Goal: Task Accomplishment & Management: Manage account settings

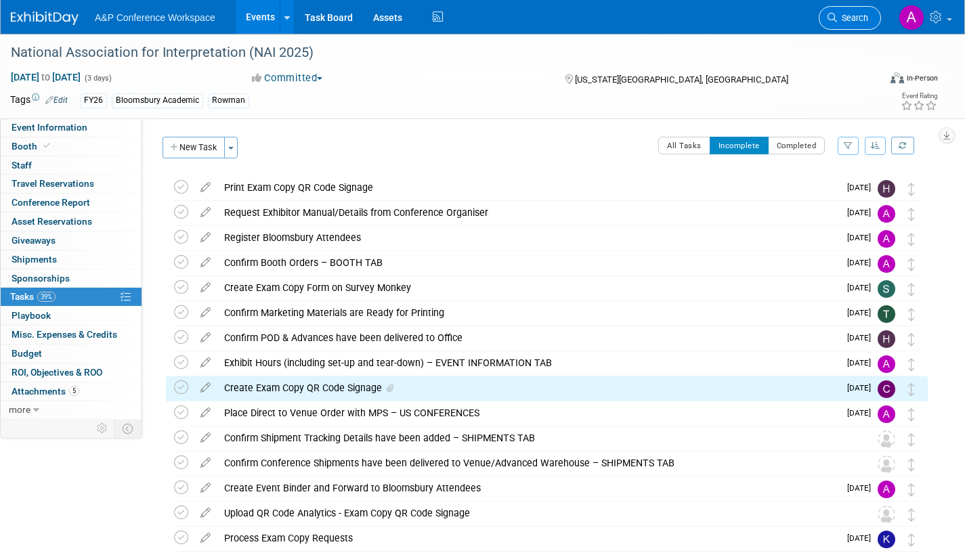
click at [842, 22] on span "Search" at bounding box center [852, 18] width 31 height 10
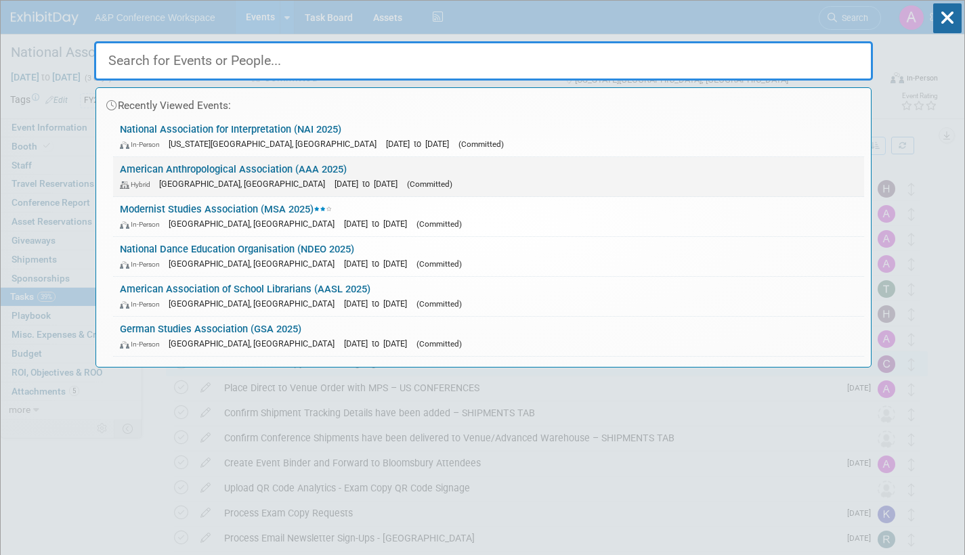
click at [407, 185] on span "(Committed)" at bounding box center [429, 183] width 45 height 9
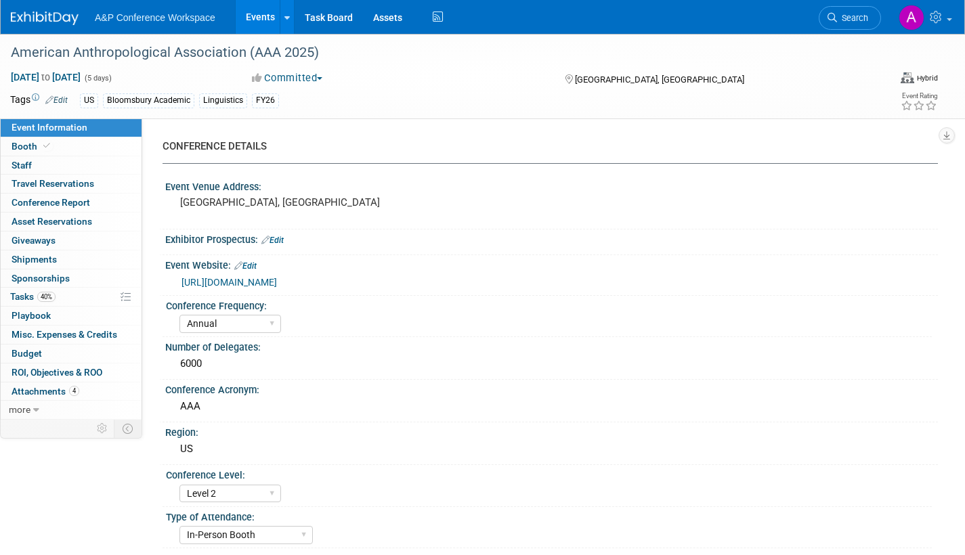
select select "Annual"
select select "Level 2"
select select "In-Person Booth"
select select "Anthropology"
select select "Bloomsbury Academic"
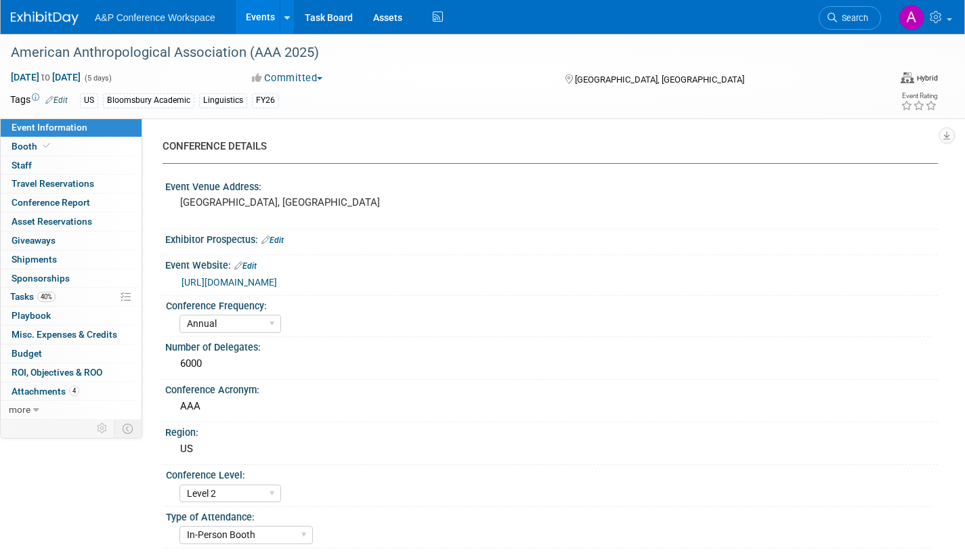
select select "[PERSON_NAME]"
select select "Networking/Commissioning"
click at [21, 295] on span "Tasks 40%" at bounding box center [32, 296] width 45 height 11
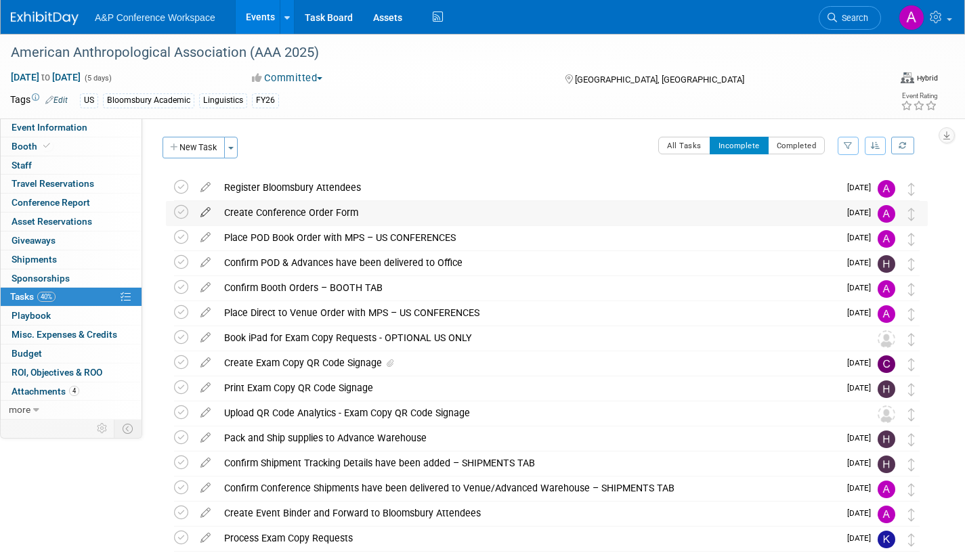
click at [207, 208] on icon at bounding box center [206, 209] width 24 height 17
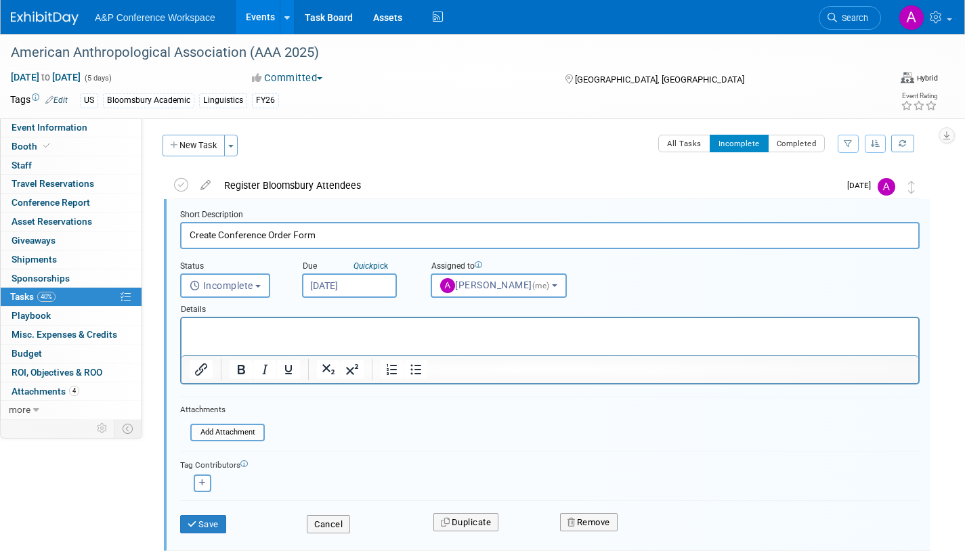
scroll to position [3, 0]
click at [381, 277] on input "Sep 25, 2025" at bounding box center [349, 285] width 95 height 24
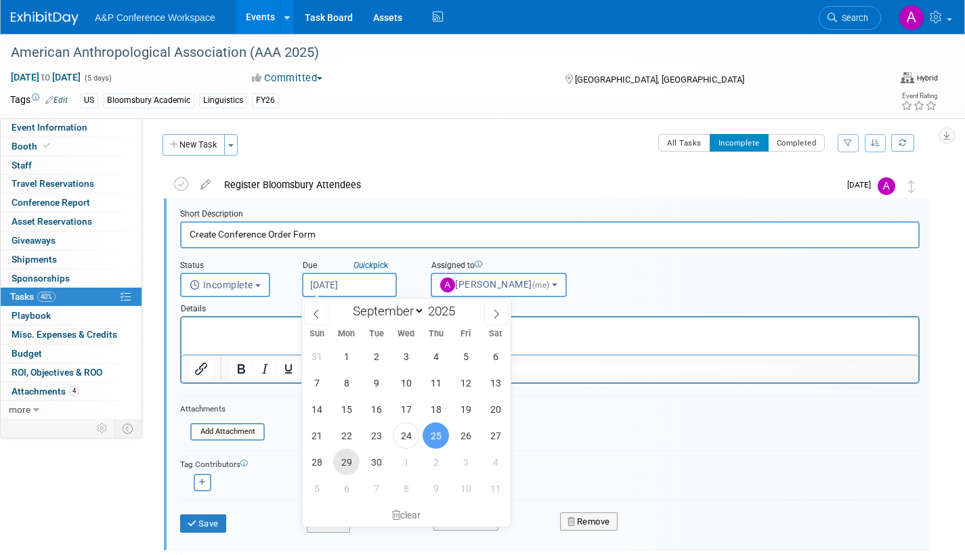
click at [350, 456] on span "29" at bounding box center [346, 462] width 26 height 26
type input "Sep 29, 2025"
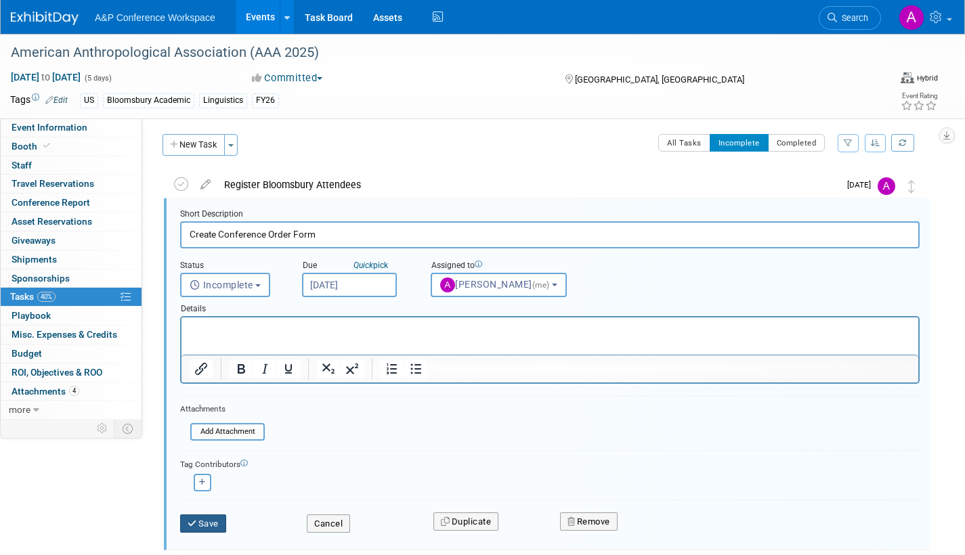
click at [223, 522] on button "Save" at bounding box center [203, 524] width 46 height 19
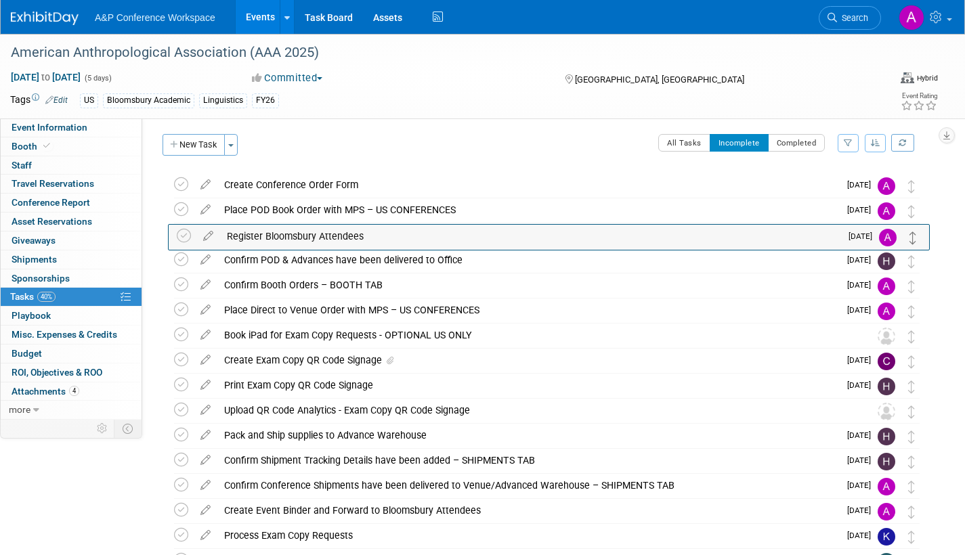
drag, startPoint x: 910, startPoint y: 191, endPoint x: 913, endPoint y: 243, distance: 52.2
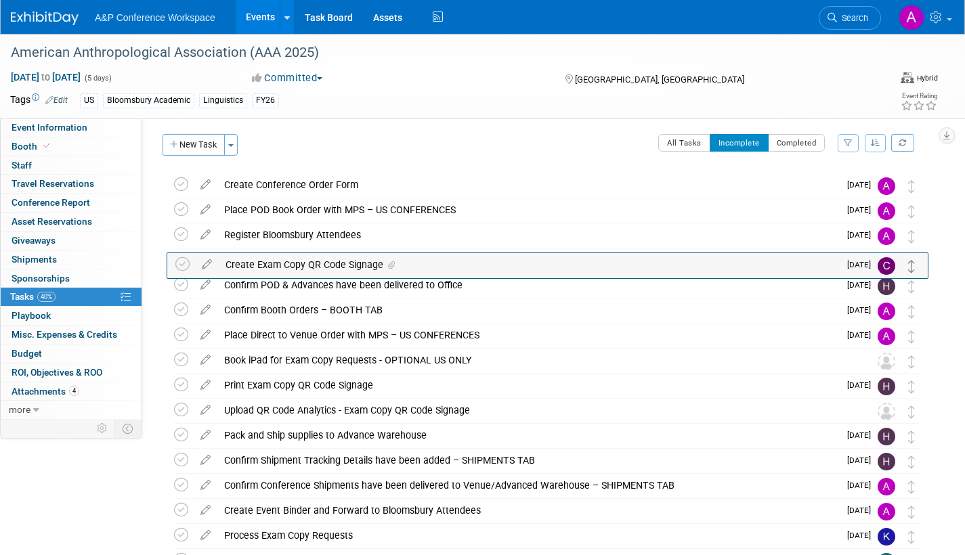
drag, startPoint x: 913, startPoint y: 367, endPoint x: 913, endPoint y: 269, distance: 98.2
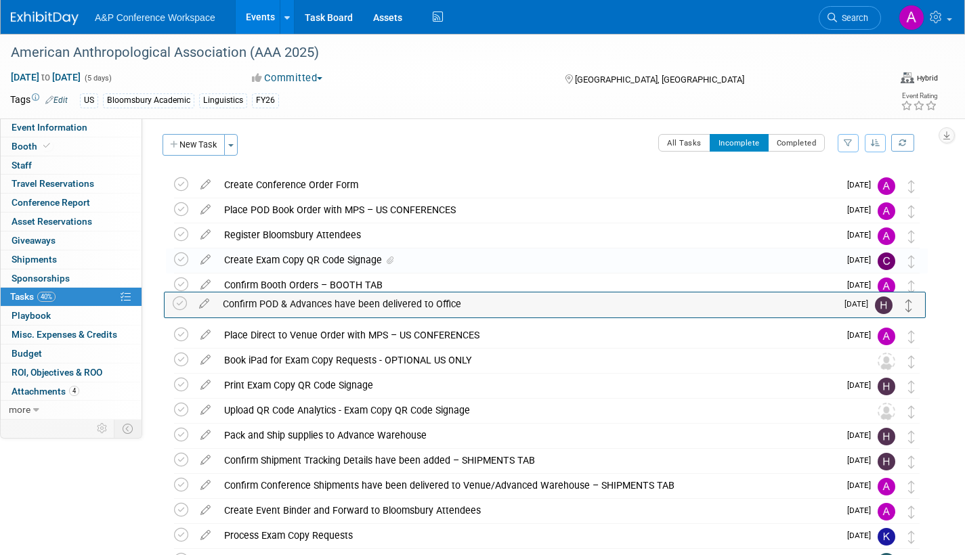
drag, startPoint x: 913, startPoint y: 290, endPoint x: 911, endPoint y: 311, distance: 21.1
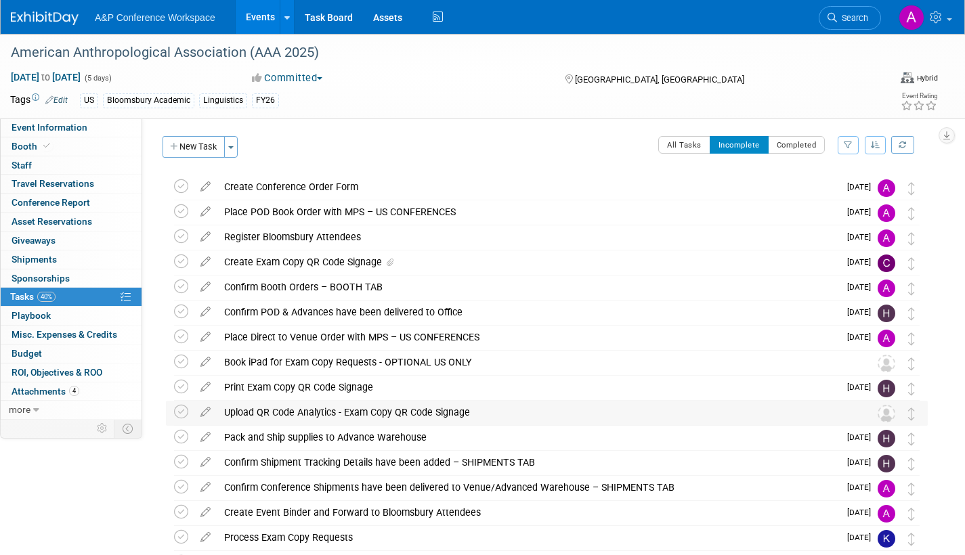
scroll to position [0, 0]
click at [857, 22] on span "Search" at bounding box center [852, 18] width 31 height 10
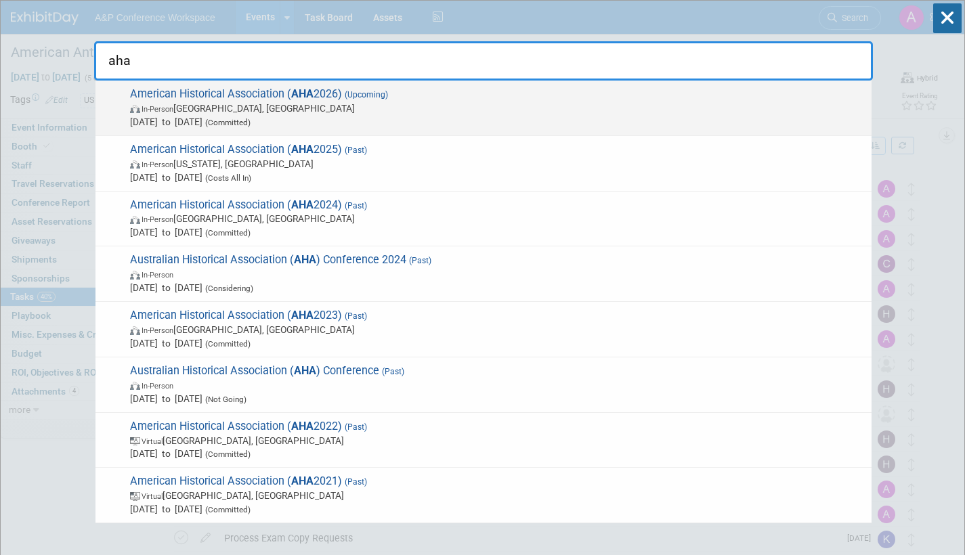
type input "aha"
click at [324, 116] on span "Jan 8, 2026 to Jan 11, 2026 (Committed)" at bounding box center [497, 122] width 735 height 14
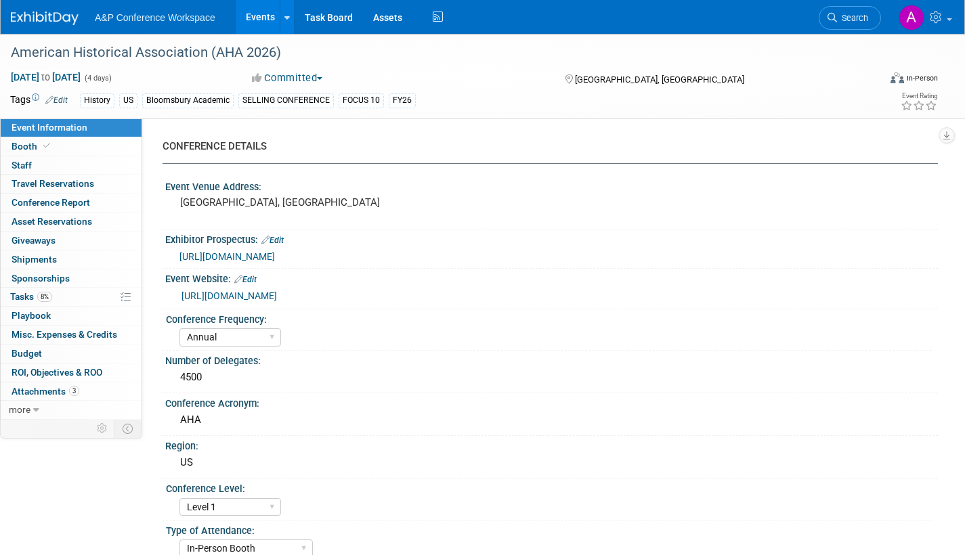
select select "Annual"
select select "Level 1"
select select "In-Person Booth"
select select "History"
select select "Bloomsbury Academic"
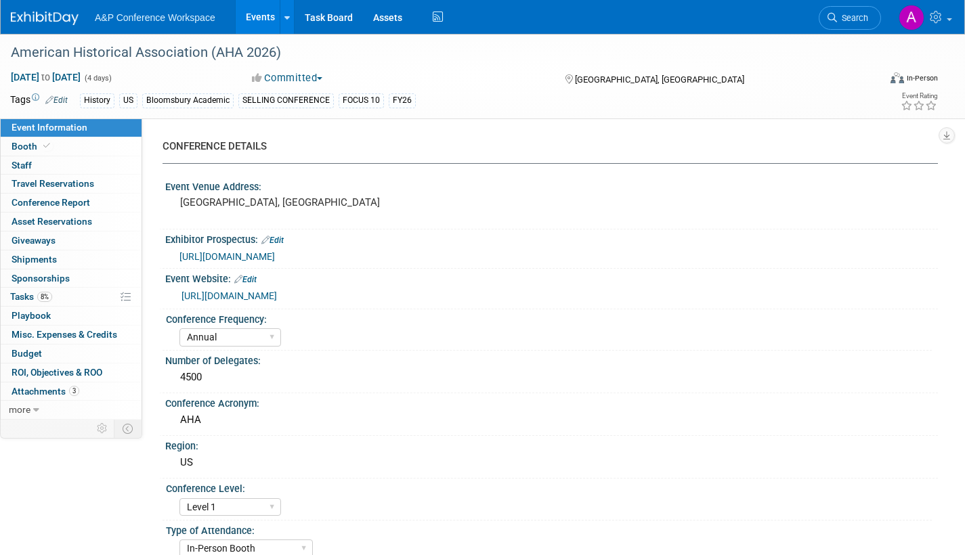
select select "[PERSON_NAME]"
select select "Networking/Commissioning"
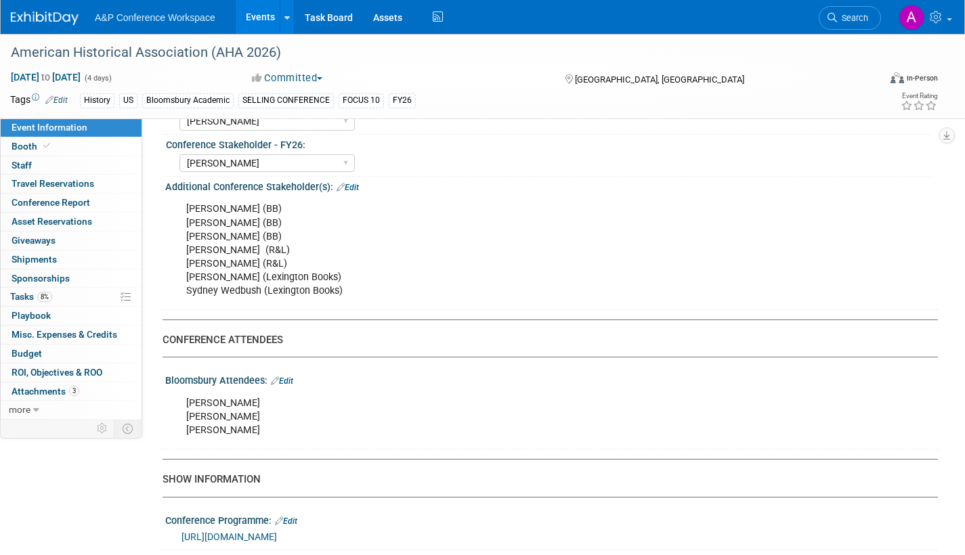
scroll to position [677, 0]
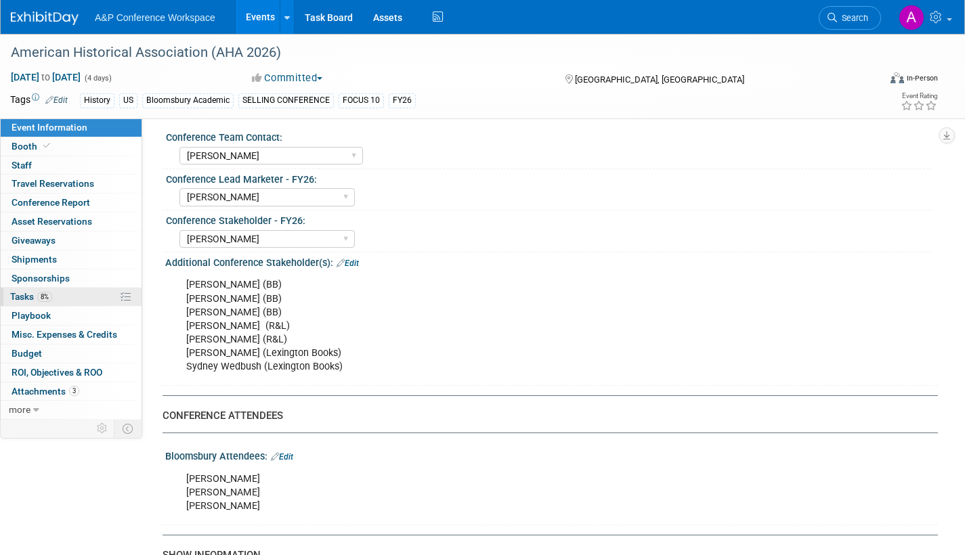
click at [25, 293] on span "Tasks 8%" at bounding box center [31, 296] width 42 height 11
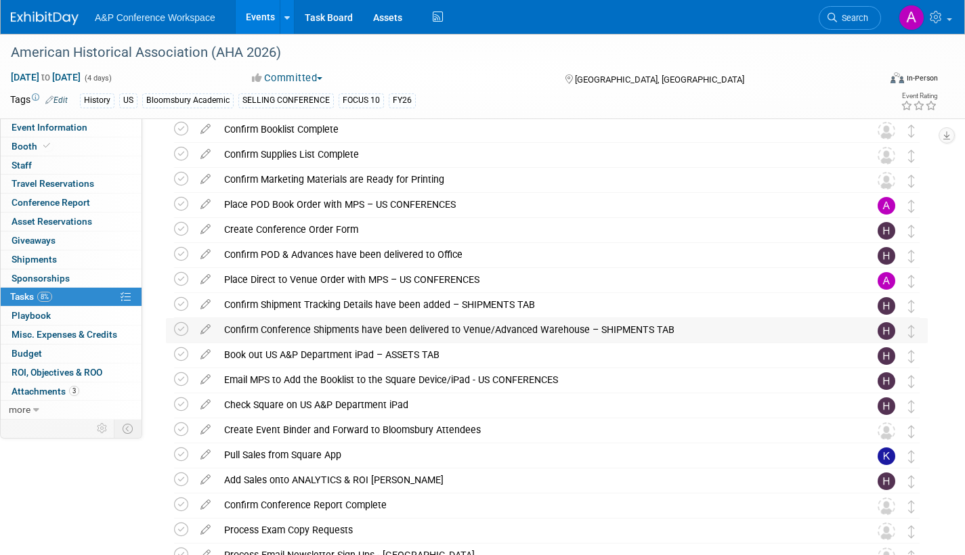
scroll to position [605, 0]
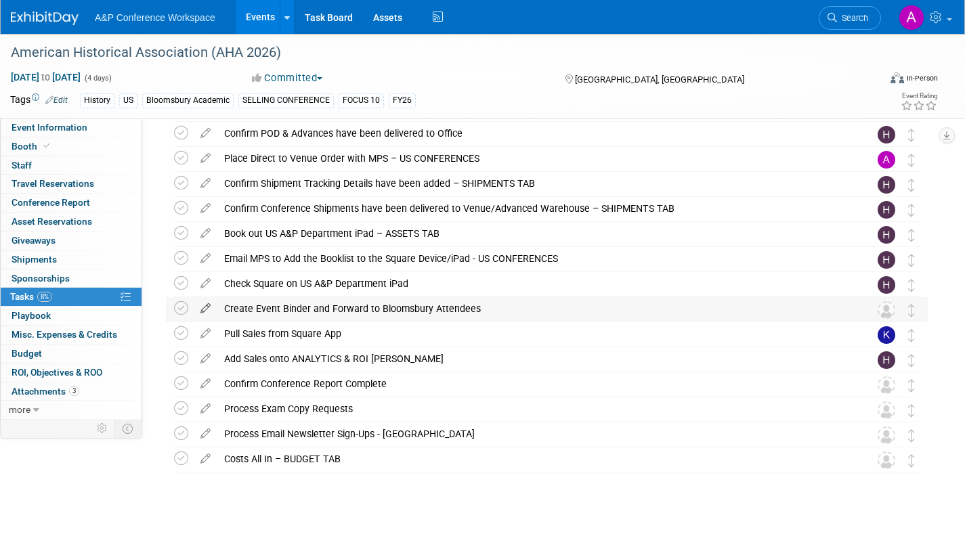
click at [207, 305] on icon at bounding box center [206, 305] width 24 height 17
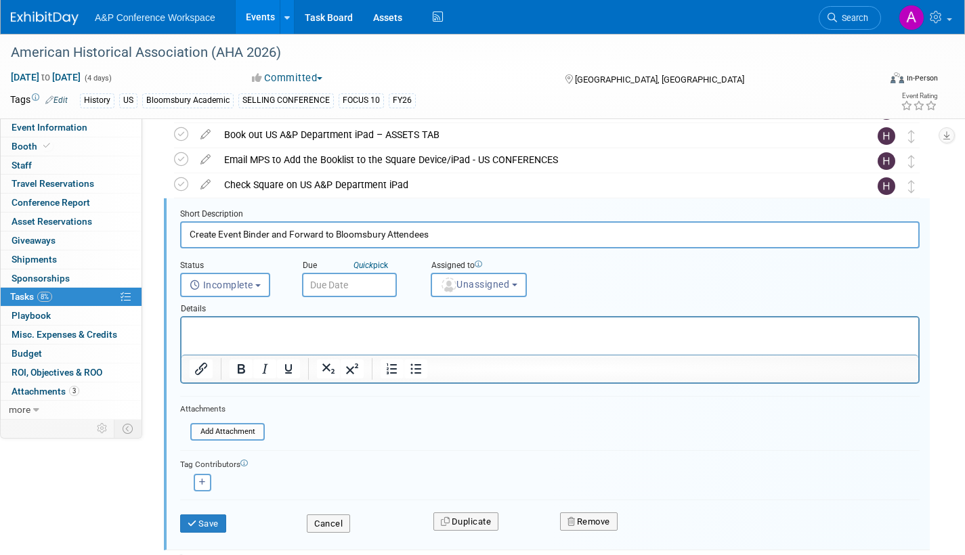
scroll to position [0, 0]
click at [364, 288] on input "text" at bounding box center [349, 285] width 95 height 24
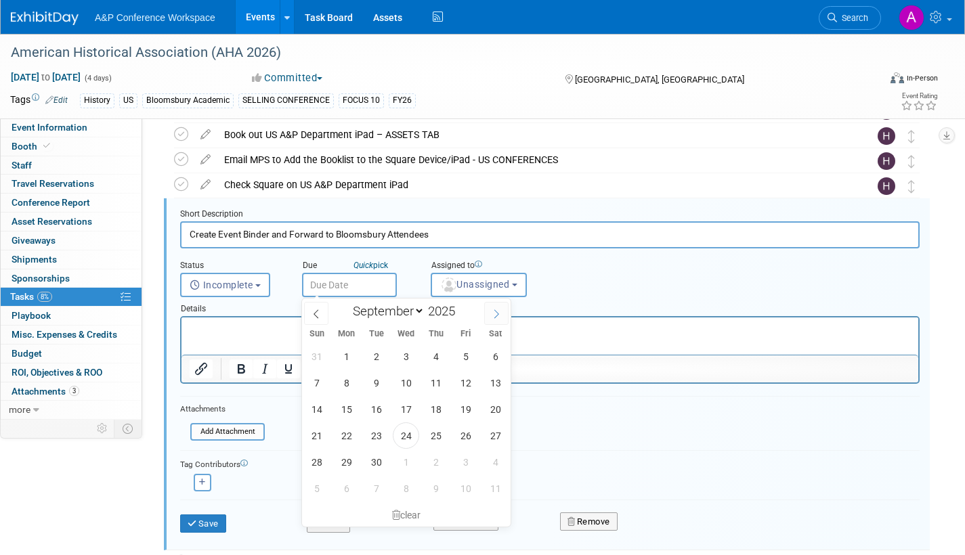
click at [495, 313] on icon at bounding box center [496, 313] width 9 height 9
select select "11"
click at [495, 313] on icon at bounding box center [496, 313] width 9 height 9
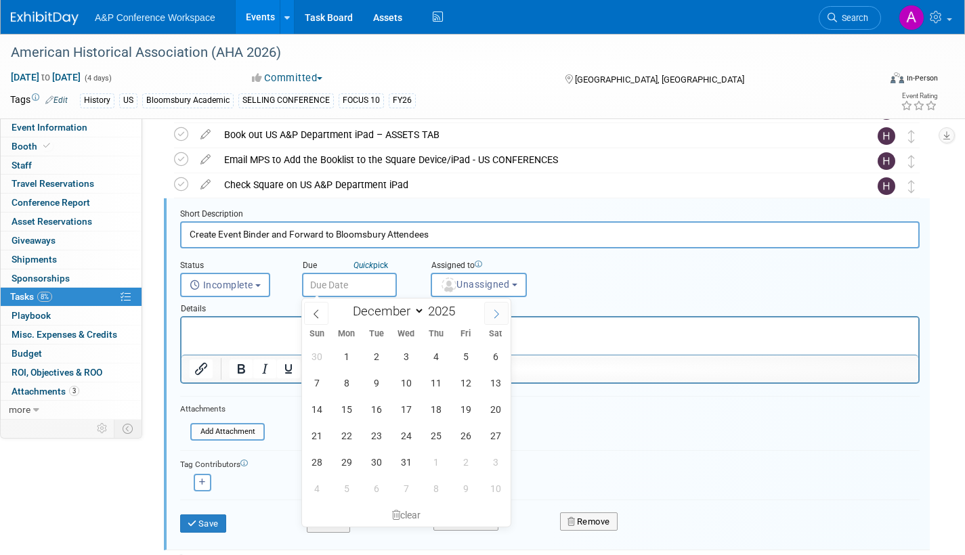
type input "2026"
select select "0"
click at [343, 382] on span "5" at bounding box center [346, 383] width 26 height 26
type input "[DATE]"
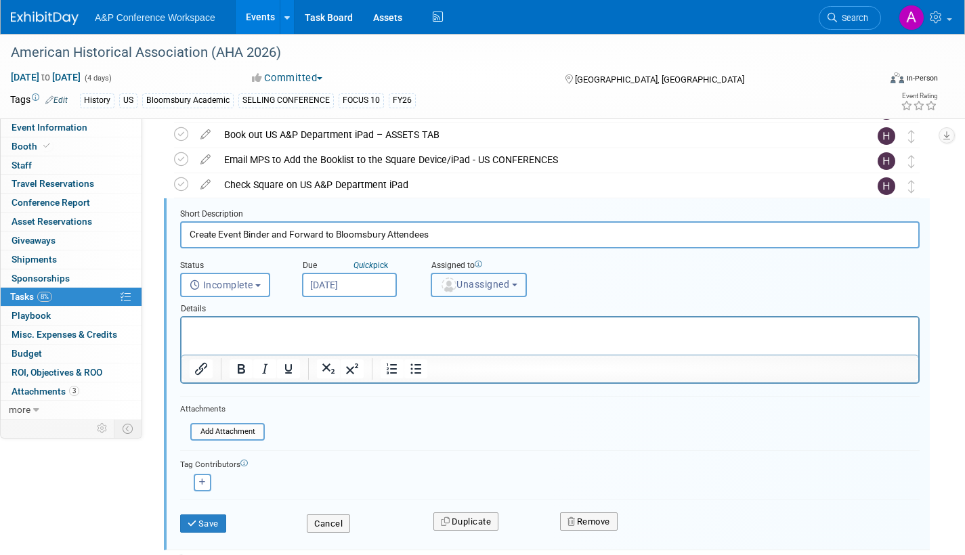
click at [476, 287] on span "Unassigned" at bounding box center [474, 284] width 69 height 11
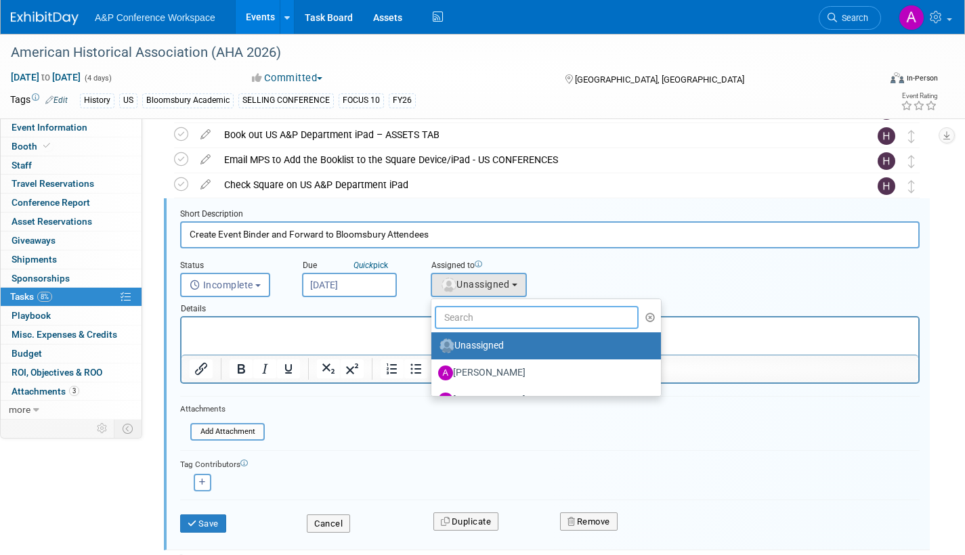
click at [473, 320] on input "text" at bounding box center [537, 317] width 204 height 23
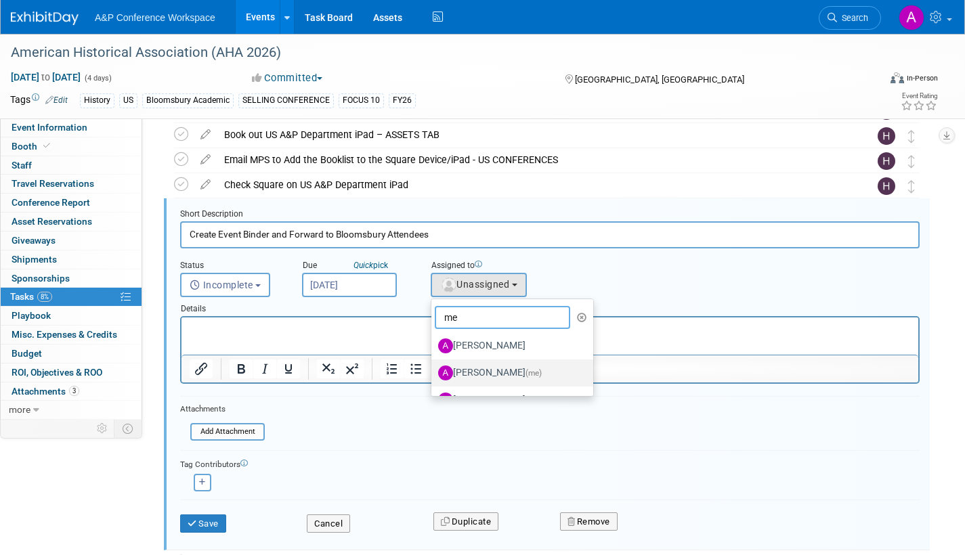
type input "me"
click at [499, 371] on label "[PERSON_NAME] (me)" at bounding box center [509, 373] width 142 height 22
click at [433, 371] on input "[PERSON_NAME] (me)" at bounding box center [429, 371] width 9 height 9
select select "3fc68575-f872-4db6-8d2a-11755123f12c"
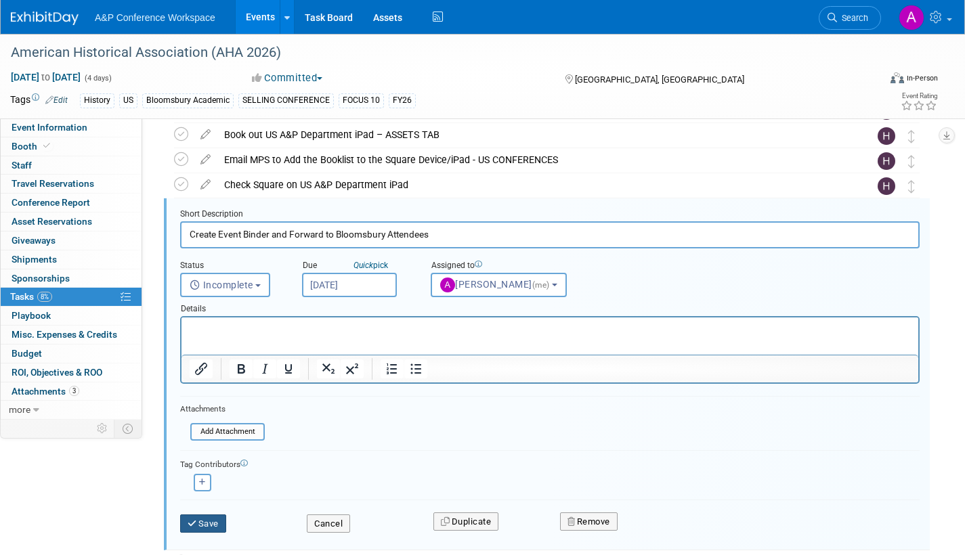
click at [204, 518] on button "Save" at bounding box center [203, 524] width 46 height 19
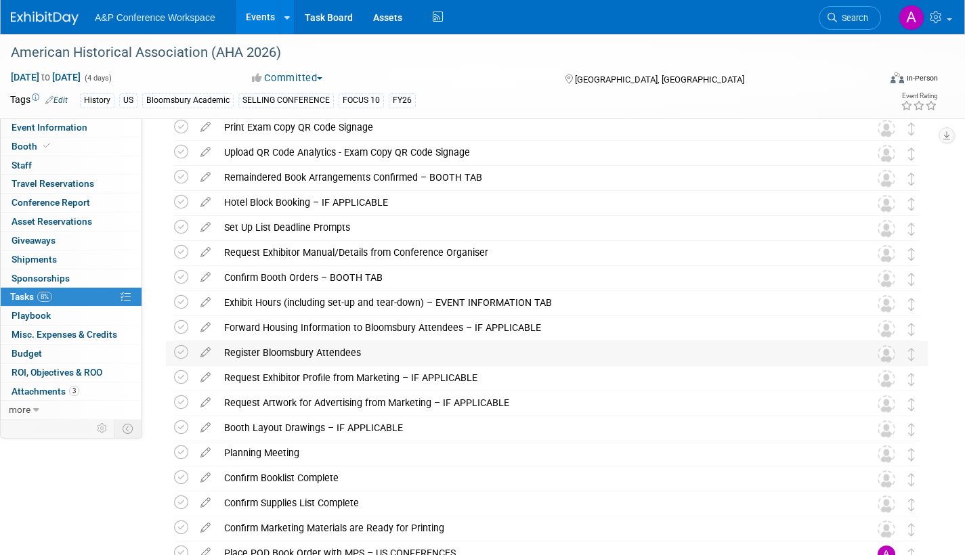
scroll to position [203, 0]
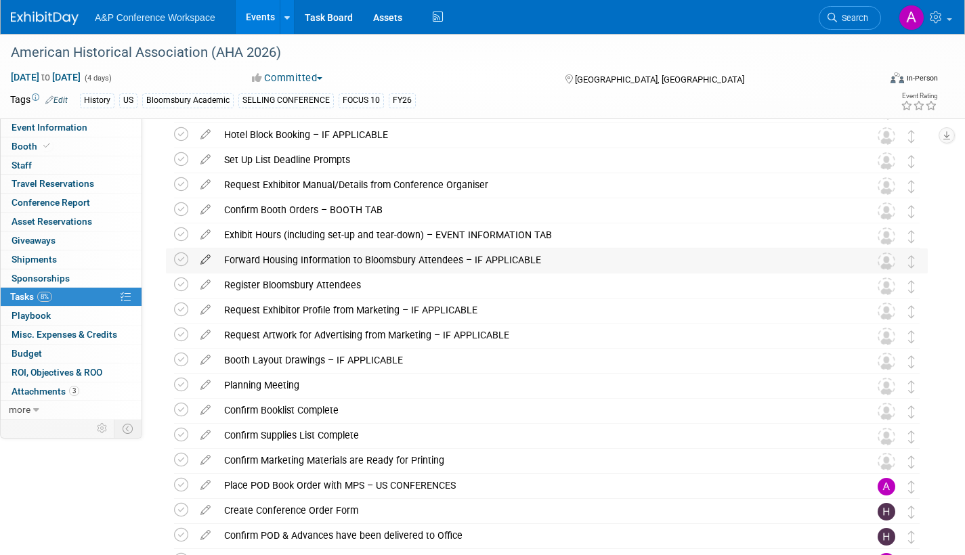
click at [206, 259] on icon at bounding box center [206, 256] width 24 height 17
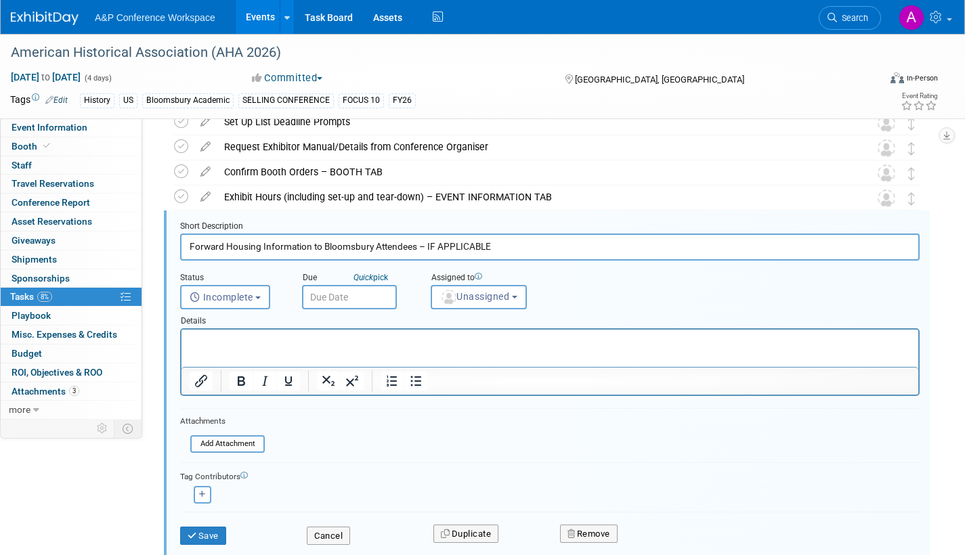
scroll to position [253, 0]
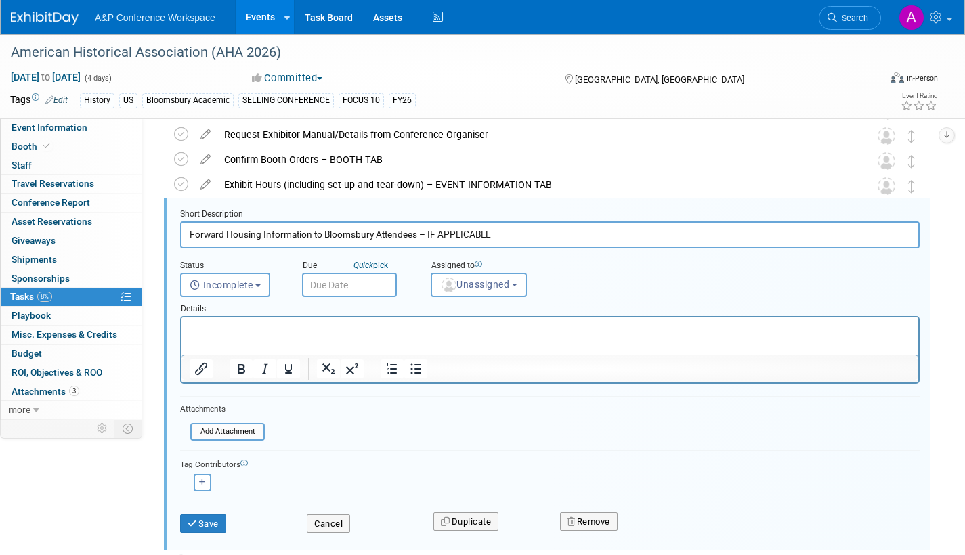
click at [368, 278] on input "text" at bounding box center [349, 285] width 95 height 24
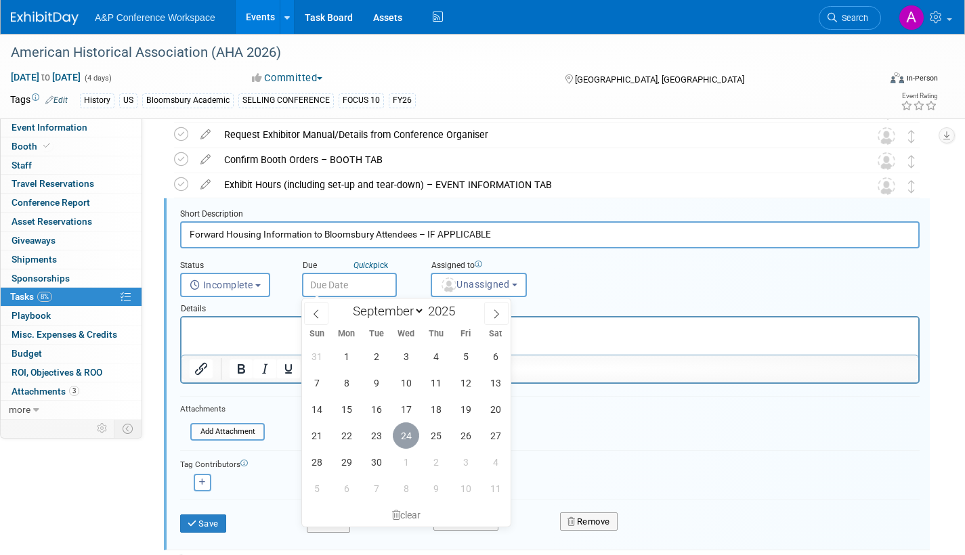
drag, startPoint x: 407, startPoint y: 442, endPoint x: 406, endPoint y: 435, distance: 7.6
click at [405, 441] on span "24" at bounding box center [406, 436] width 26 height 26
type input "[DATE]"
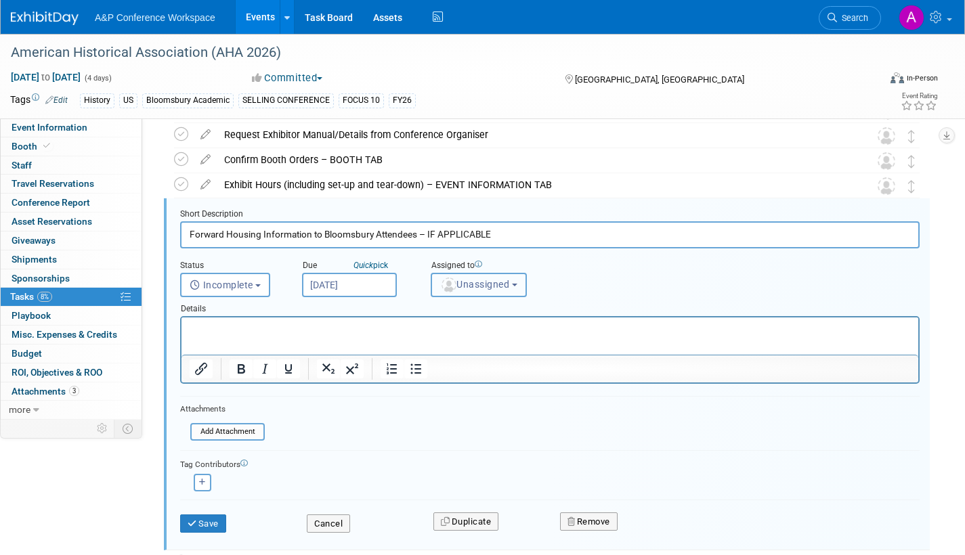
click at [466, 282] on span "Unassigned" at bounding box center [474, 284] width 69 height 11
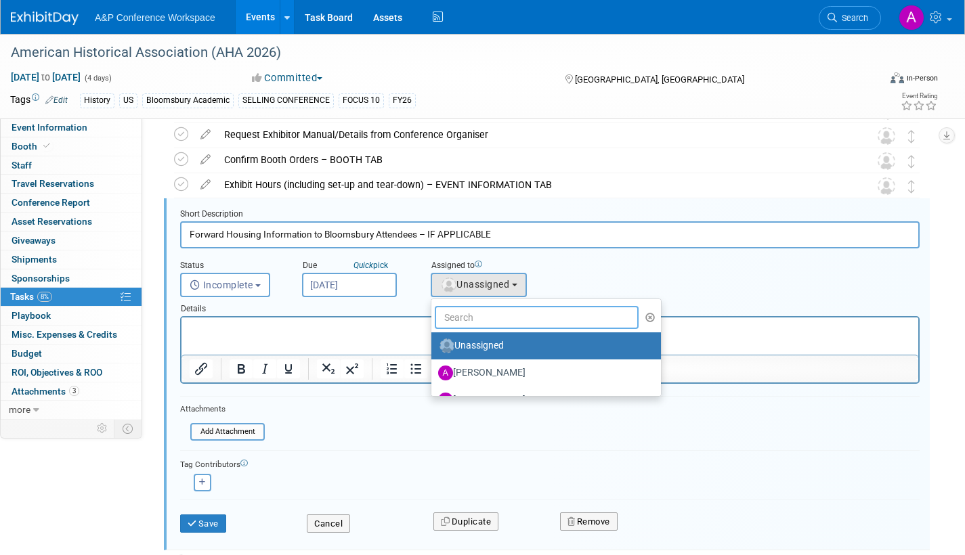
click at [464, 322] on input "text" at bounding box center [537, 317] width 204 height 23
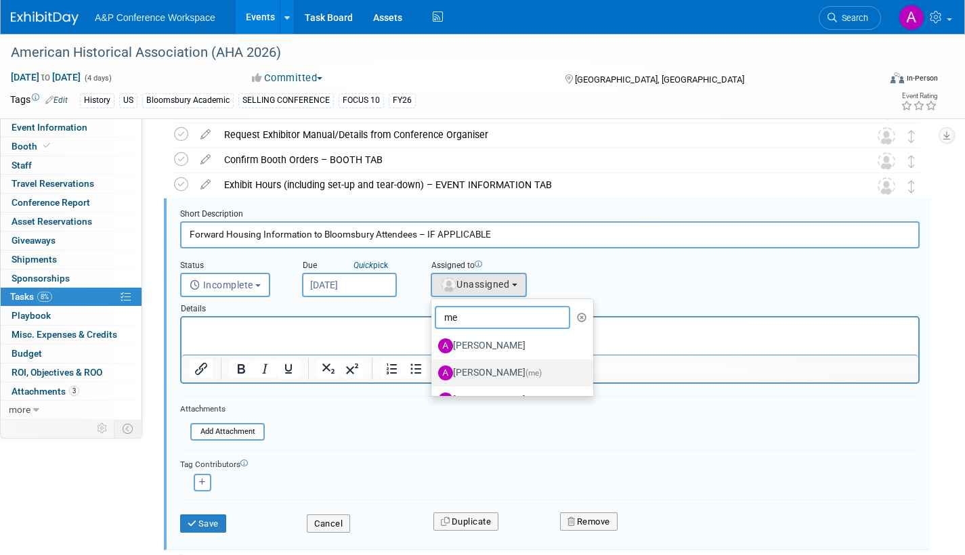
type input "me"
click at [494, 371] on label "[PERSON_NAME] (me)" at bounding box center [509, 373] width 142 height 22
click at [433, 371] on input "[PERSON_NAME] (me)" at bounding box center [429, 371] width 9 height 9
select select "3fc68575-f872-4db6-8d2a-11755123f12c"
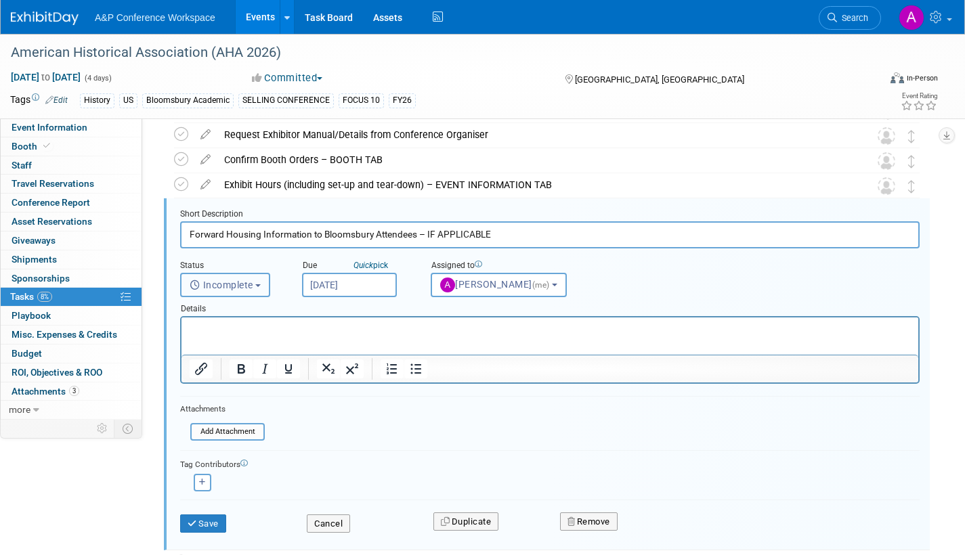
click at [263, 289] on button "Incomplete" at bounding box center [225, 285] width 90 height 24
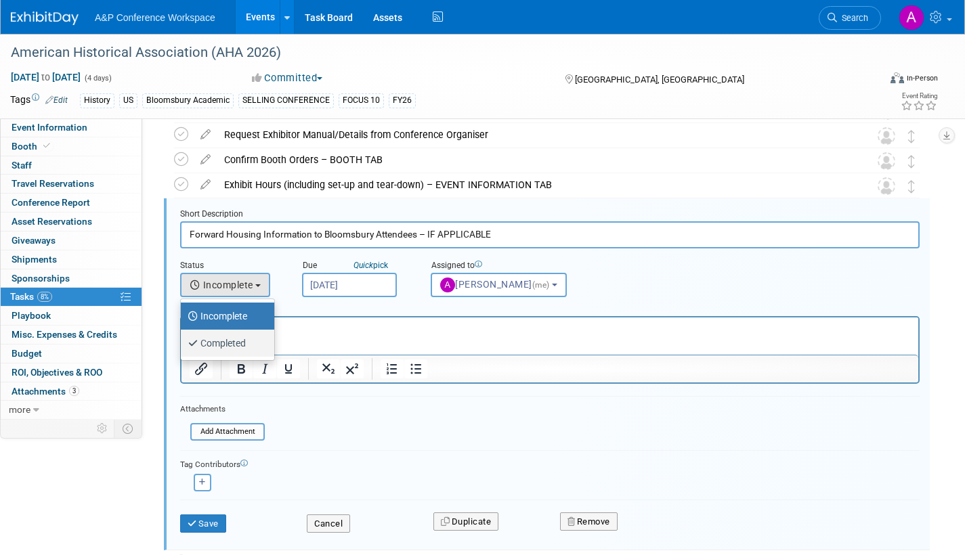
click at [240, 344] on label "Completed" at bounding box center [224, 343] width 73 height 22
click at [183, 344] on input "Completed" at bounding box center [178, 341] width 9 height 9
select select "3"
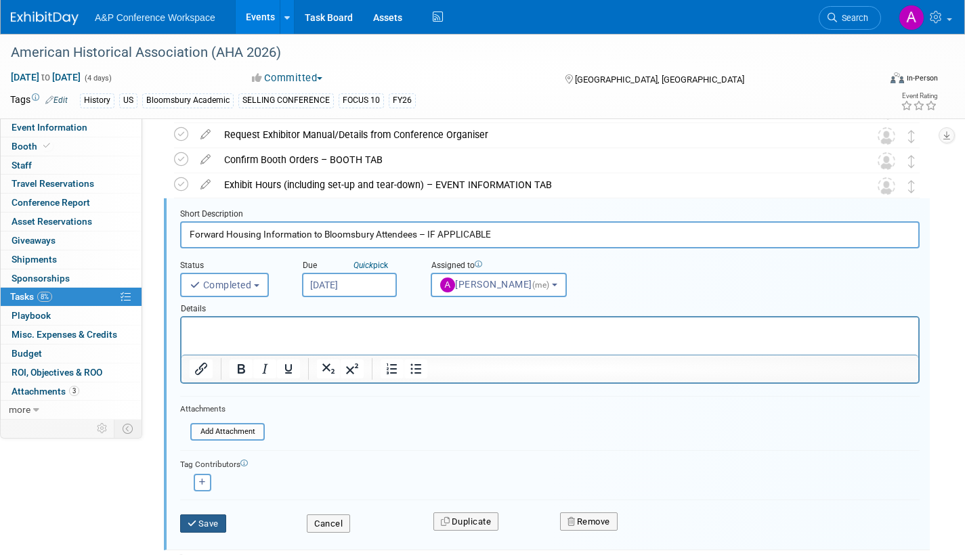
click at [214, 522] on button "Save" at bounding box center [203, 524] width 46 height 19
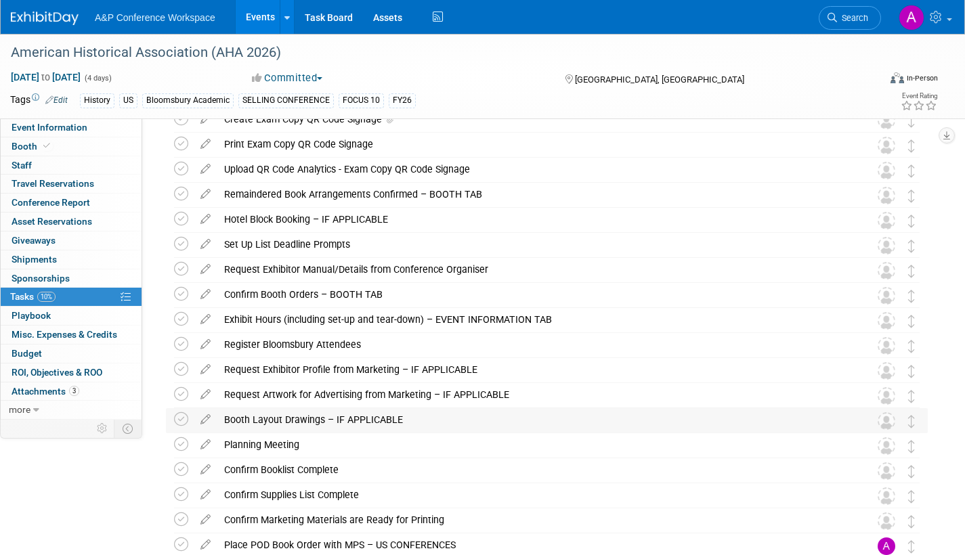
scroll to position [118, 0]
click at [25, 150] on span "Booth" at bounding box center [32, 146] width 41 height 11
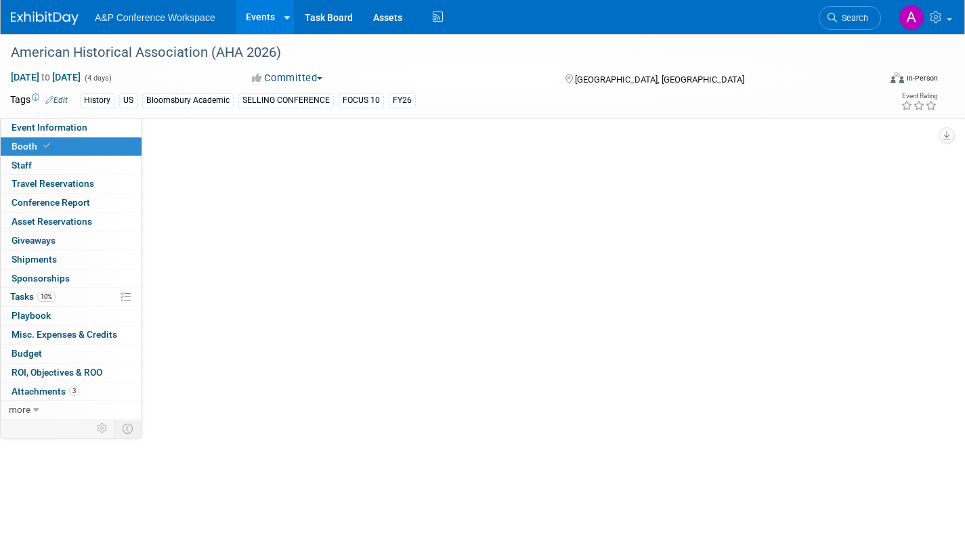
scroll to position [0, 0]
select select "CUAP"
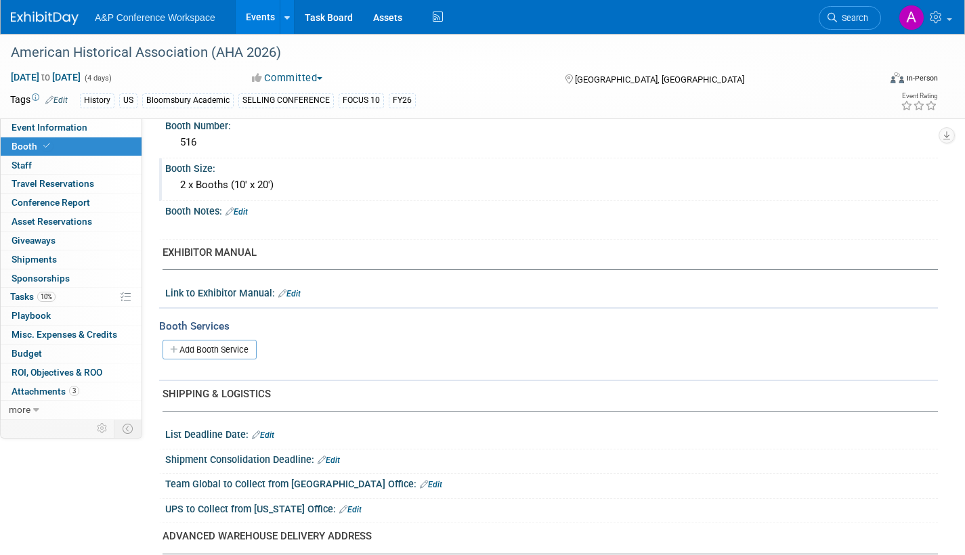
scroll to position [271, 0]
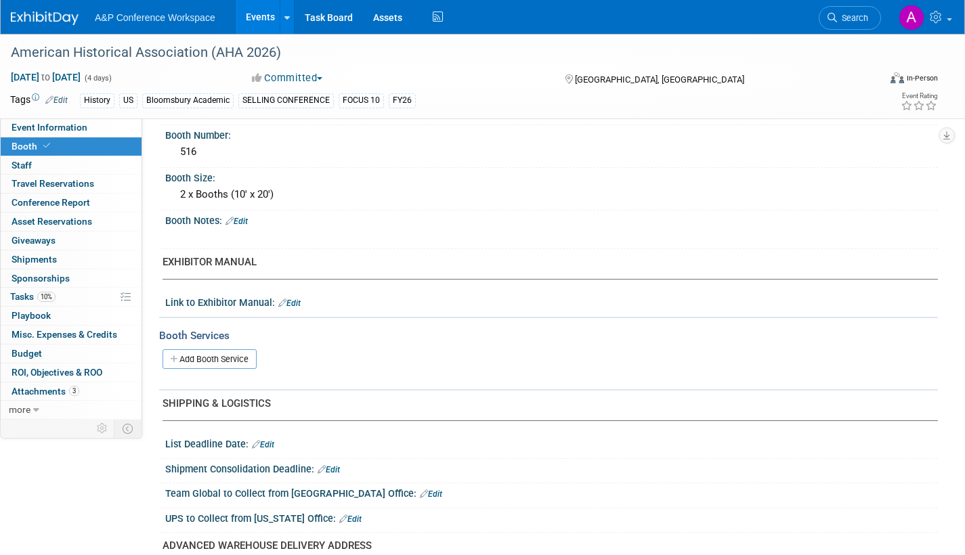
click at [295, 301] on link "Edit" at bounding box center [289, 303] width 22 height 9
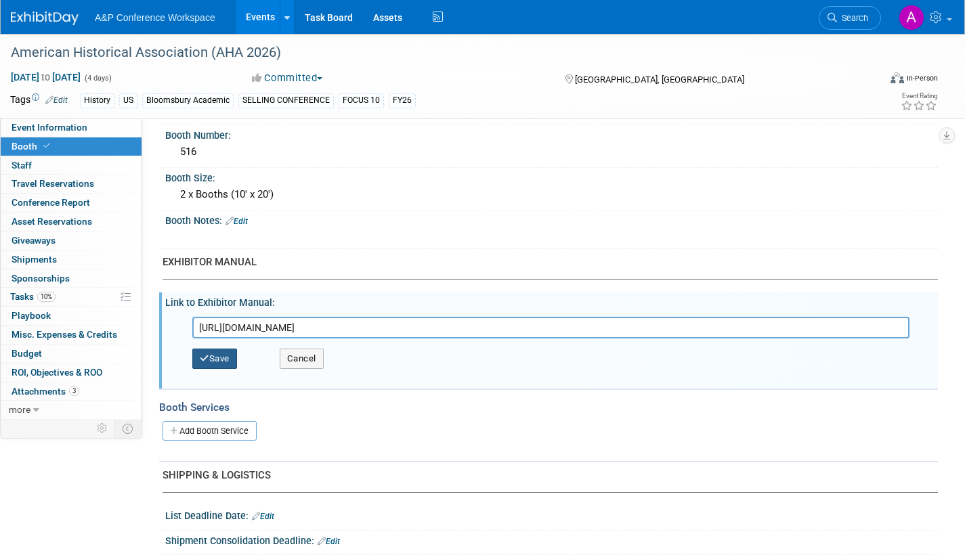
type input "[URL][DOMAIN_NAME]"
click at [217, 359] on button "Save" at bounding box center [214, 359] width 45 height 20
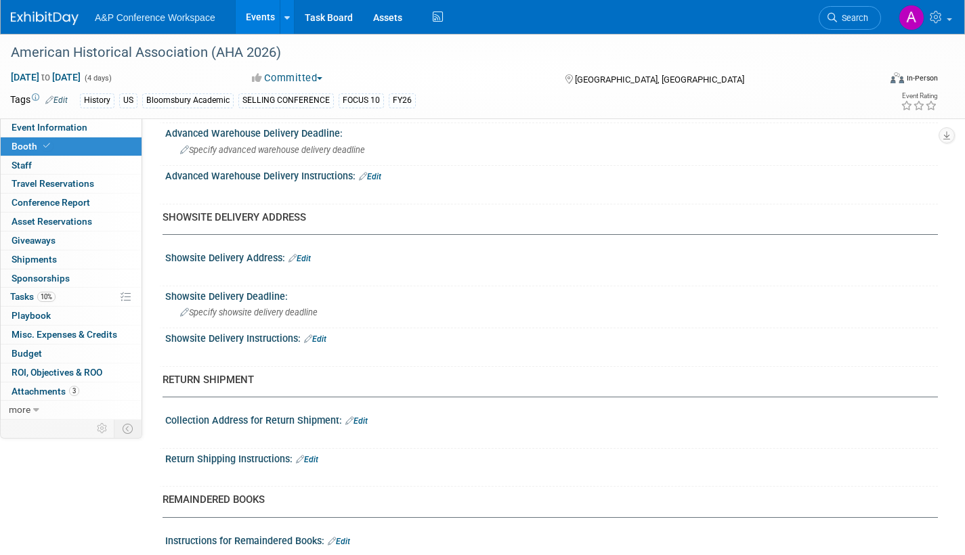
scroll to position [677, 0]
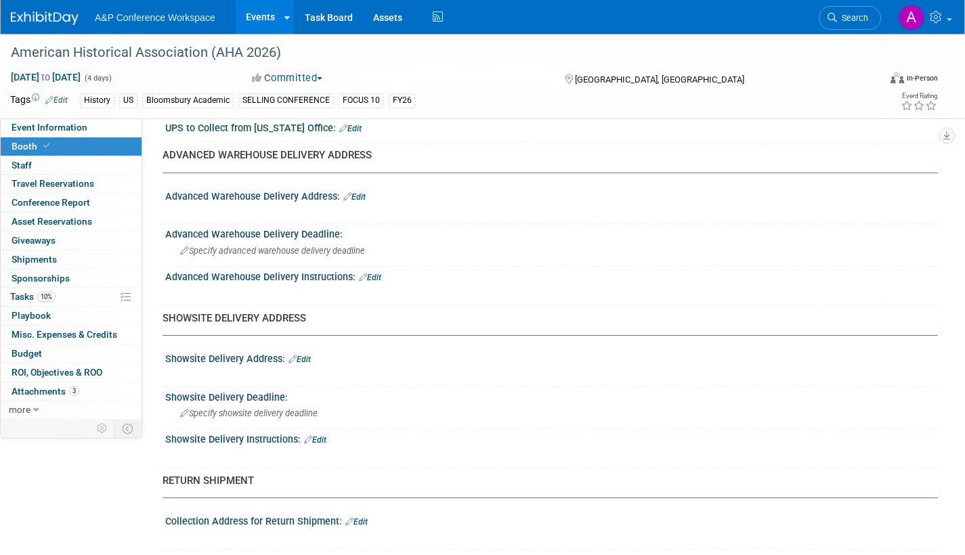
click at [364, 194] on link "Edit" at bounding box center [354, 196] width 22 height 9
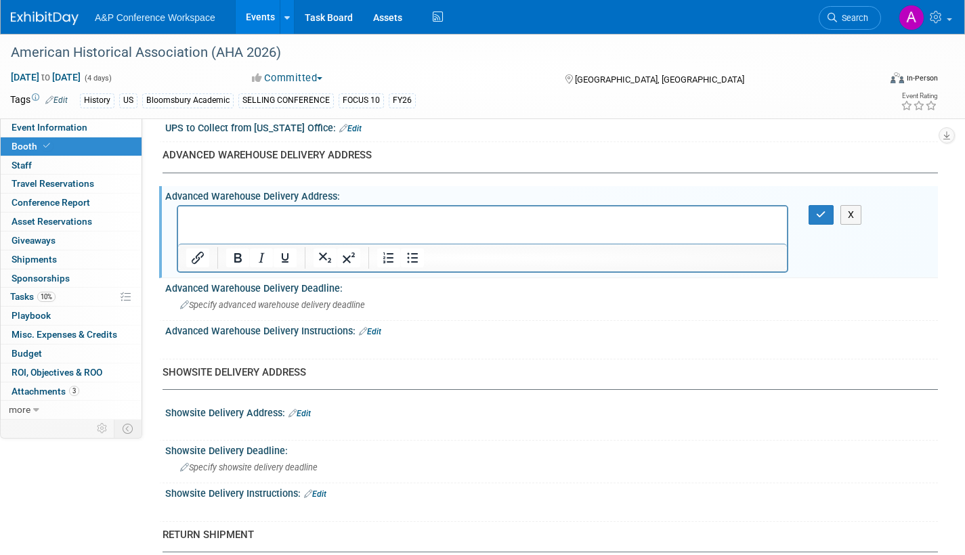
scroll to position [0, 0]
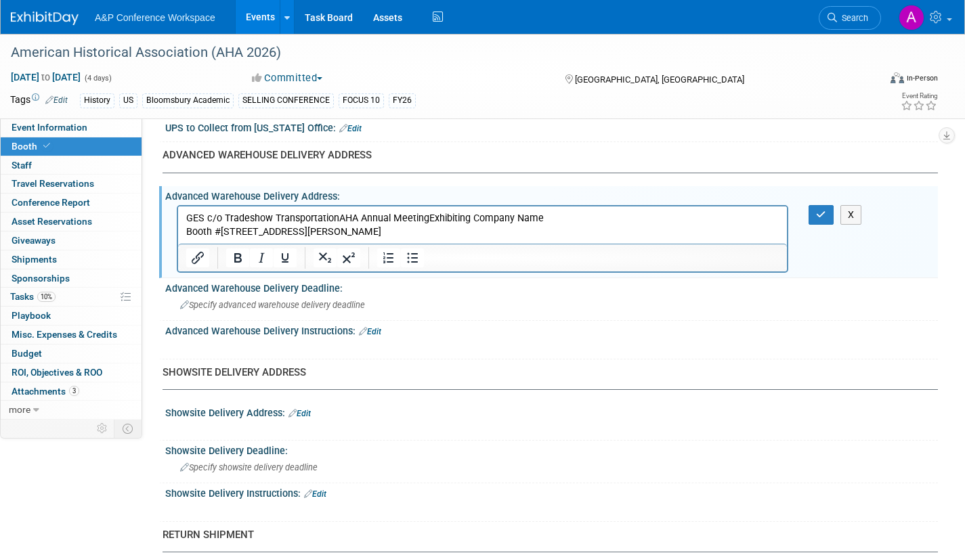
click at [338, 217] on p "GES c/o Tradeshow TransportationAHA Annual MeetingExhibiting Company Name Booth…" at bounding box center [482, 225] width 593 height 27
click at [187, 218] on p "GES c/o Tradeshow TransportationAHA Annual MeetingExhibiting Company Name Booth…" at bounding box center [482, 225] width 593 height 27
click at [219, 232] on p "GES c/o Tradeshow TransportationAHA Annual MeetingExhibiting Company Name Booth…" at bounding box center [482, 225] width 593 height 27
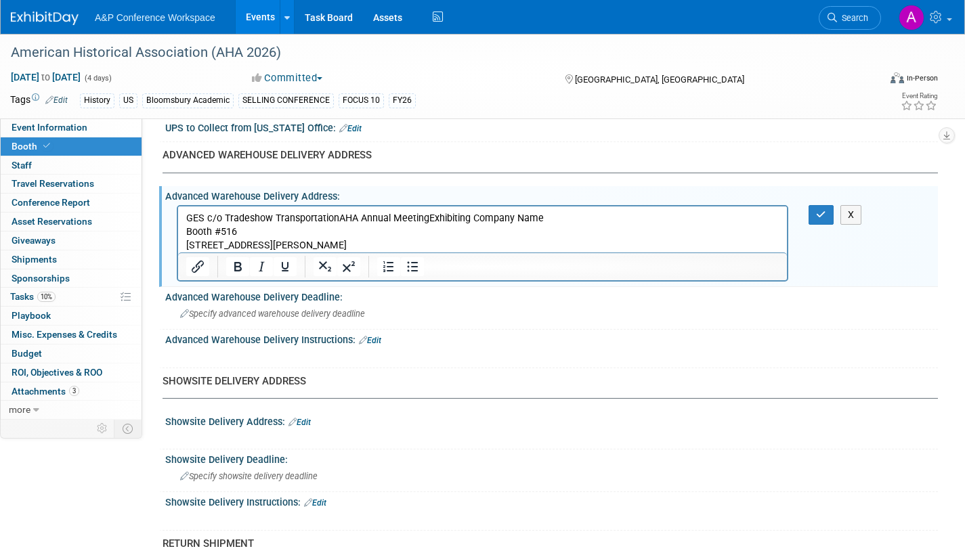
click at [265, 247] on p "[STREET_ADDRESS][PERSON_NAME]" at bounding box center [482, 246] width 593 height 14
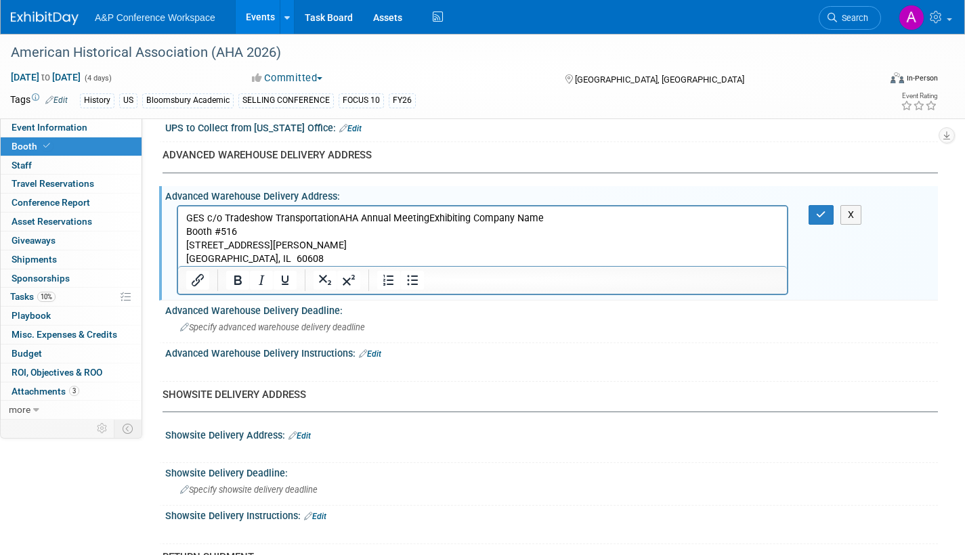
click at [211, 232] on p "GES c/o Tradeshow TransportationAHA Annual MeetingExhibiting Company Name Booth…" at bounding box center [482, 225] width 593 height 27
click at [337, 218] on p "GES c/o Tradeshow TransportationAHA Annual MeetingExhibiting Company Name [GEOG…" at bounding box center [482, 225] width 593 height 27
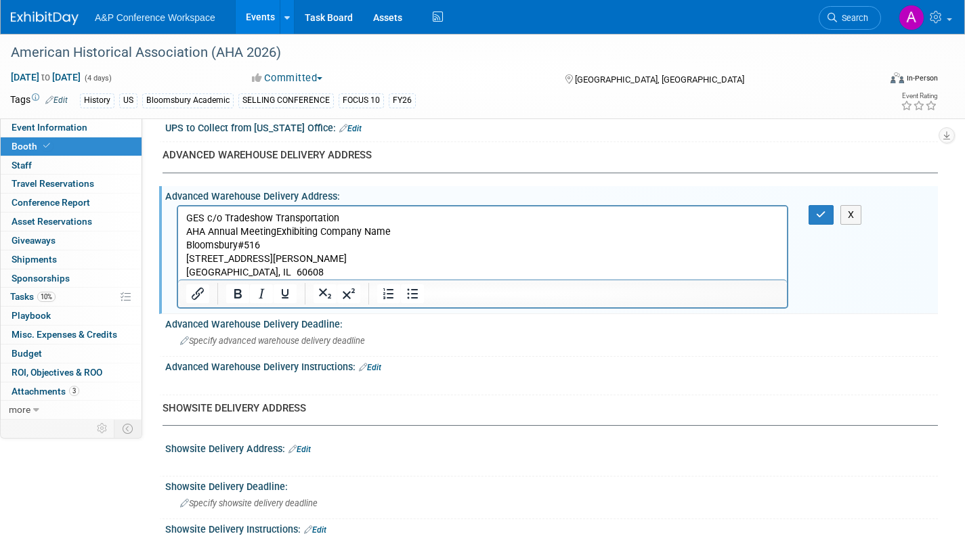
drag, startPoint x: 396, startPoint y: 234, endPoint x: 405, endPoint y: 231, distance: 9.2
click at [397, 234] on p "AHA Annual MeetingExhibiting Company Name [GEOGRAPHIC_DATA]#516" at bounding box center [482, 238] width 593 height 27
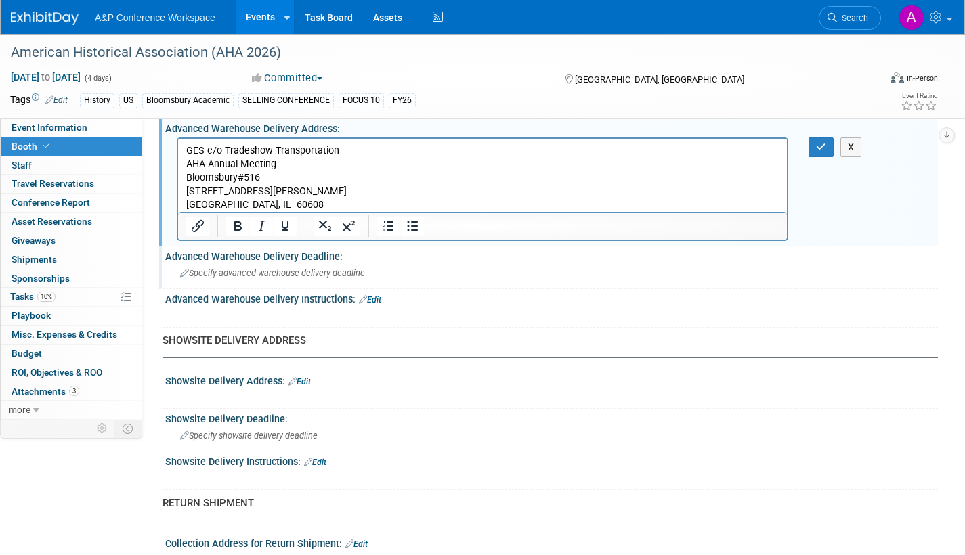
scroll to position [677, 0]
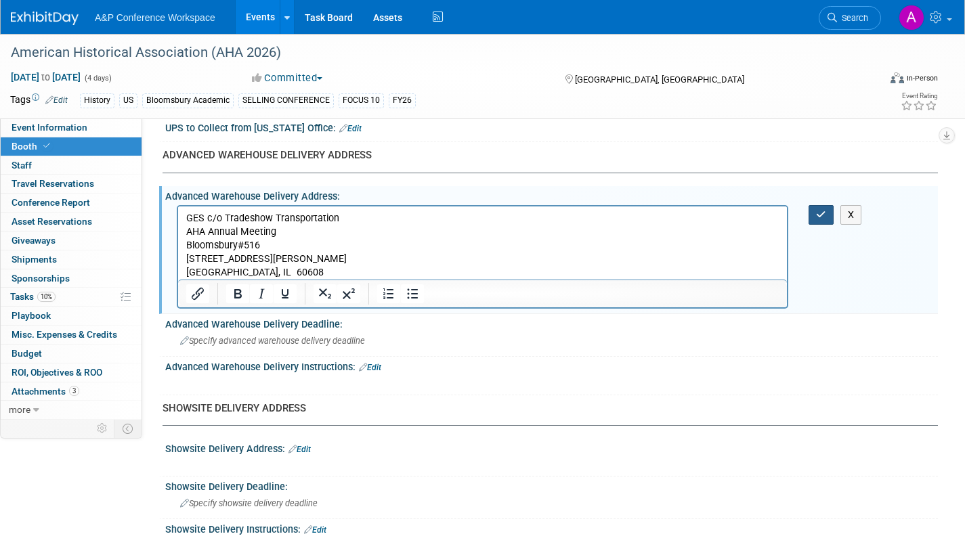
click at [825, 214] on icon "button" at bounding box center [821, 214] width 10 height 9
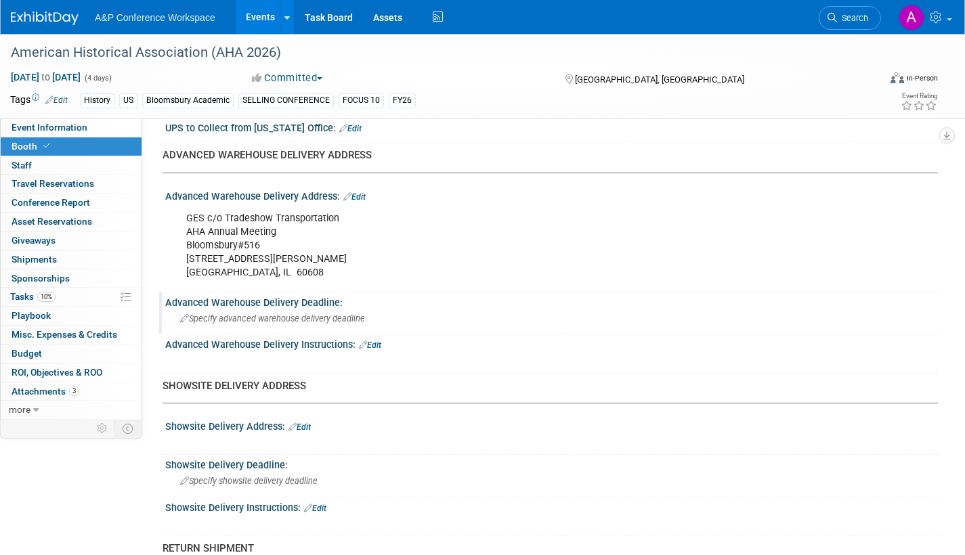
click at [314, 316] on span "Specify advanced warehouse delivery deadline" at bounding box center [272, 318] width 185 height 10
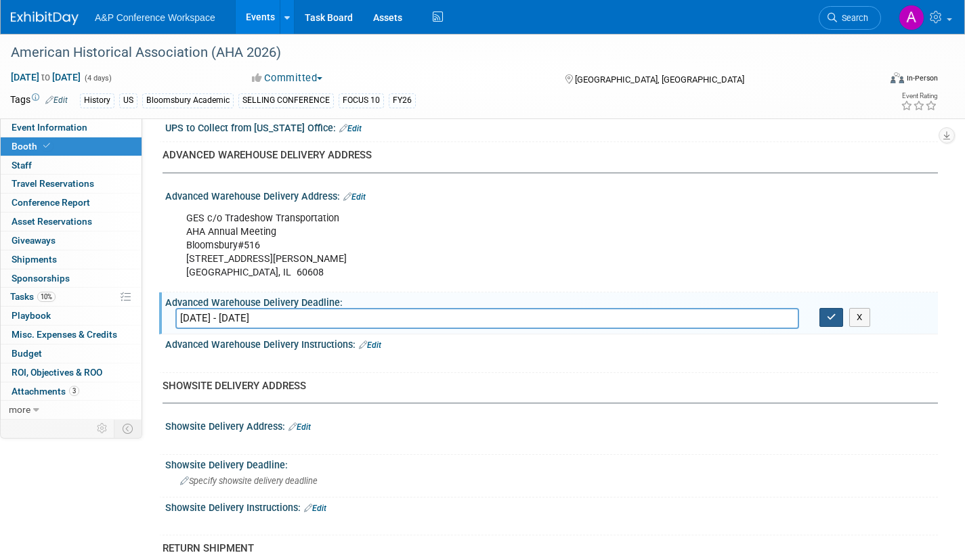
type input "[DATE] - [DATE]"
click at [831, 318] on icon "button" at bounding box center [831, 317] width 9 height 9
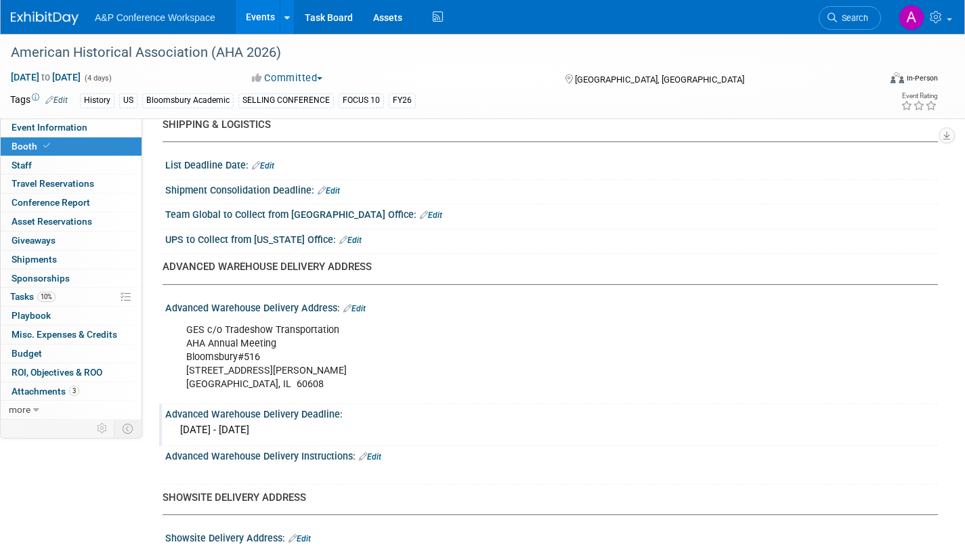
scroll to position [542, 0]
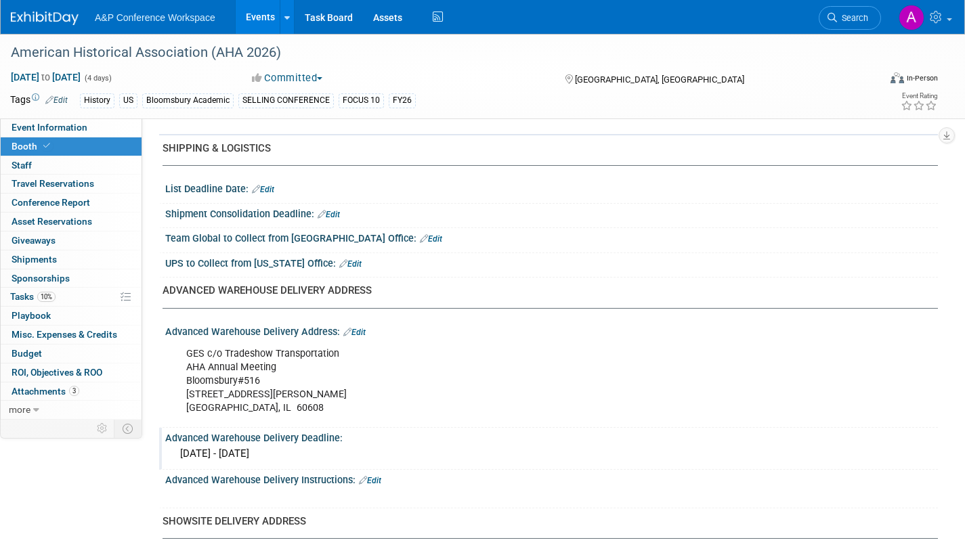
click at [334, 216] on link "Edit" at bounding box center [329, 214] width 22 height 9
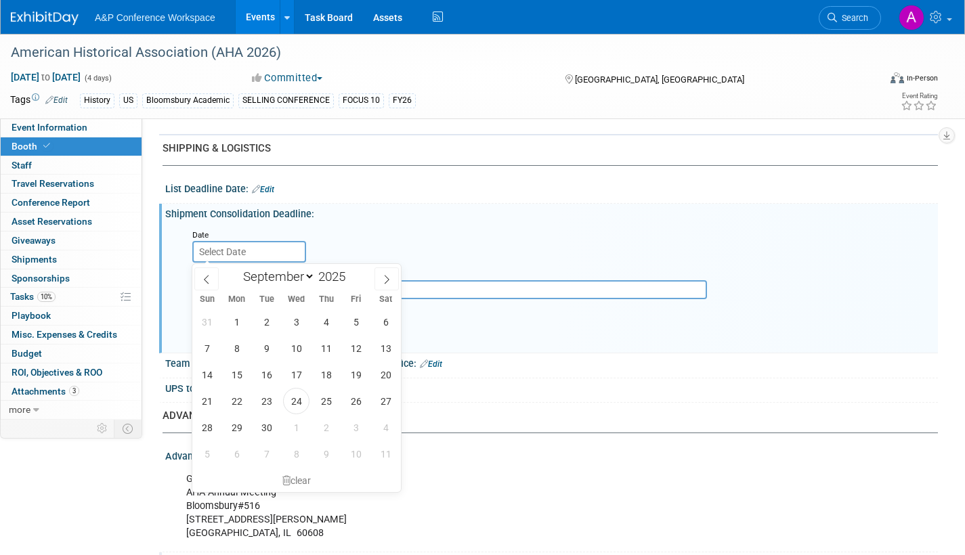
click at [276, 246] on input "text" at bounding box center [249, 252] width 114 height 22
click at [387, 280] on icon at bounding box center [386, 279] width 9 height 9
click at [386, 278] on icon at bounding box center [386, 279] width 9 height 9
click at [386, 279] on icon at bounding box center [386, 279] width 9 height 9
select select "11"
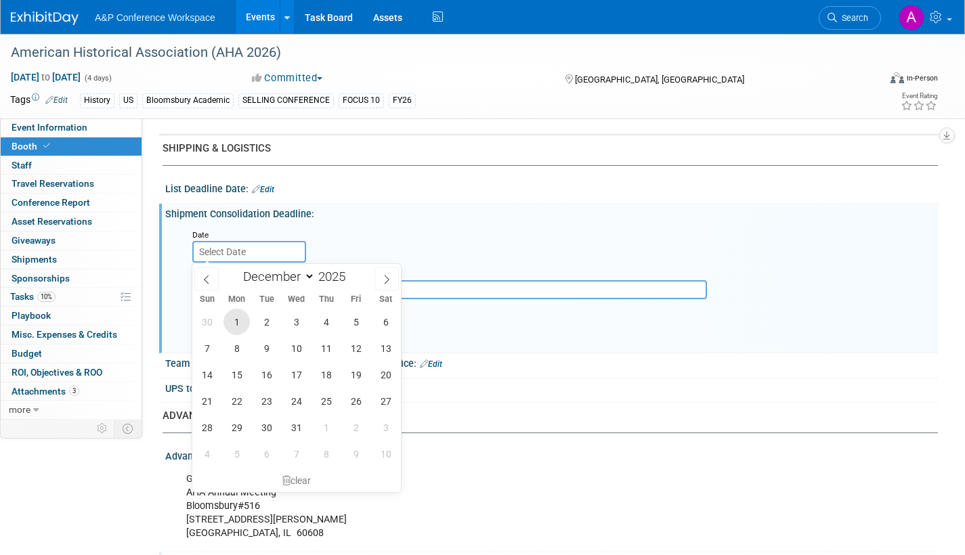
click at [234, 324] on span "1" at bounding box center [236, 322] width 26 height 26
type input "[DATE]"
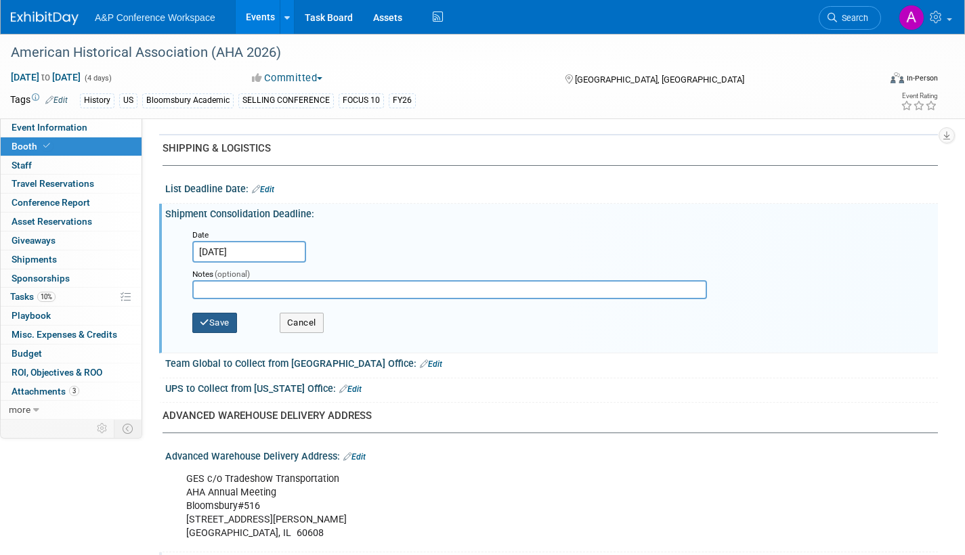
click at [213, 324] on button "Save" at bounding box center [214, 323] width 45 height 20
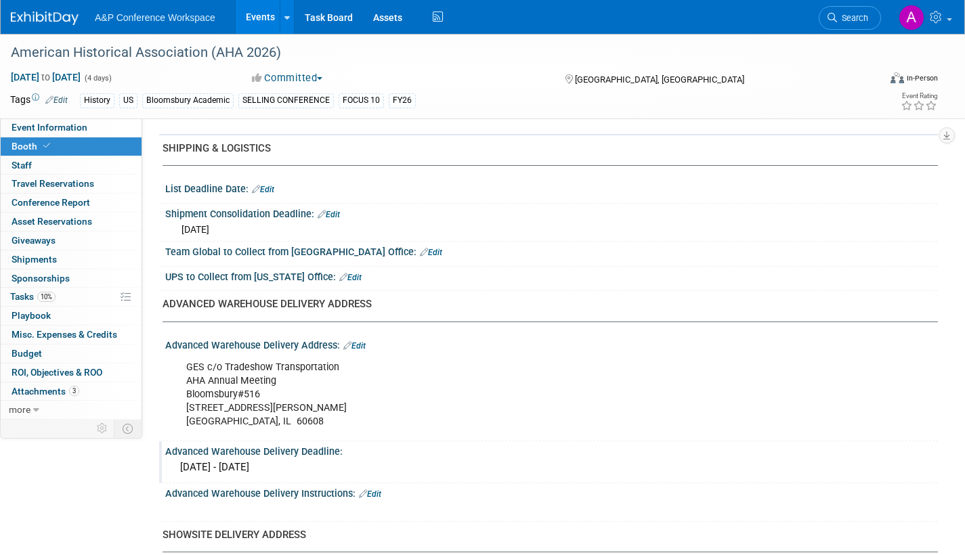
click at [336, 213] on link "Edit" at bounding box center [329, 214] width 22 height 9
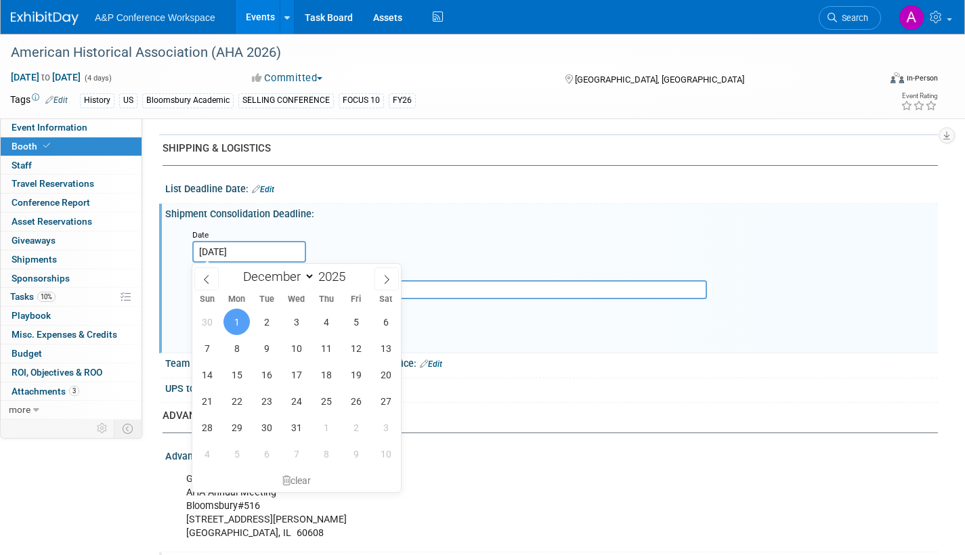
click at [253, 249] on input "[DATE]" at bounding box center [249, 252] width 114 height 22
click at [234, 373] on span "15" at bounding box center [236, 375] width 26 height 26
type input "[DATE]"
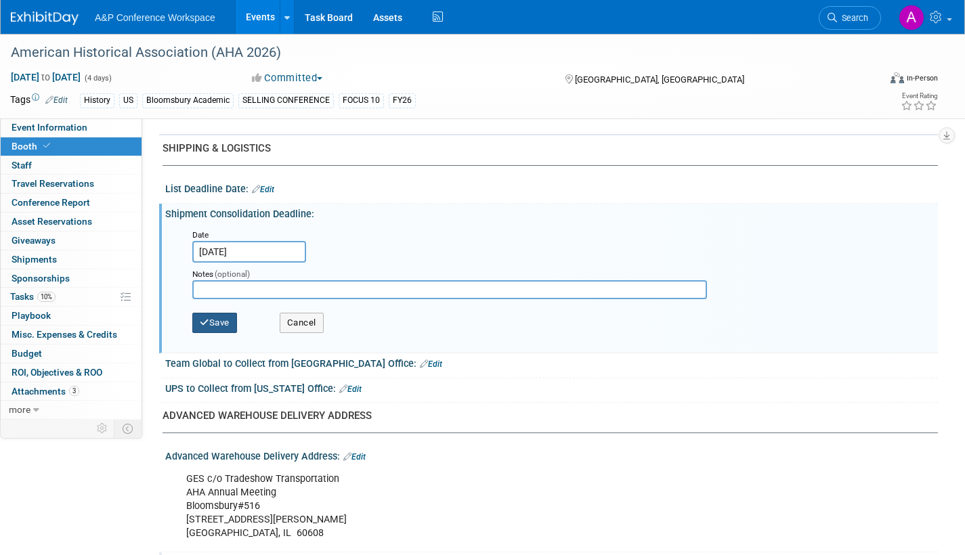
click at [219, 323] on button "Save" at bounding box center [214, 323] width 45 height 20
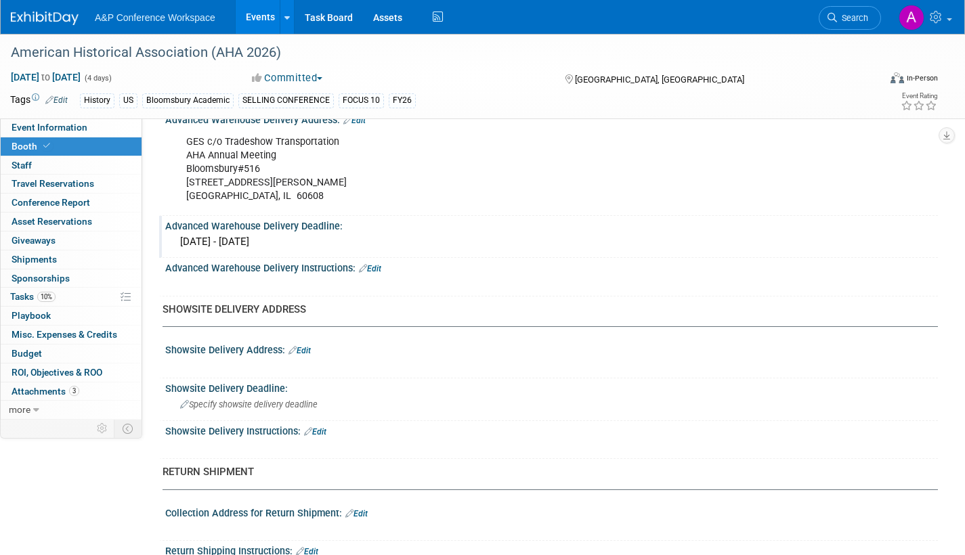
scroll to position [813, 0]
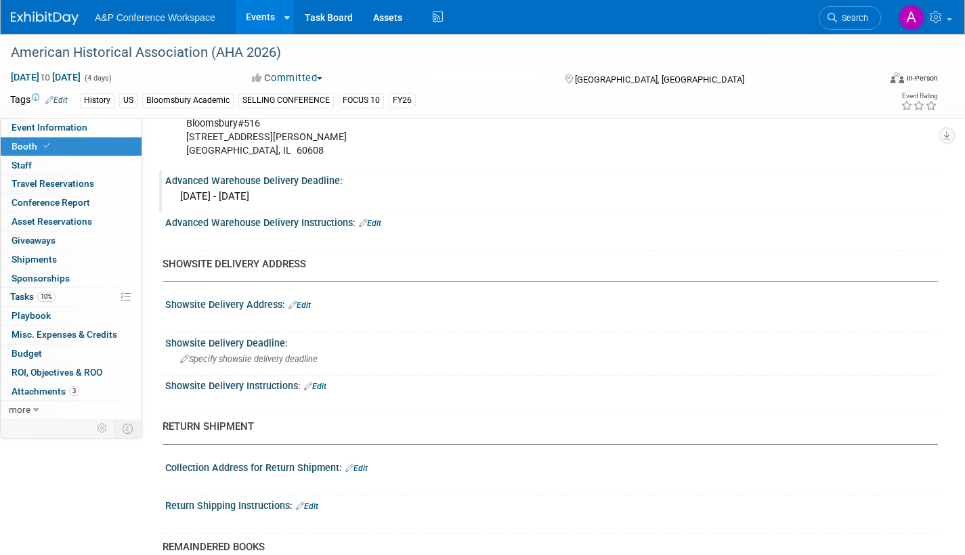
click at [305, 305] on link "Edit" at bounding box center [299, 305] width 22 height 9
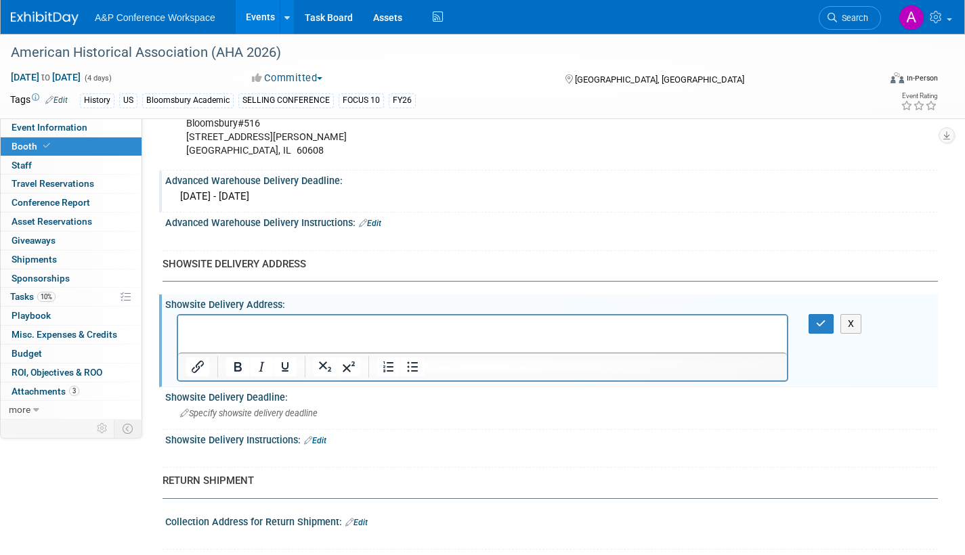
scroll to position [0, 0]
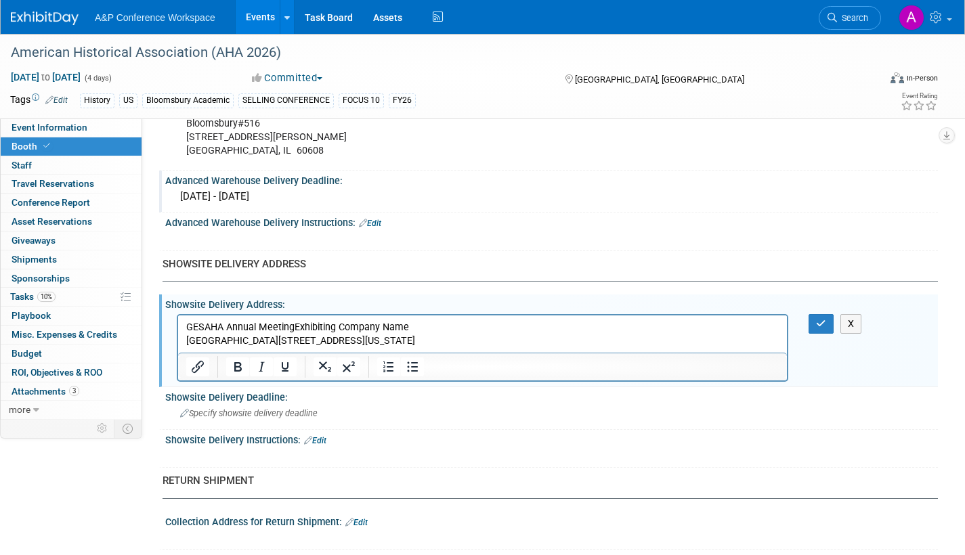
click at [207, 324] on p "GESAHA Annual MeetingExhibiting Company Name Booth #[GEOGRAPHIC_DATA][STREET_AD…" at bounding box center [482, 333] width 593 height 27
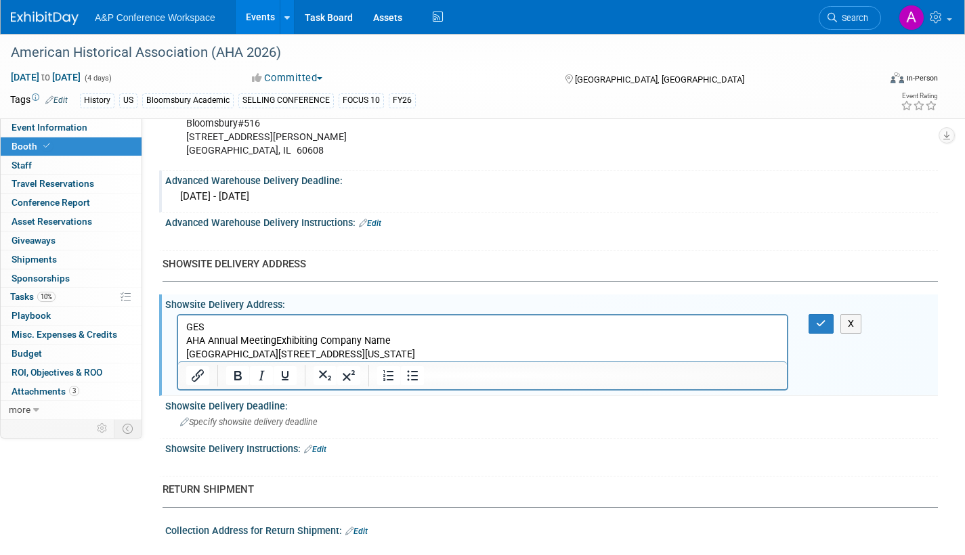
click at [274, 336] on p "AHA Annual MeetingExhibiting Company Name Booth #[GEOGRAPHIC_DATA][STREET_ADDRE…" at bounding box center [482, 347] width 593 height 27
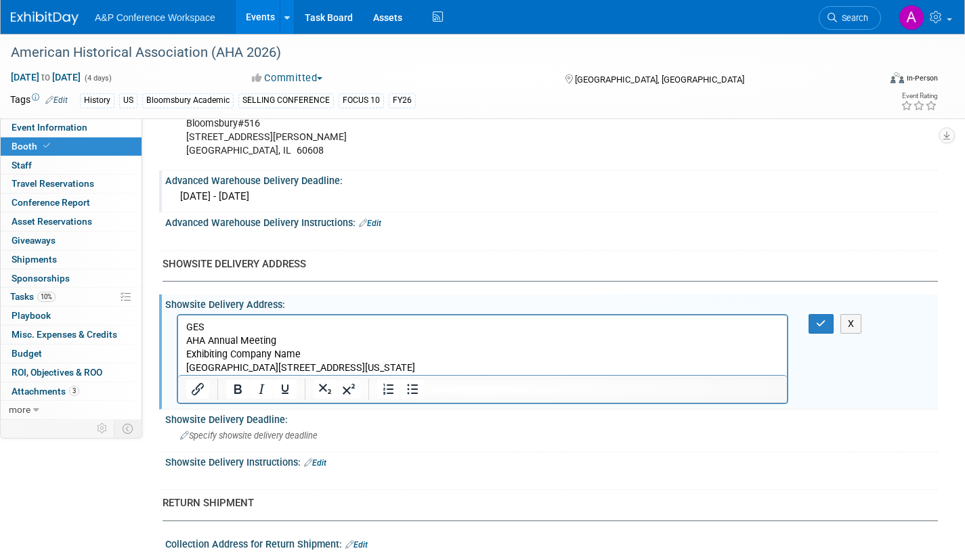
drag, startPoint x: 283, startPoint y: 366, endPoint x: 299, endPoint y: 366, distance: 15.6
click at [286, 366] on p "Exhibiting Company Name [GEOGRAPHIC_DATA][STREET_ADDRESS][US_STATE]" at bounding box center [482, 360] width 593 height 27
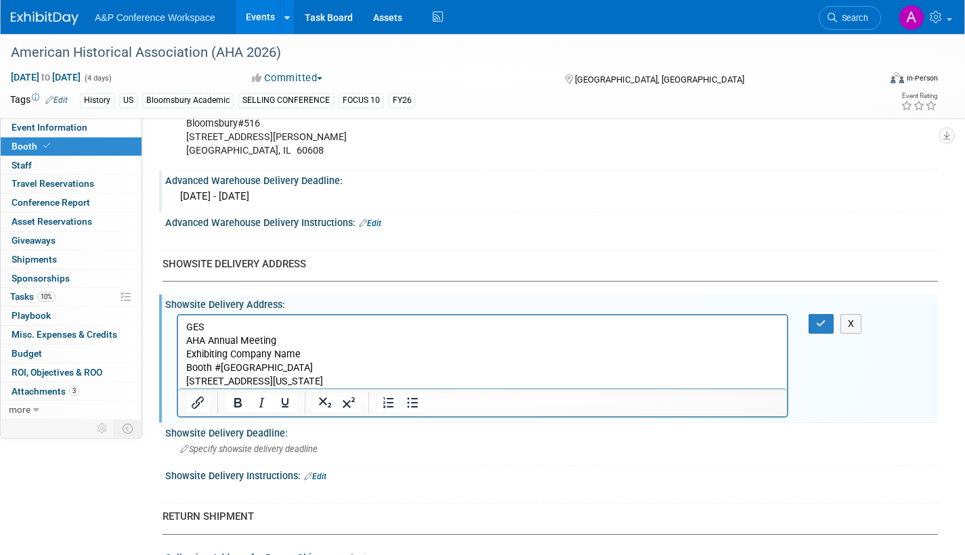
click at [272, 381] on p "[STREET_ADDRESS][US_STATE]" at bounding box center [482, 381] width 593 height 14
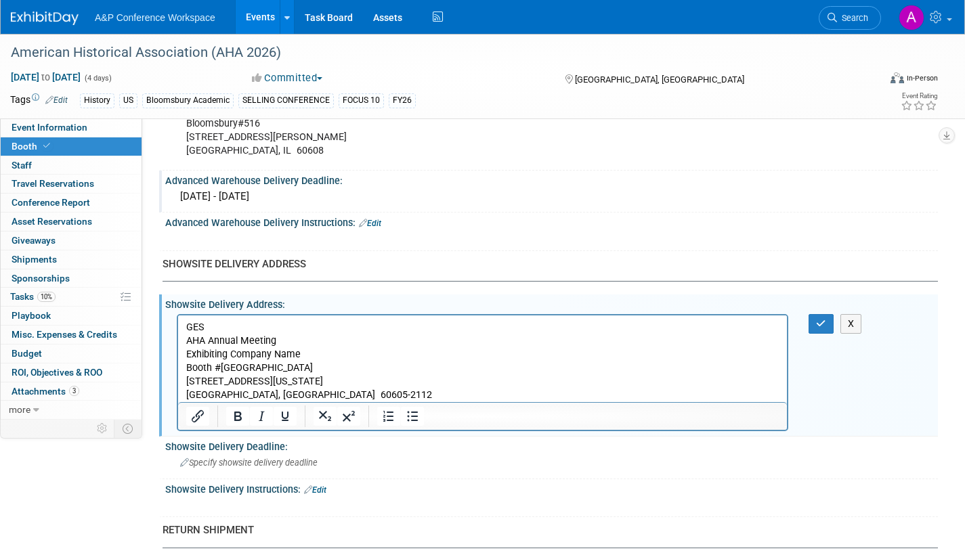
drag, startPoint x: 219, startPoint y: 366, endPoint x: 251, endPoint y: 367, distance: 31.8
click at [219, 366] on p "Exhibiting Company Name Booth #[GEOGRAPHIC_DATA]" at bounding box center [482, 360] width 593 height 27
click at [316, 351] on p "Exhibiting Company Name" at bounding box center [482, 354] width 593 height 14
click at [826, 322] on icon "button" at bounding box center [821, 323] width 10 height 9
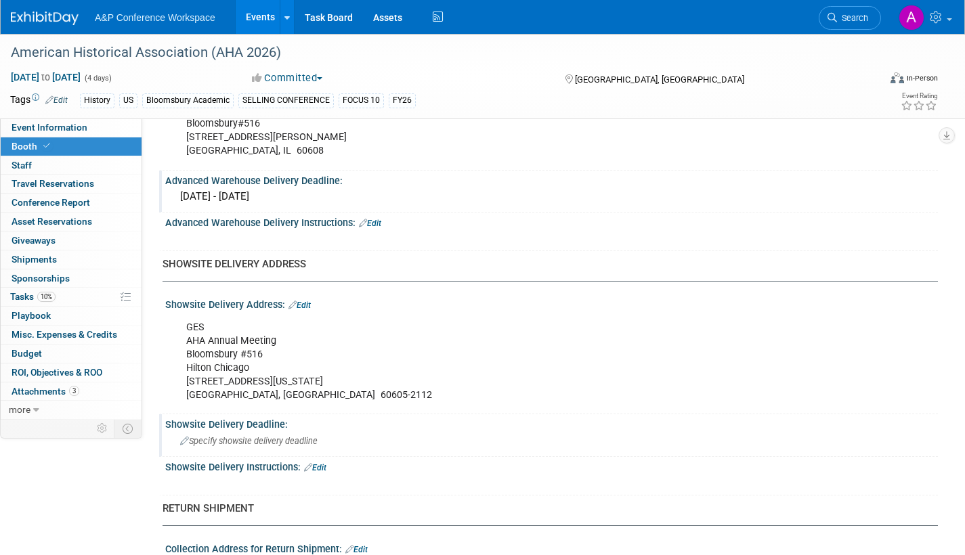
click at [275, 435] on div "Specify showsite delivery deadline" at bounding box center [551, 441] width 752 height 21
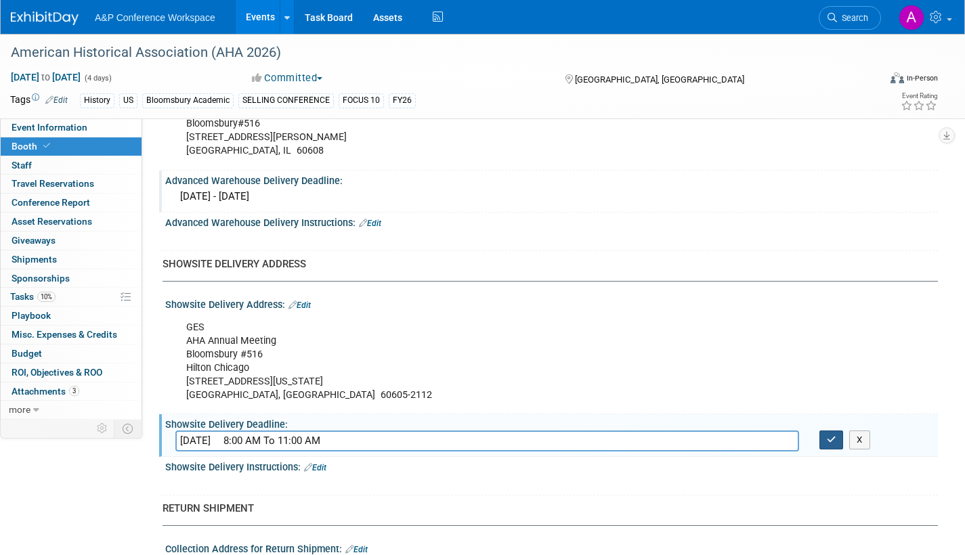
type input "[DATE] 8:00 AM To 11:00 AM"
click at [829, 440] on icon "button" at bounding box center [831, 439] width 9 height 9
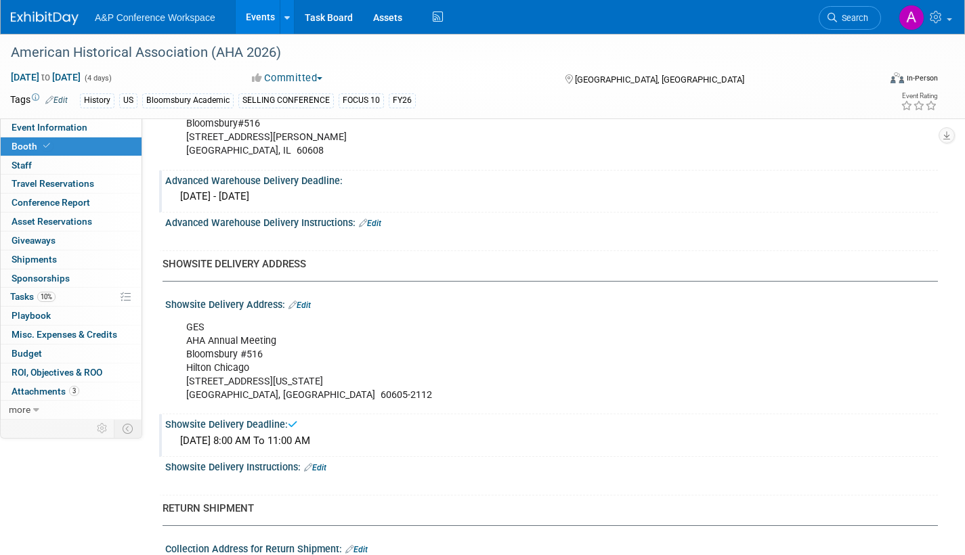
click at [324, 468] on link "Edit" at bounding box center [315, 467] width 22 height 9
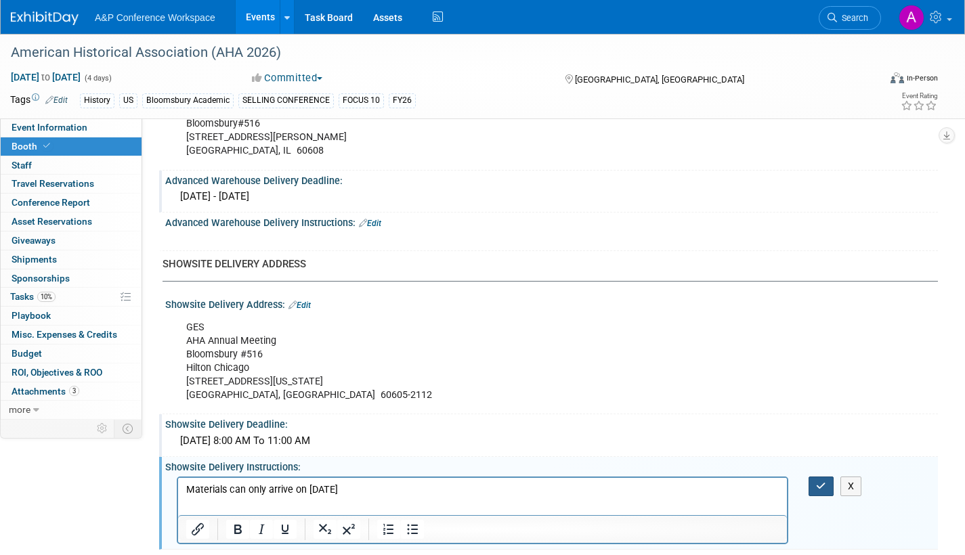
click at [818, 491] on button "button" at bounding box center [820, 487] width 25 height 20
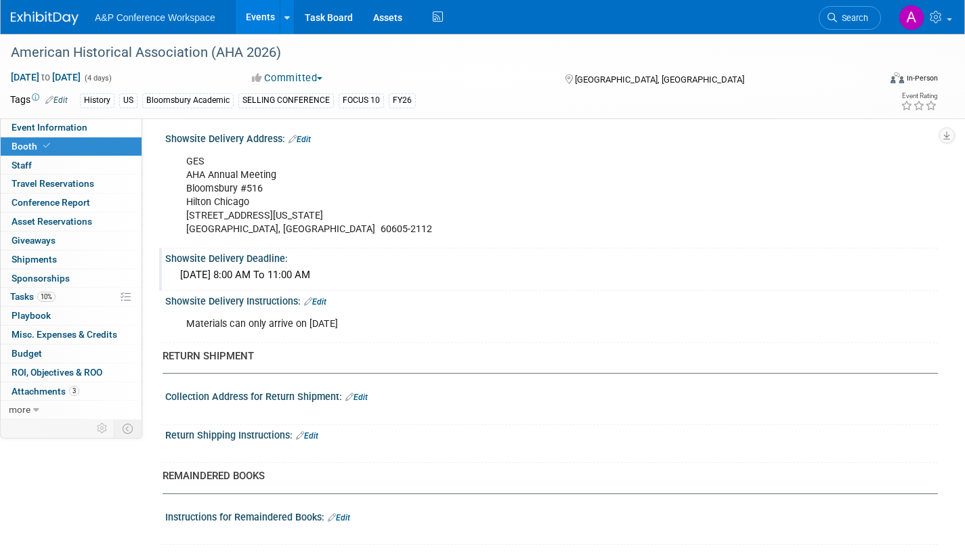
scroll to position [995, 0]
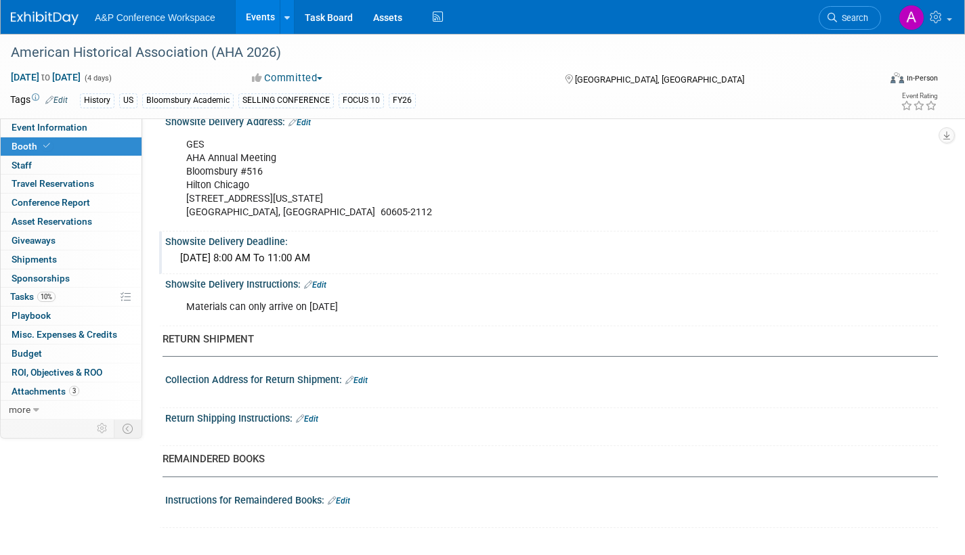
click at [313, 418] on link "Edit" at bounding box center [307, 418] width 22 height 9
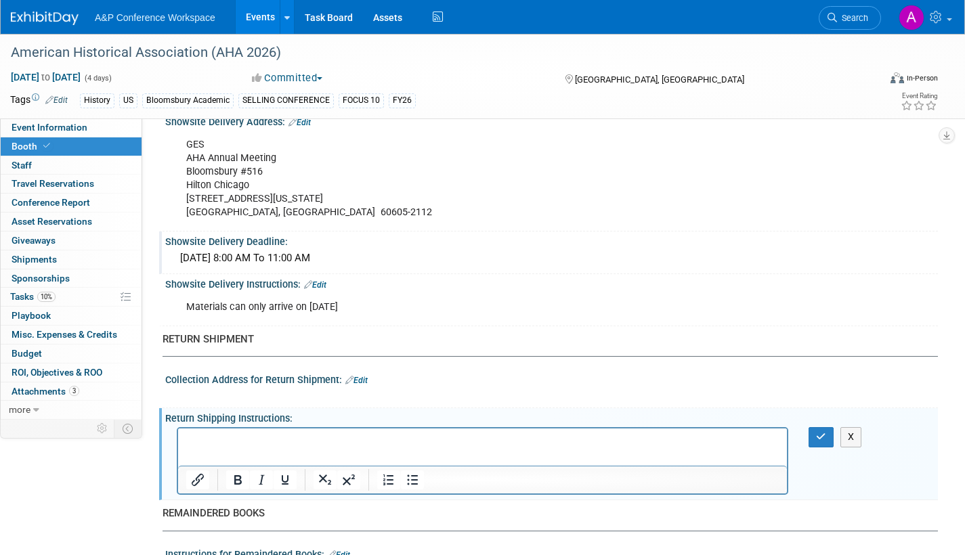
scroll to position [0, 0]
click at [819, 435] on icon "button" at bounding box center [821, 436] width 10 height 9
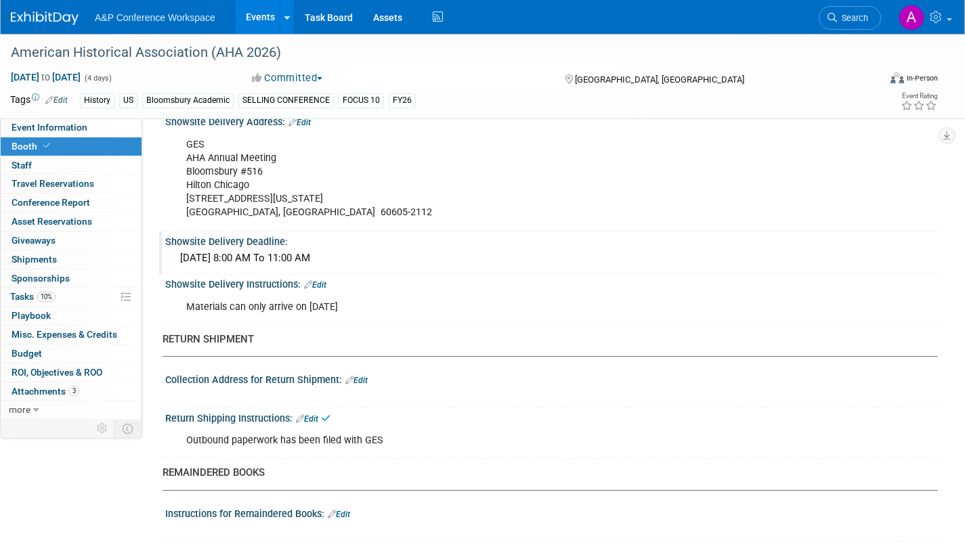
scroll to position [1009, 0]
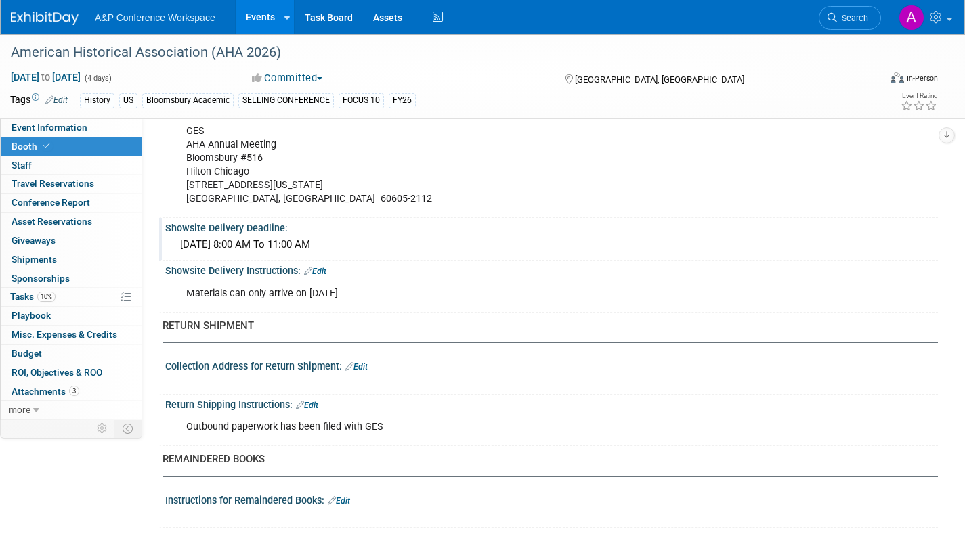
click at [349, 500] on link "Edit" at bounding box center [339, 500] width 22 height 9
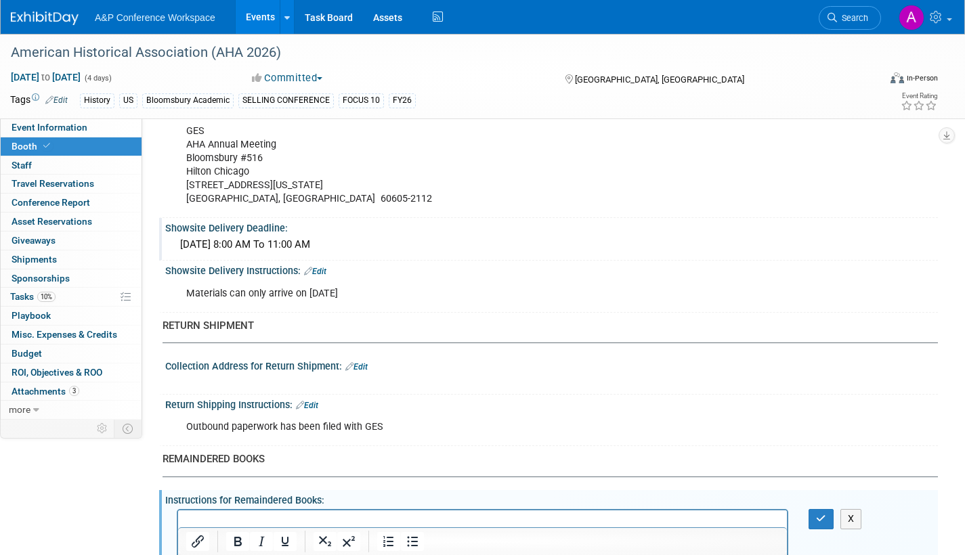
scroll to position [0, 0]
click at [821, 519] on icon "button" at bounding box center [821, 518] width 10 height 9
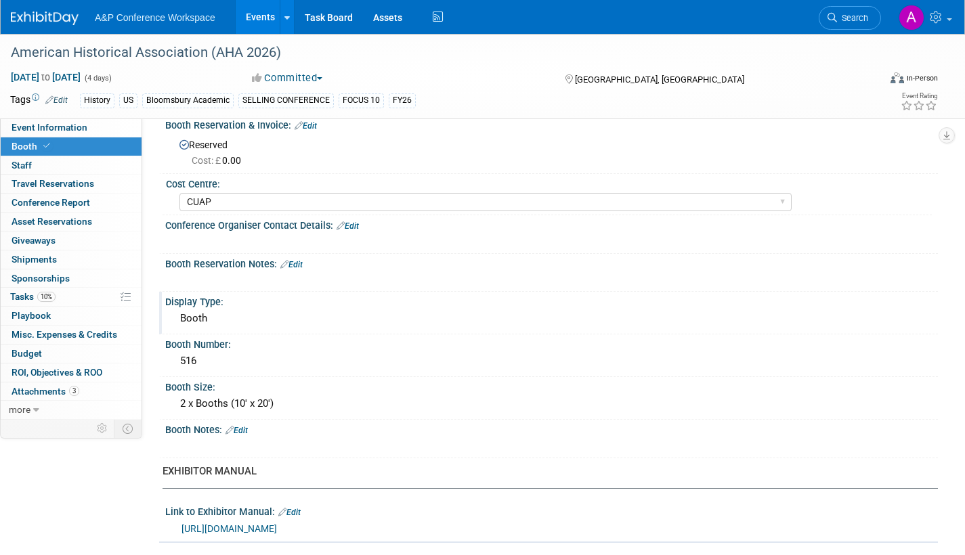
scroll to position [61, 0]
click at [20, 292] on span "Tasks 10%" at bounding box center [32, 296] width 45 height 11
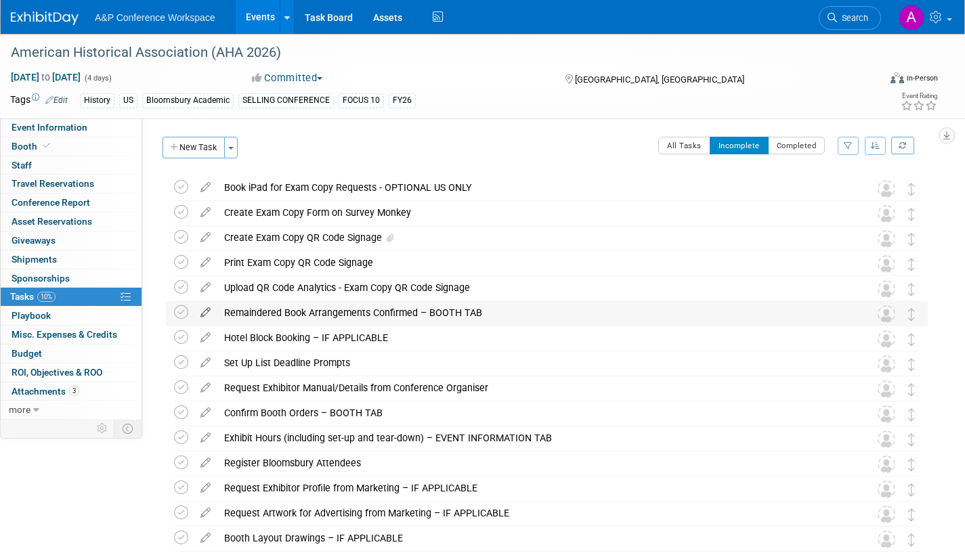
click at [202, 313] on icon at bounding box center [206, 309] width 24 height 17
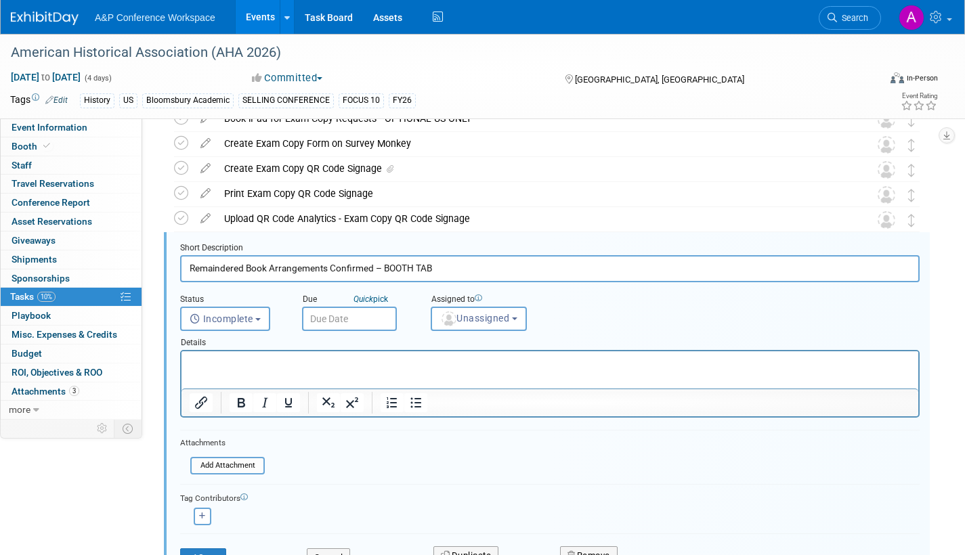
scroll to position [103, 0]
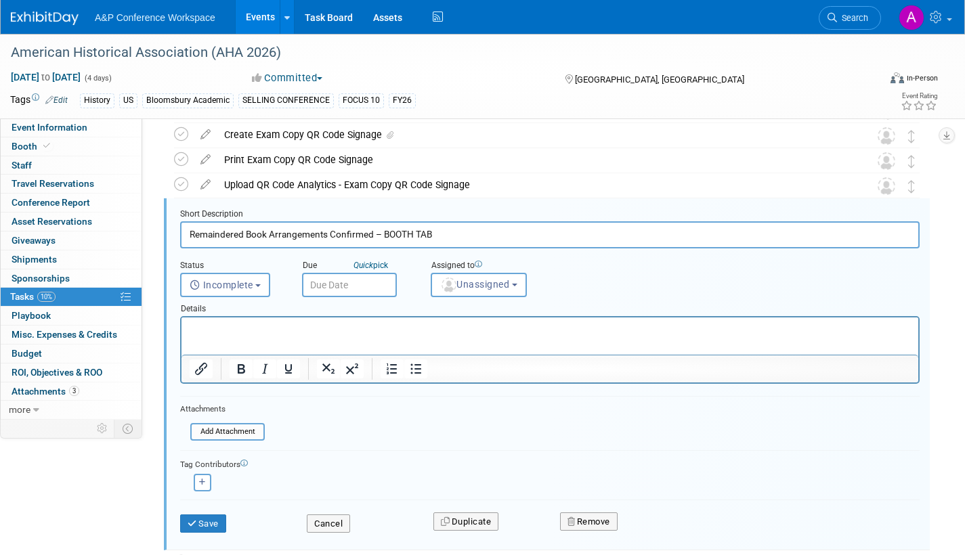
click at [360, 283] on input "text" at bounding box center [349, 285] width 95 height 24
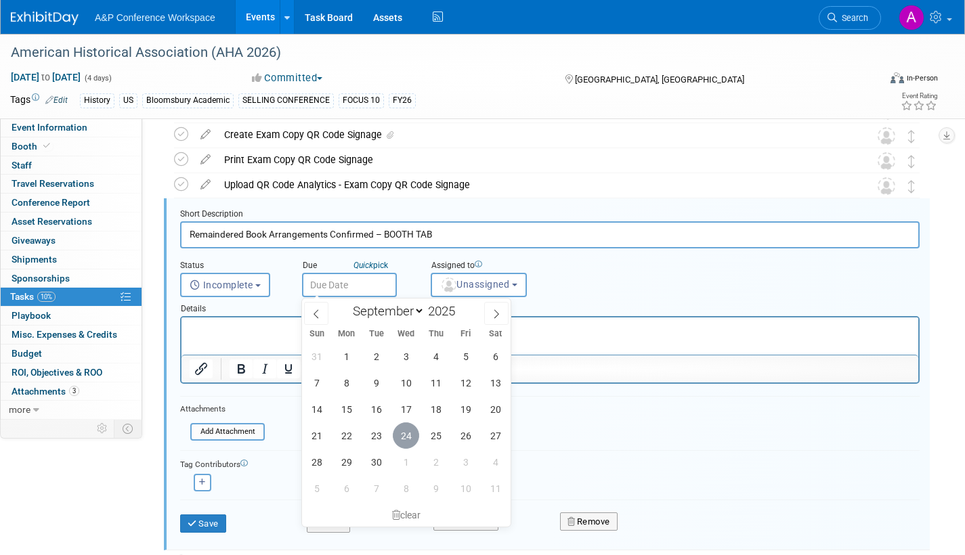
click at [404, 439] on span "24" at bounding box center [406, 436] width 26 height 26
type input "[DATE]"
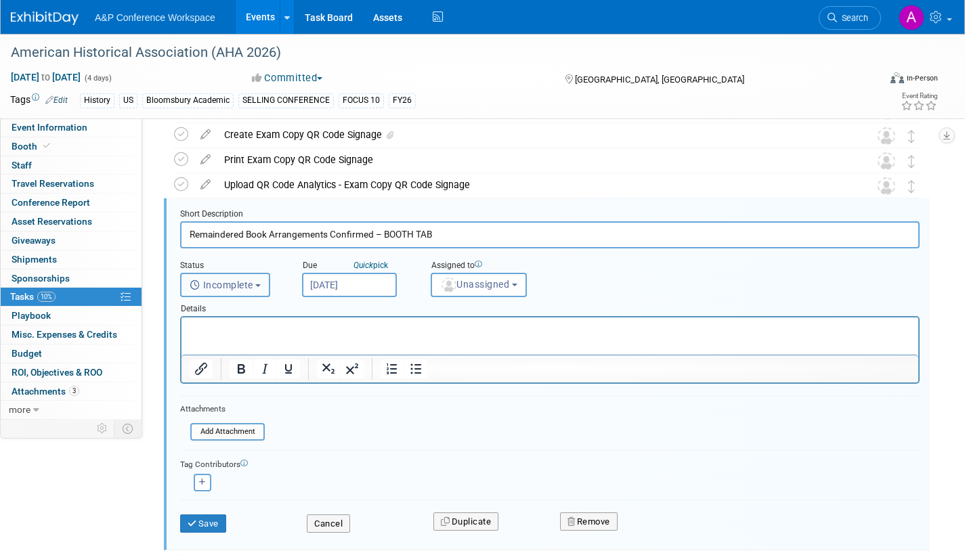
click at [258, 283] on button "Incomplete" at bounding box center [225, 285] width 90 height 24
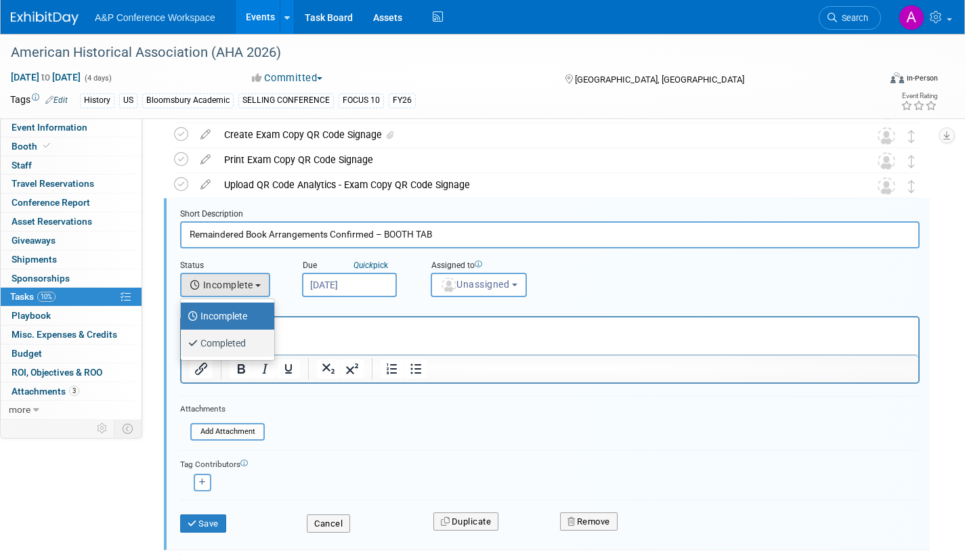
click at [251, 345] on label "Completed" at bounding box center [224, 343] width 73 height 22
click at [183, 345] on input "Completed" at bounding box center [178, 341] width 9 height 9
select select "3"
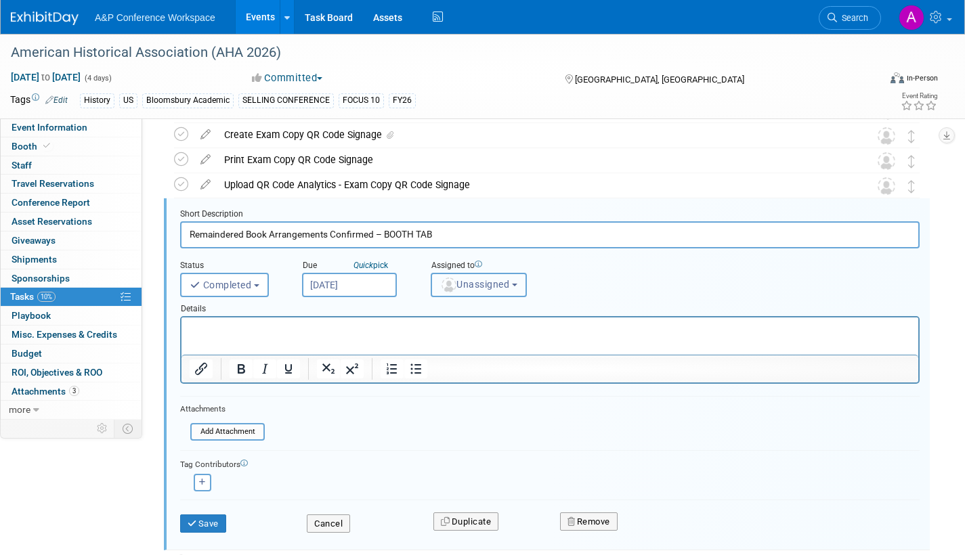
click at [478, 287] on span "Unassigned" at bounding box center [474, 284] width 69 height 11
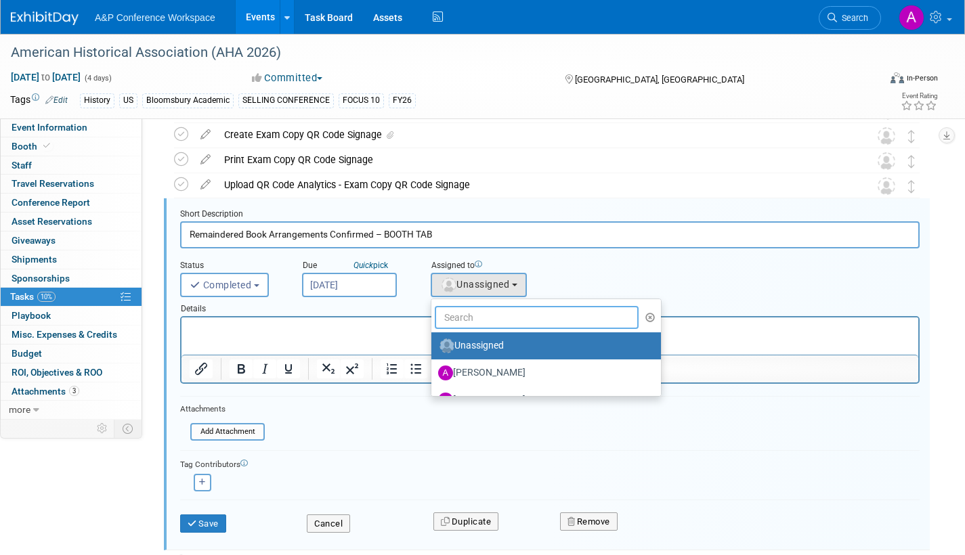
click at [476, 318] on input "text" at bounding box center [537, 317] width 204 height 23
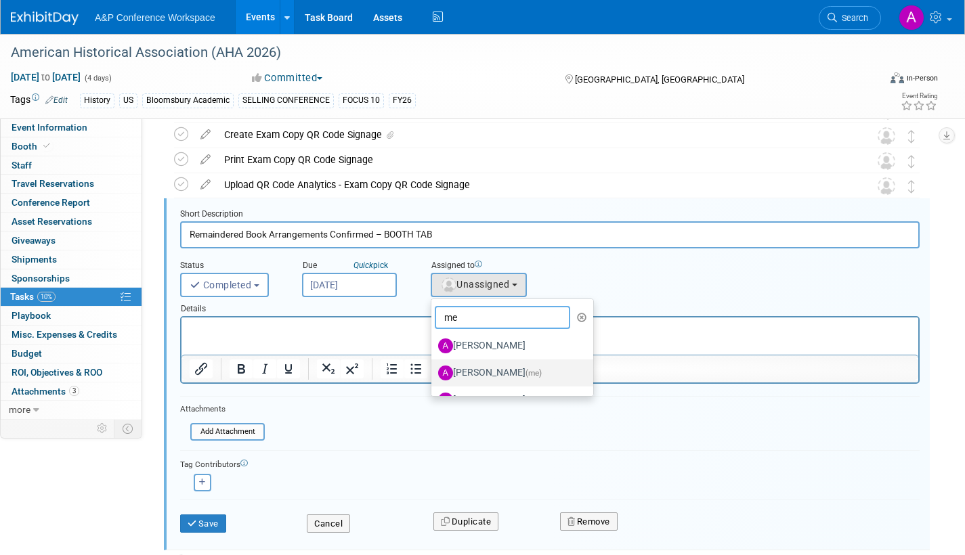
type input "me"
click at [490, 370] on label "[PERSON_NAME] (me)" at bounding box center [509, 373] width 142 height 22
click at [433, 370] on input "[PERSON_NAME] (me)" at bounding box center [429, 371] width 9 height 9
select select "3fc68575-f872-4db6-8d2a-11755123f12c"
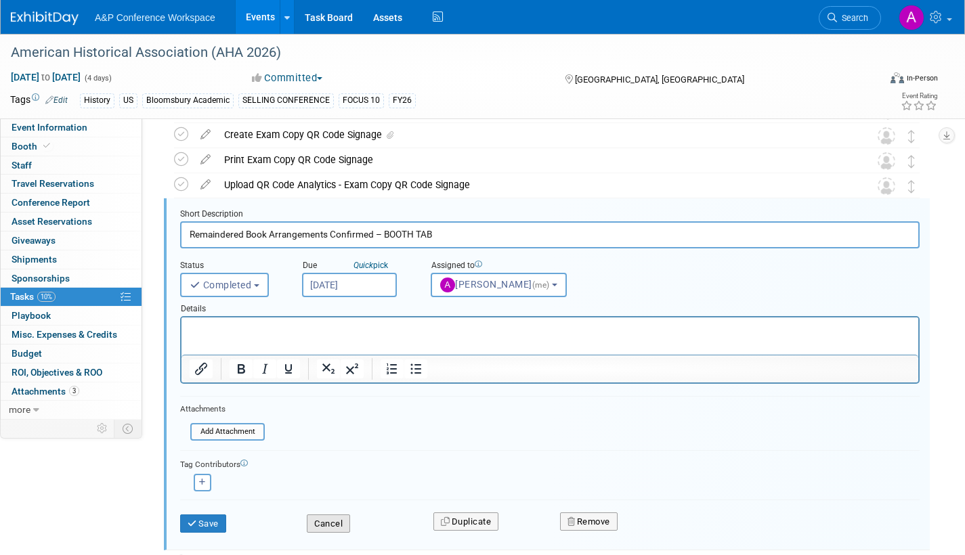
click at [322, 525] on button "Cancel" at bounding box center [328, 524] width 43 height 19
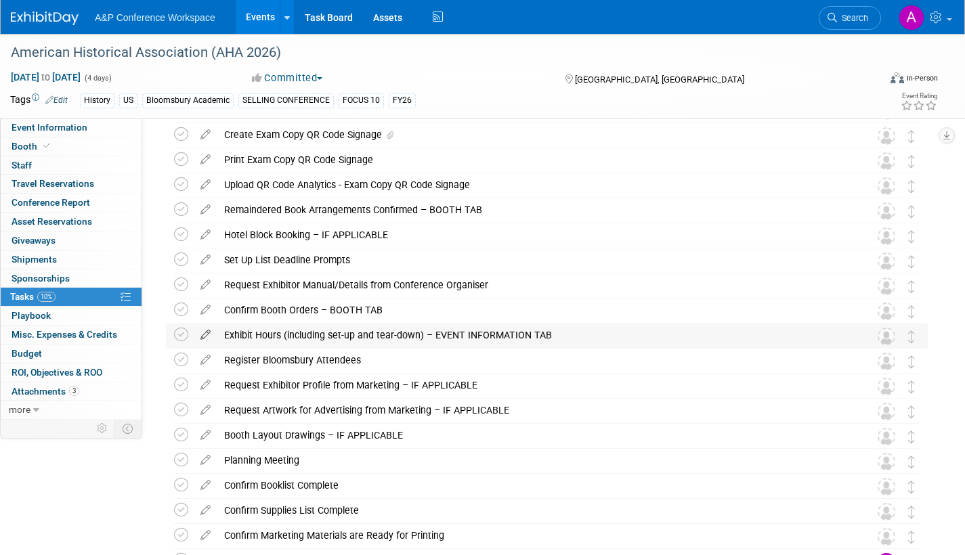
click at [207, 333] on icon at bounding box center [206, 332] width 24 height 17
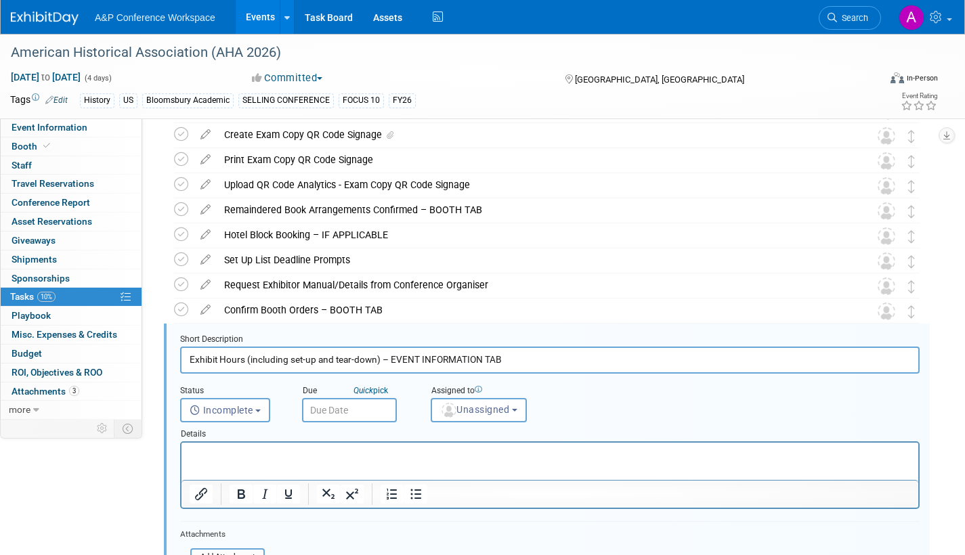
scroll to position [228, 0]
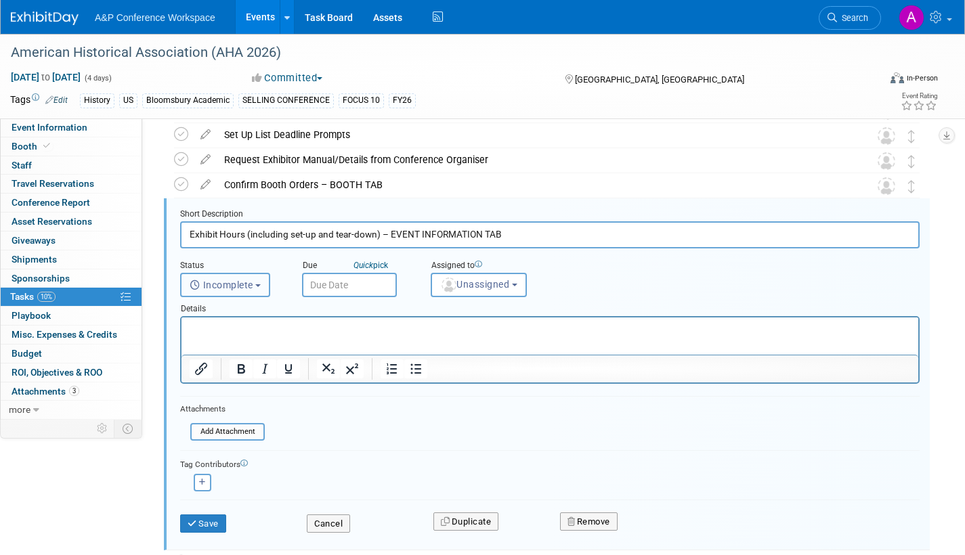
click at [261, 285] on b "button" at bounding box center [257, 285] width 5 height 3
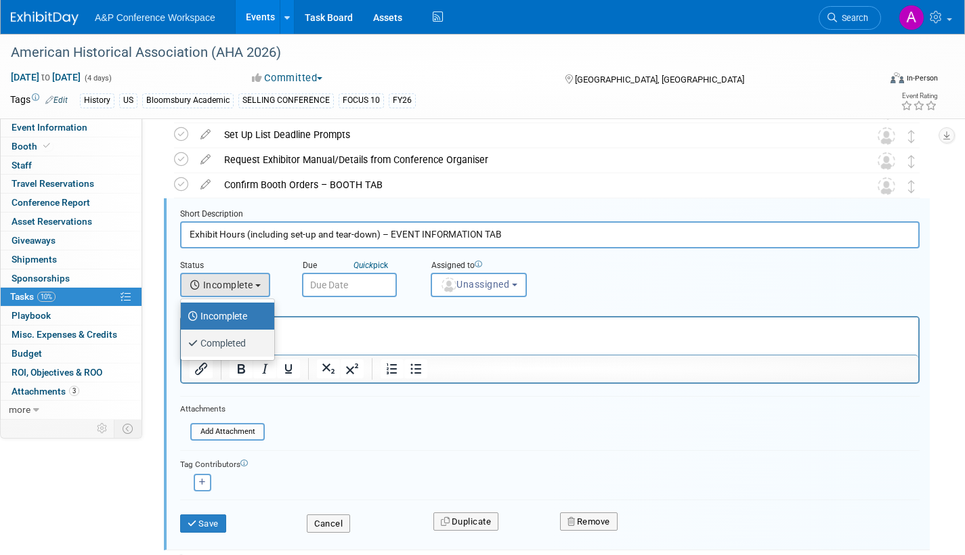
click at [243, 341] on label "Completed" at bounding box center [224, 343] width 73 height 22
click at [183, 341] on input "Completed" at bounding box center [178, 341] width 9 height 9
select select "3"
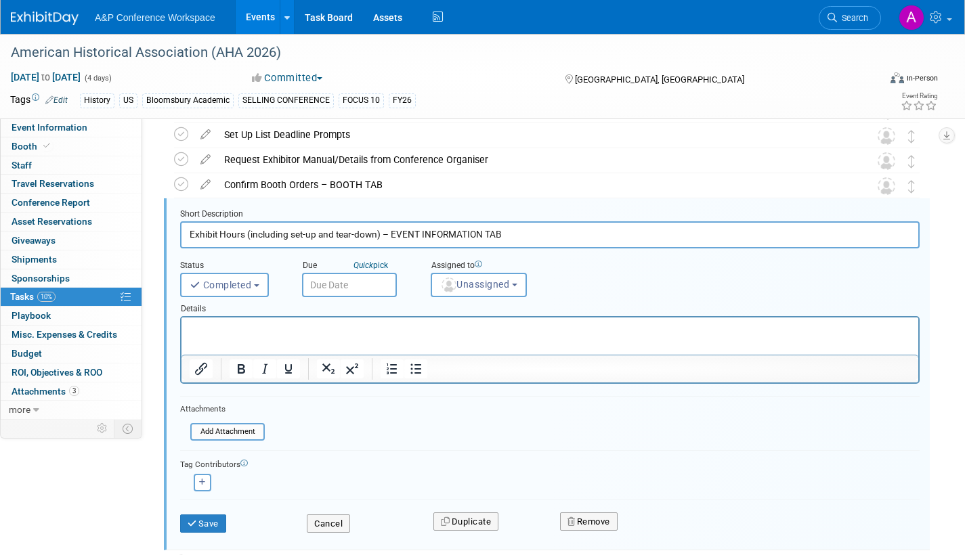
click at [350, 288] on input "text" at bounding box center [349, 285] width 95 height 24
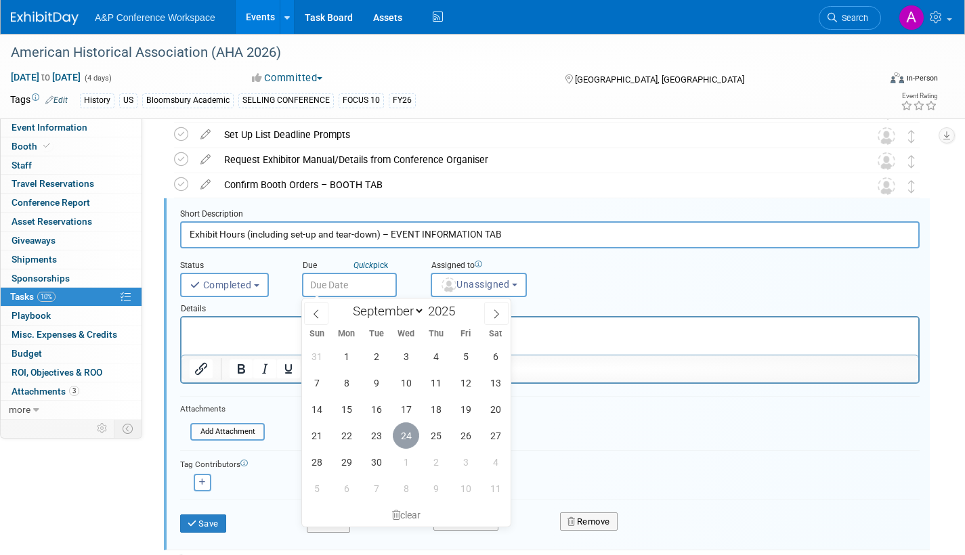
drag, startPoint x: 401, startPoint y: 432, endPoint x: 451, endPoint y: 364, distance: 84.2
click at [404, 429] on span "24" at bounding box center [406, 436] width 26 height 26
type input "[DATE]"
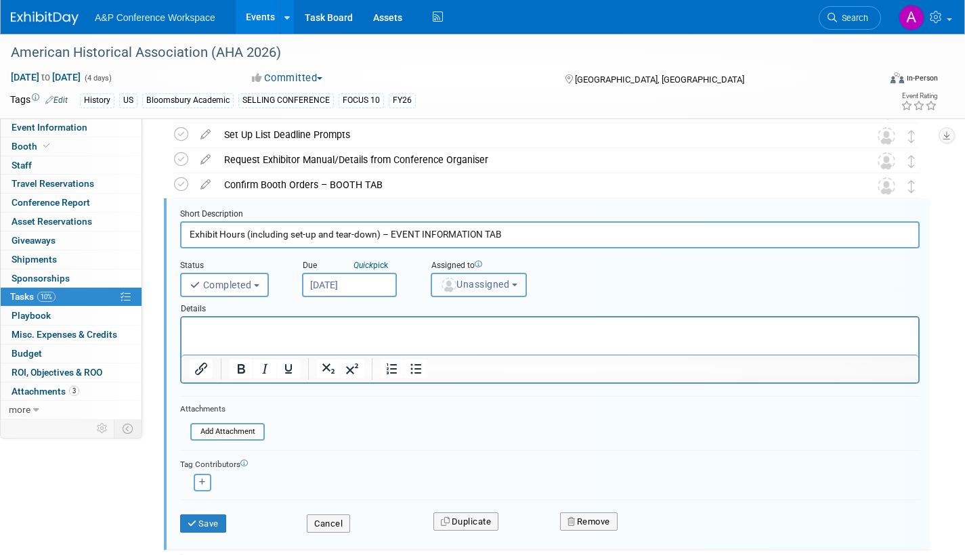
drag, startPoint x: 468, startPoint y: 284, endPoint x: 473, endPoint y: 289, distance: 7.2
click at [469, 284] on span "Unassigned" at bounding box center [474, 284] width 69 height 11
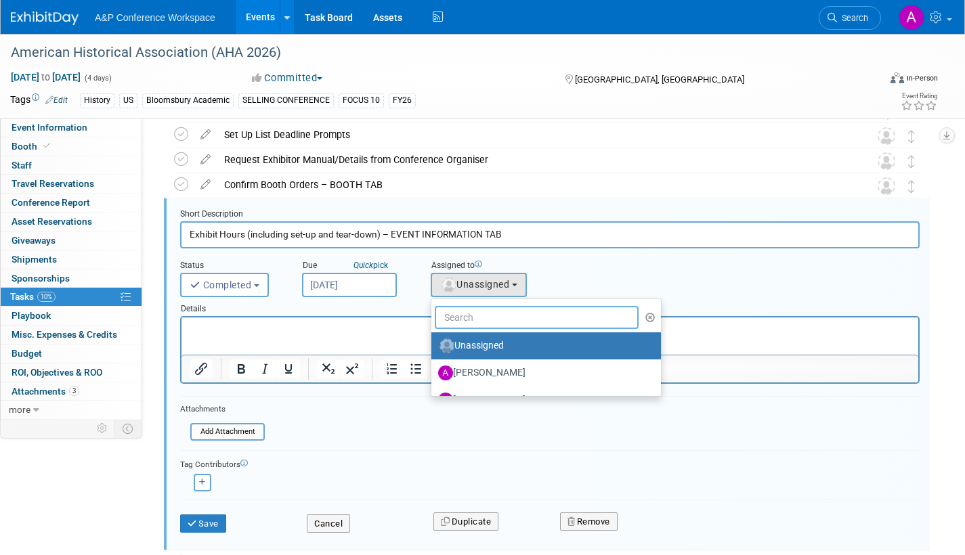
click at [474, 322] on input "text" at bounding box center [537, 317] width 204 height 23
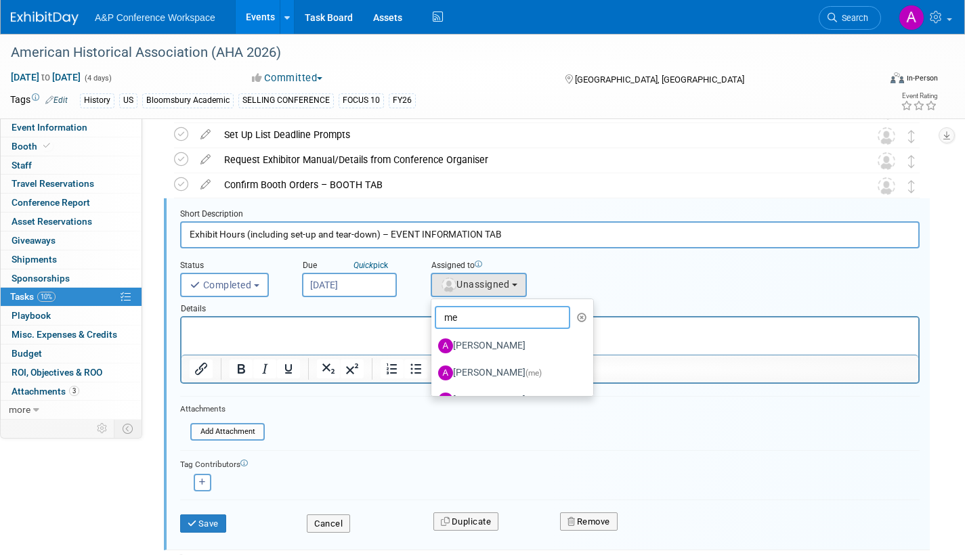
type input "me"
click at [476, 373] on label "[PERSON_NAME] (me)" at bounding box center [509, 373] width 142 height 22
click at [433, 373] on input "[PERSON_NAME] (me)" at bounding box center [429, 371] width 9 height 9
select select "3fc68575-f872-4db6-8d2a-11755123f12c"
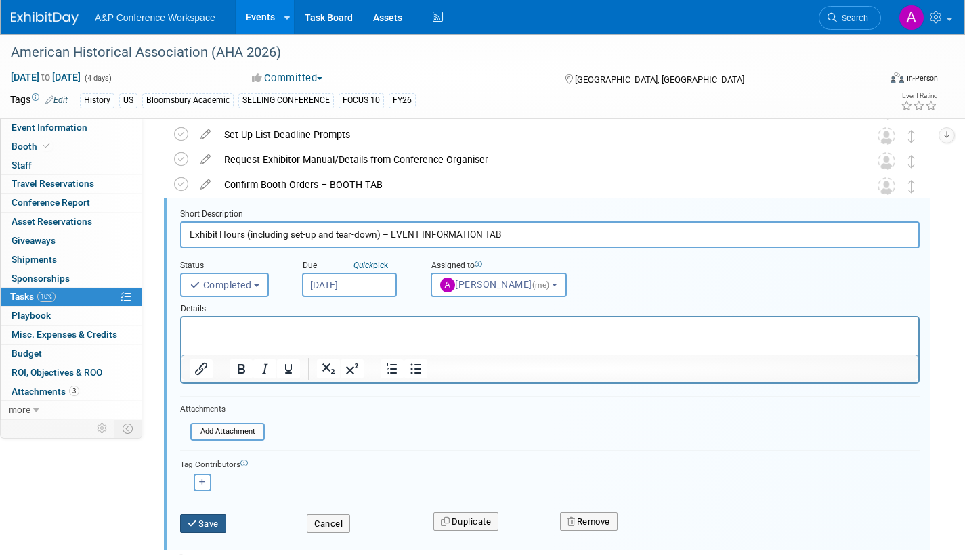
click at [213, 521] on button "Save" at bounding box center [203, 524] width 46 height 19
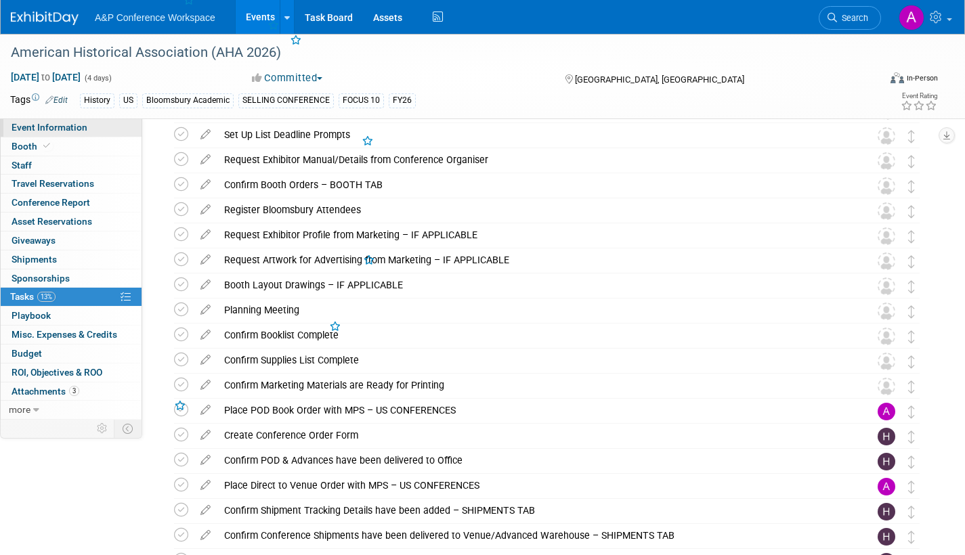
click at [71, 124] on span "Event Information" at bounding box center [50, 127] width 76 height 11
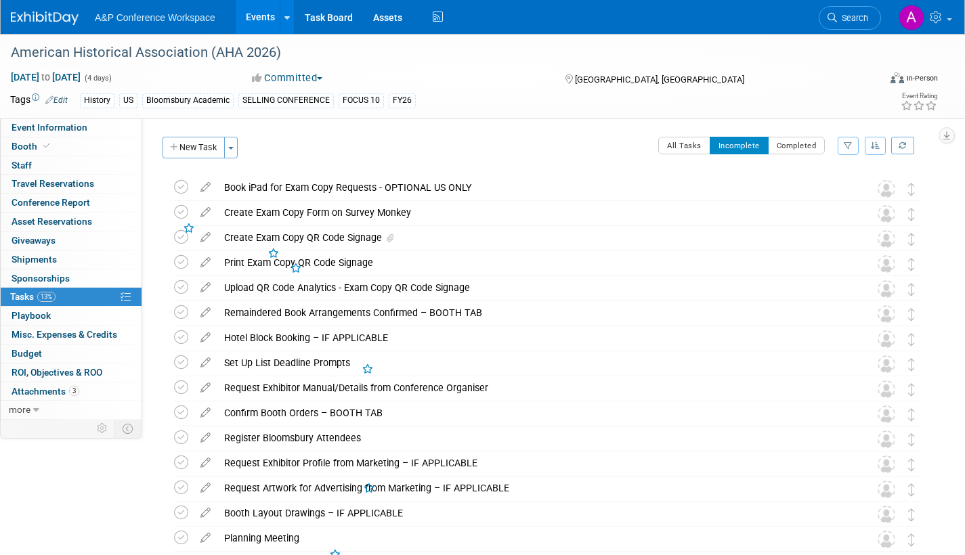
select select "Annual"
select select "Level 1"
select select "In-Person Booth"
select select "History"
select select "Bloomsbury Academic"
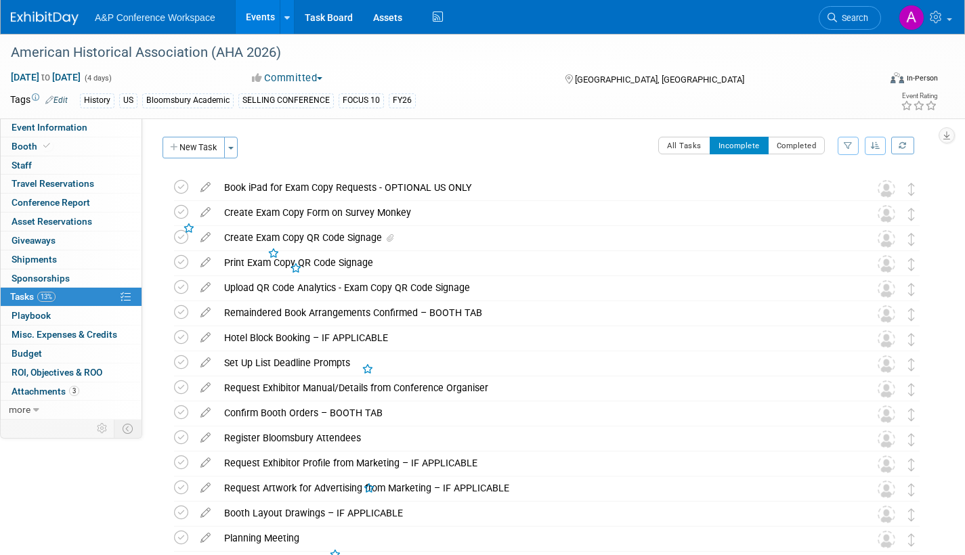
select select "[PERSON_NAME]"
select select "Networking/Commissioning"
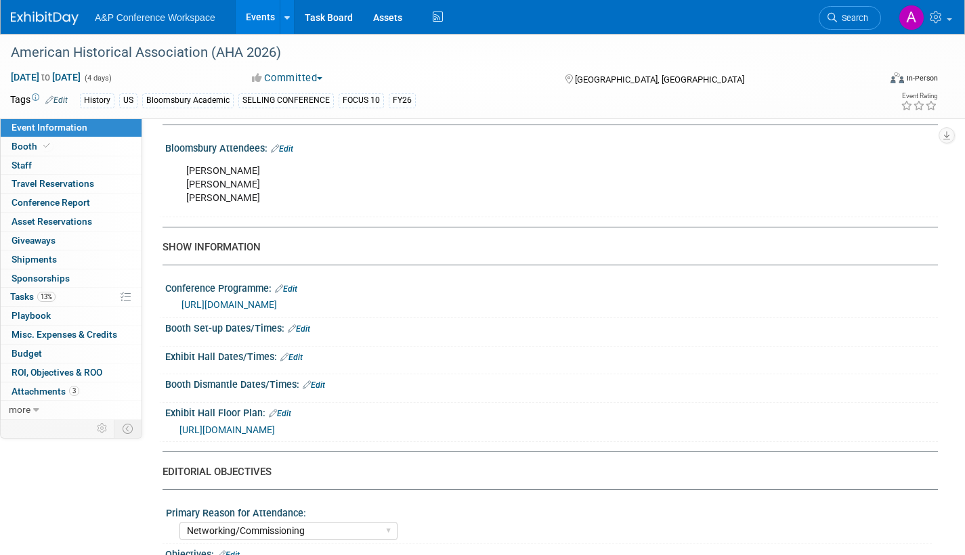
scroll to position [1016, 0]
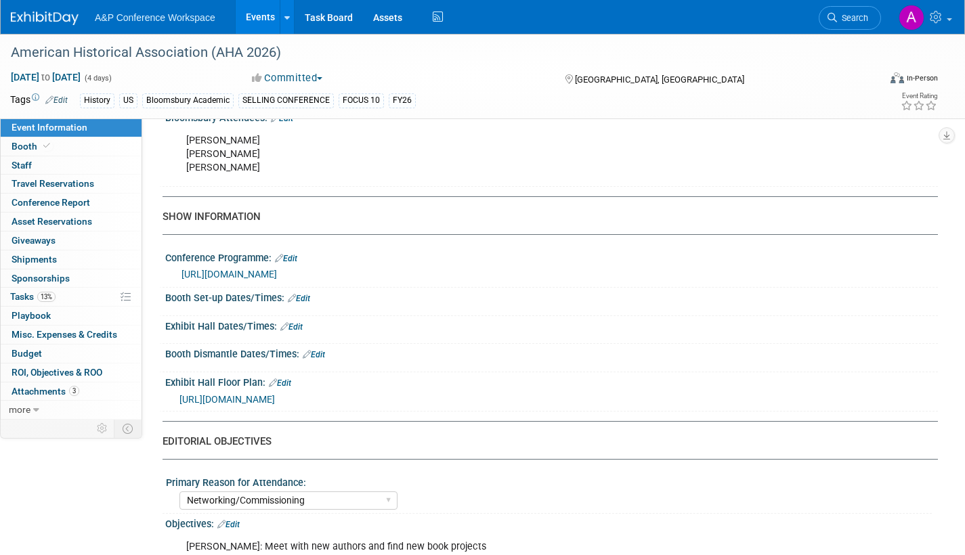
click at [310, 298] on link "Edit" at bounding box center [299, 298] width 22 height 9
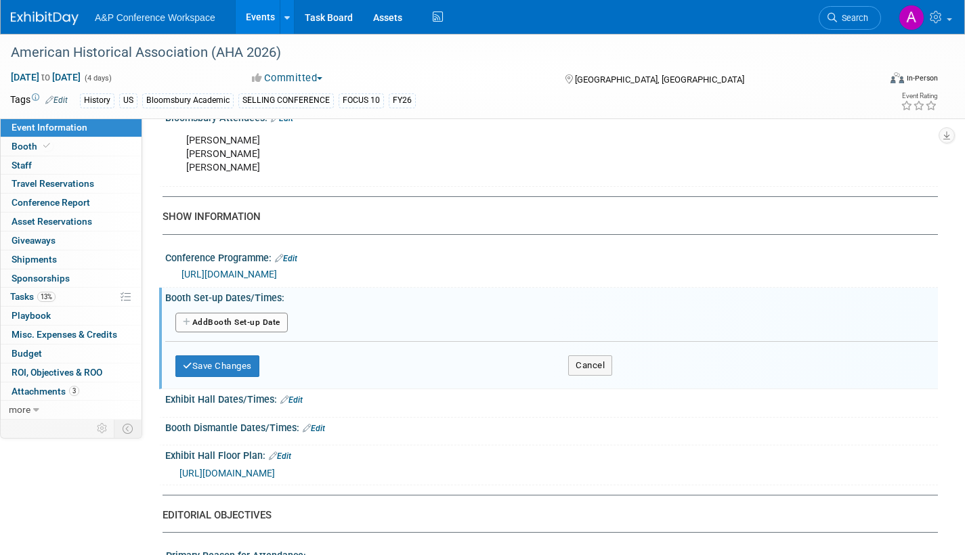
click at [270, 320] on button "Add Another Booth Set-up Date" at bounding box center [231, 323] width 112 height 20
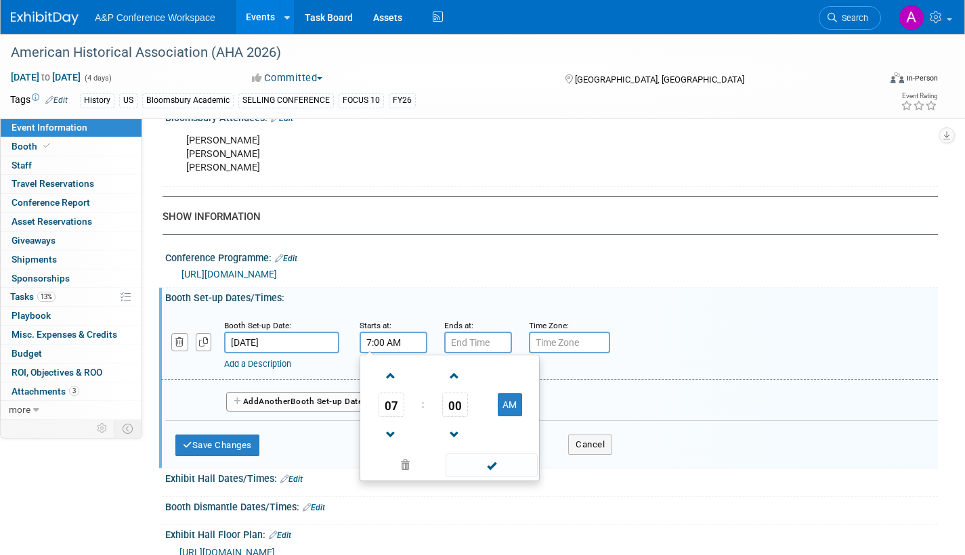
click at [398, 338] on input "7:00 AM" at bounding box center [394, 343] width 68 height 22
click at [387, 372] on span at bounding box center [391, 376] width 24 height 24
type input "8:00 AM"
click at [496, 463] on span at bounding box center [491, 466] width 91 height 24
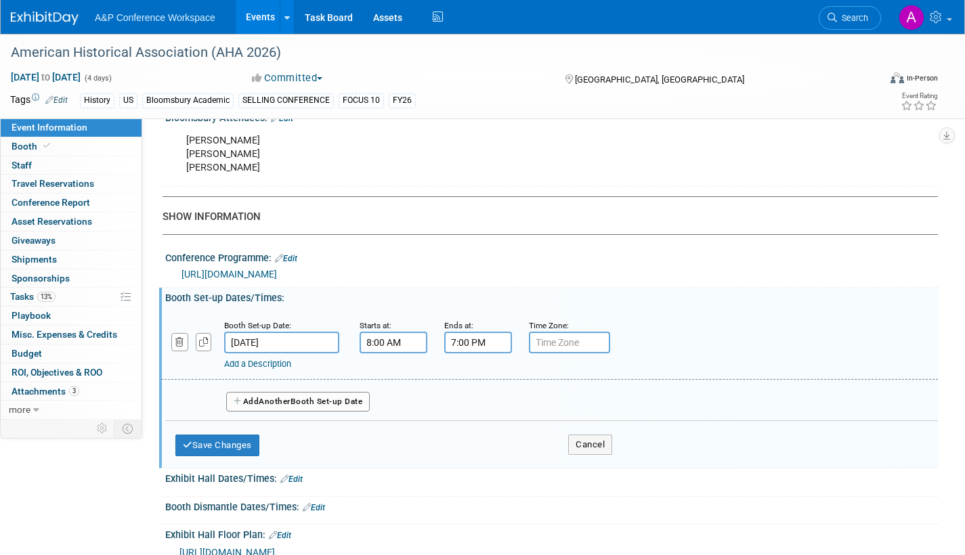
click at [479, 342] on input "7:00 PM" at bounding box center [478, 343] width 68 height 22
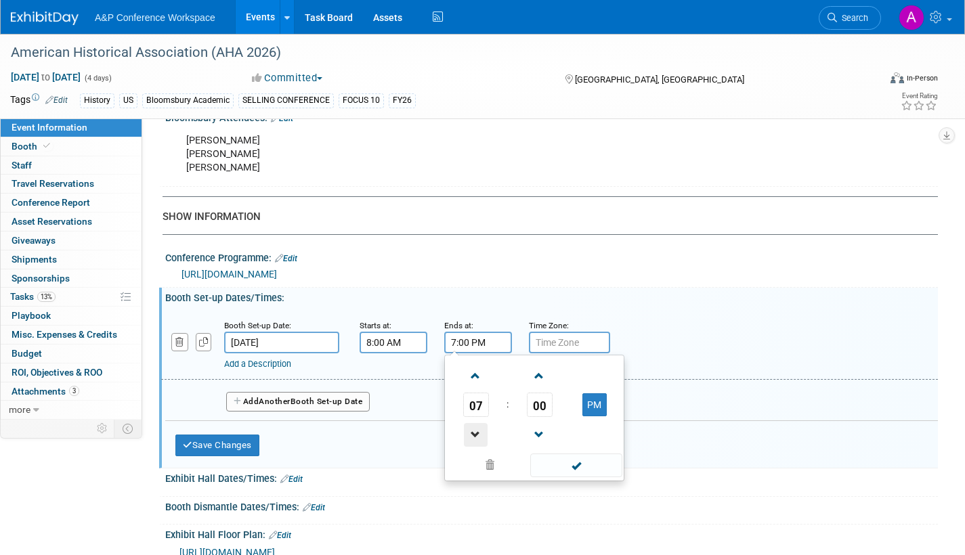
click at [477, 429] on span at bounding box center [476, 435] width 24 height 24
click at [478, 431] on span at bounding box center [476, 435] width 24 height 24
click at [539, 376] on span at bounding box center [539, 376] width 24 height 24
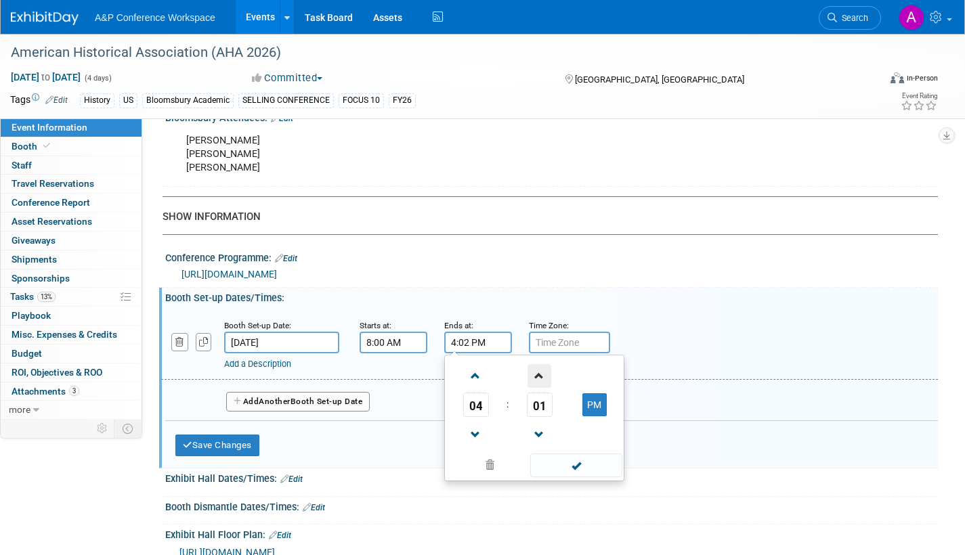
click at [539, 376] on span at bounding box center [539, 376] width 24 height 24
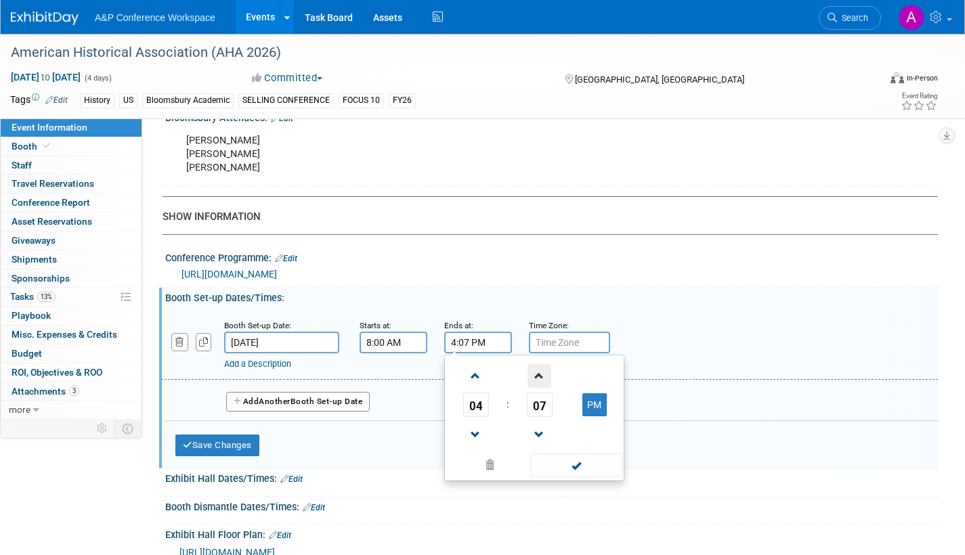
click at [539, 376] on span at bounding box center [539, 376] width 24 height 24
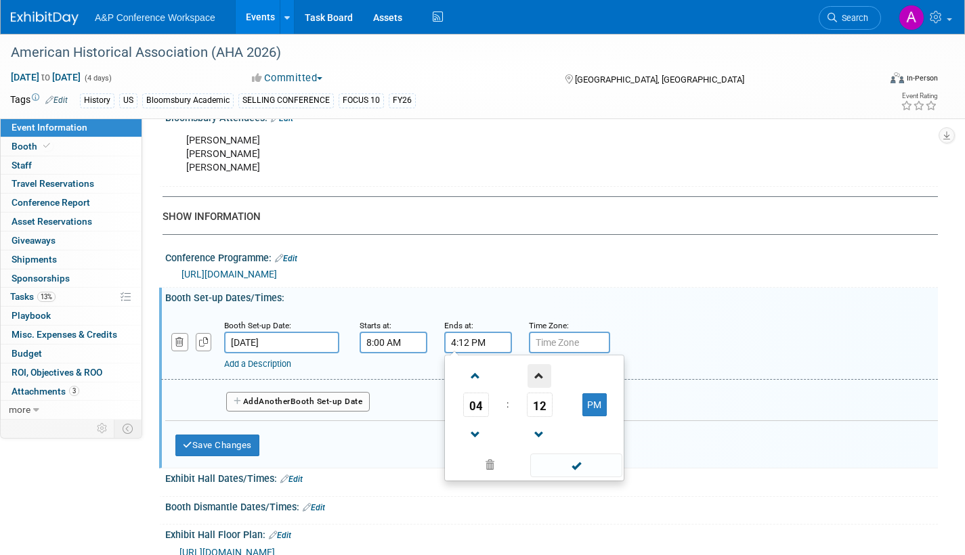
click at [539, 376] on span at bounding box center [539, 376] width 24 height 24
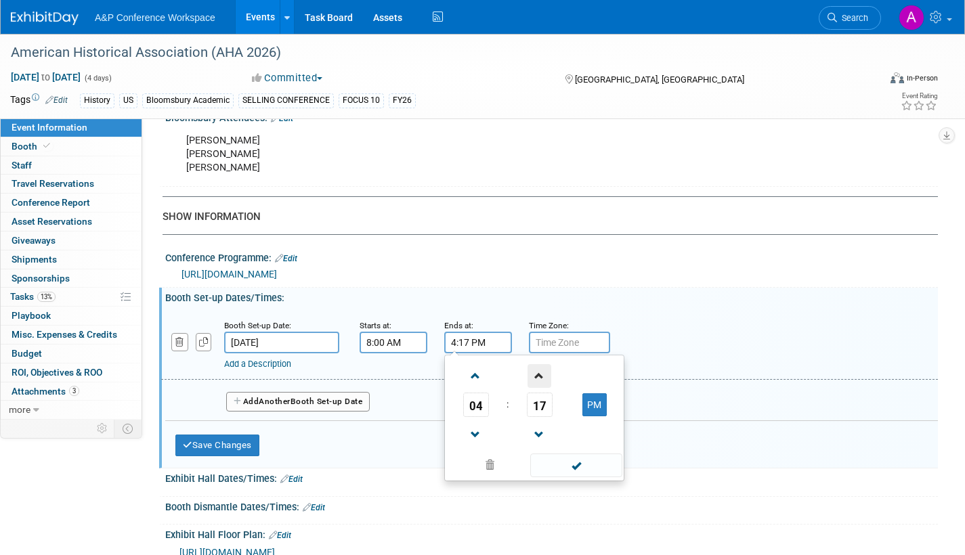
click at [539, 376] on span at bounding box center [539, 376] width 24 height 24
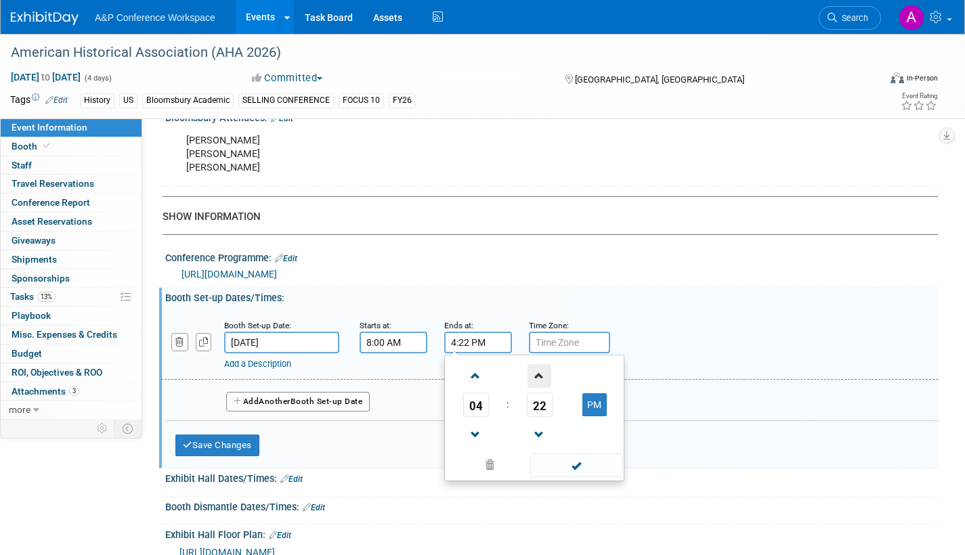
click at [539, 376] on span at bounding box center [539, 376] width 24 height 24
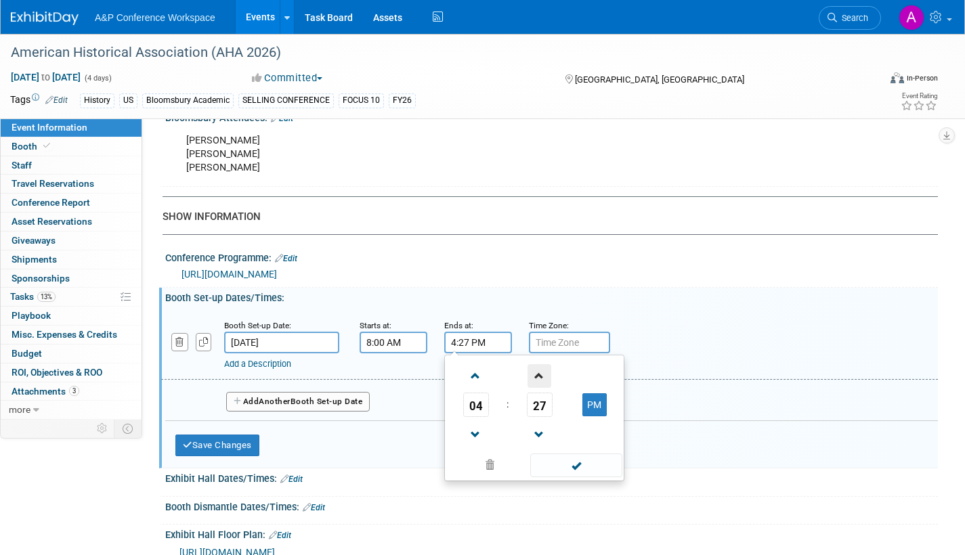
click at [539, 377] on span at bounding box center [539, 376] width 24 height 24
type input "4:30 PM"
click at [571, 463] on span at bounding box center [575, 466] width 91 height 24
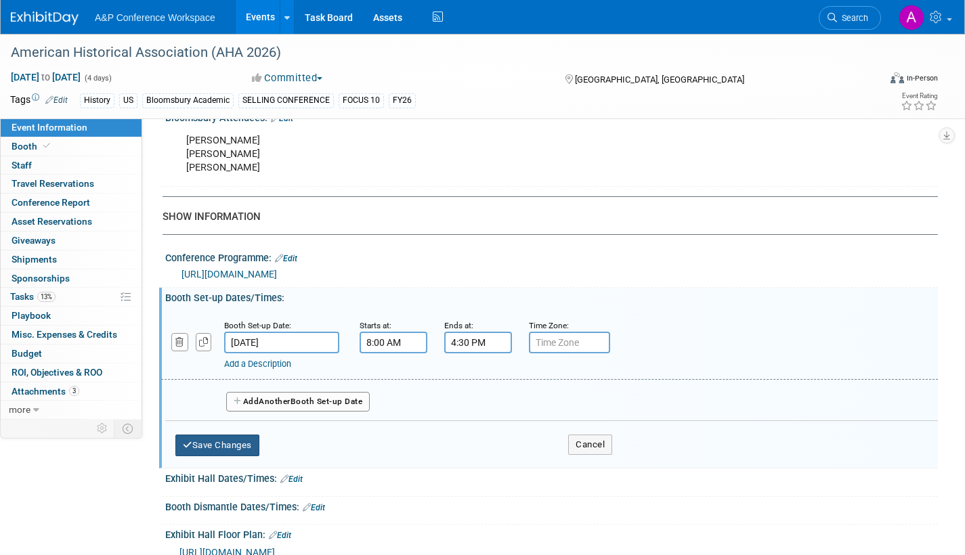
click at [252, 441] on button "Save Changes" at bounding box center [217, 446] width 84 height 22
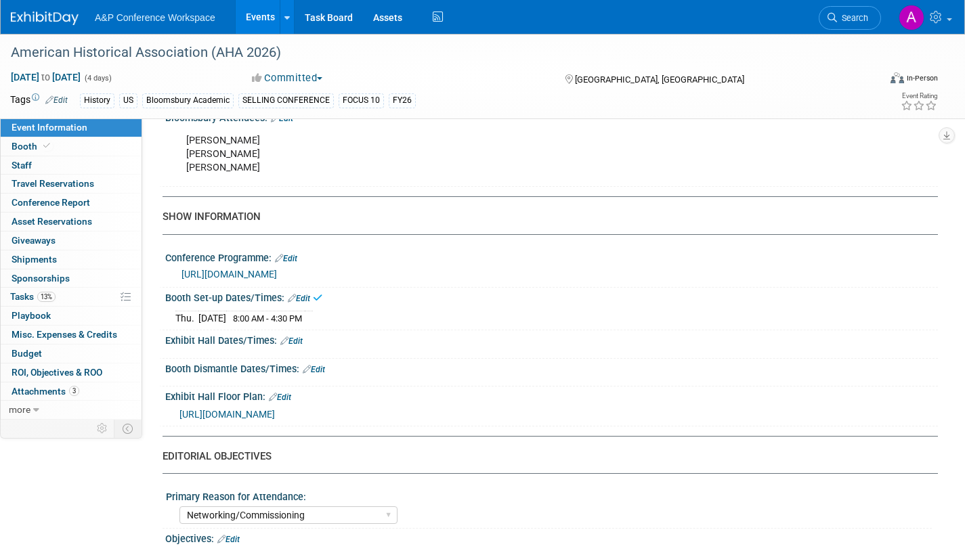
click at [299, 340] on link "Edit" at bounding box center [291, 341] width 22 height 9
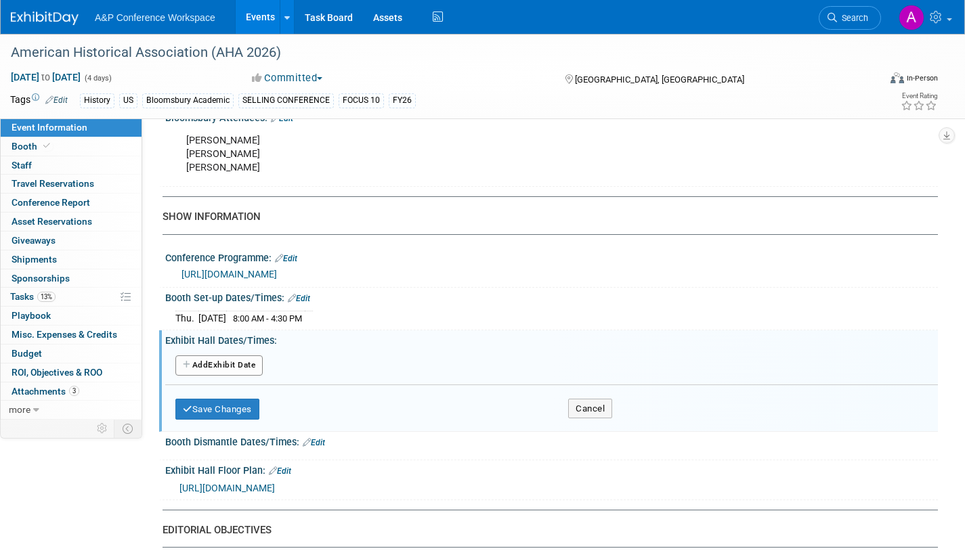
click at [245, 367] on button "Add Another Exhibit Date" at bounding box center [218, 365] width 87 height 20
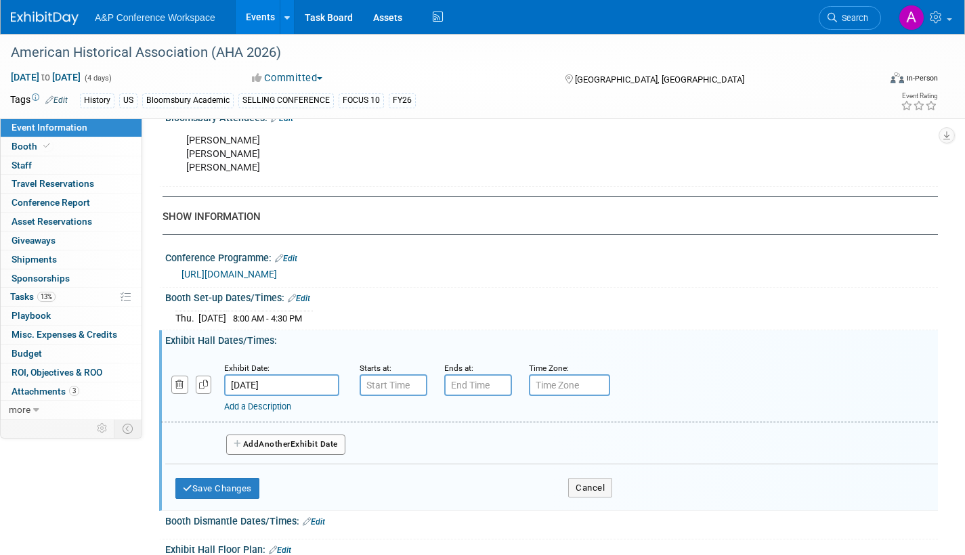
click at [315, 388] on input "[DATE]" at bounding box center [281, 385] width 115 height 22
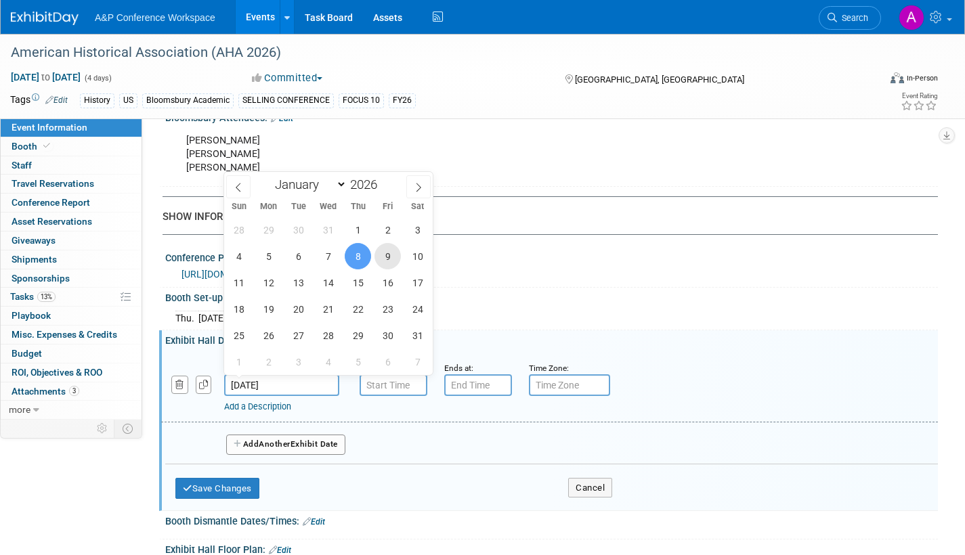
click at [390, 255] on span "9" at bounding box center [387, 256] width 26 height 26
type input "[DATE]"
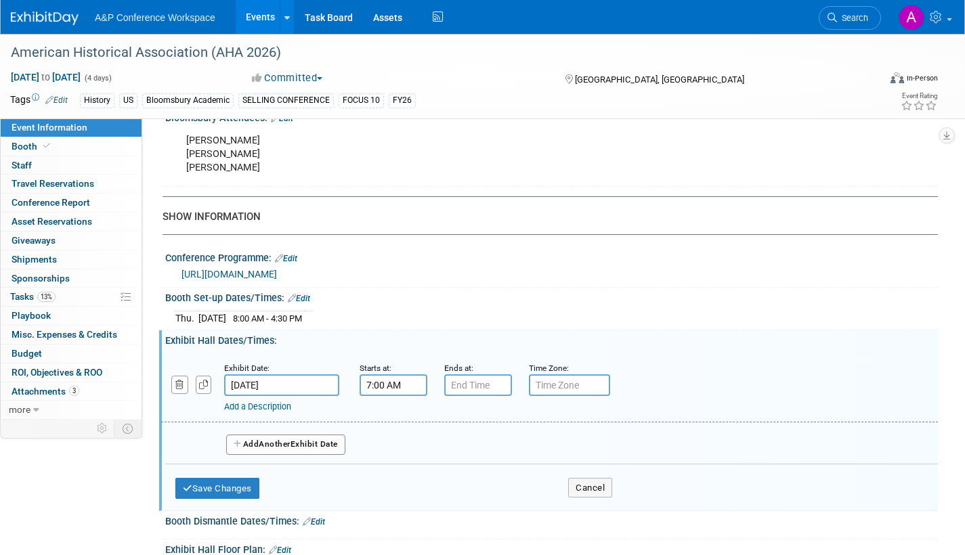
click at [379, 387] on input "7:00 AM" at bounding box center [394, 385] width 68 height 22
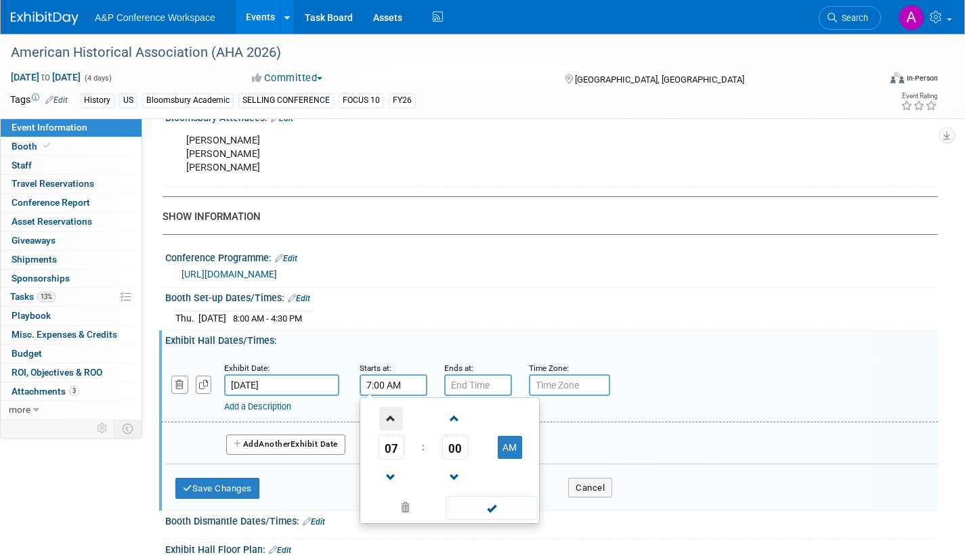
click at [391, 418] on span at bounding box center [391, 419] width 24 height 24
click at [390, 418] on span at bounding box center [391, 419] width 24 height 24
type input "9:00 AM"
click at [479, 509] on span at bounding box center [491, 508] width 91 height 24
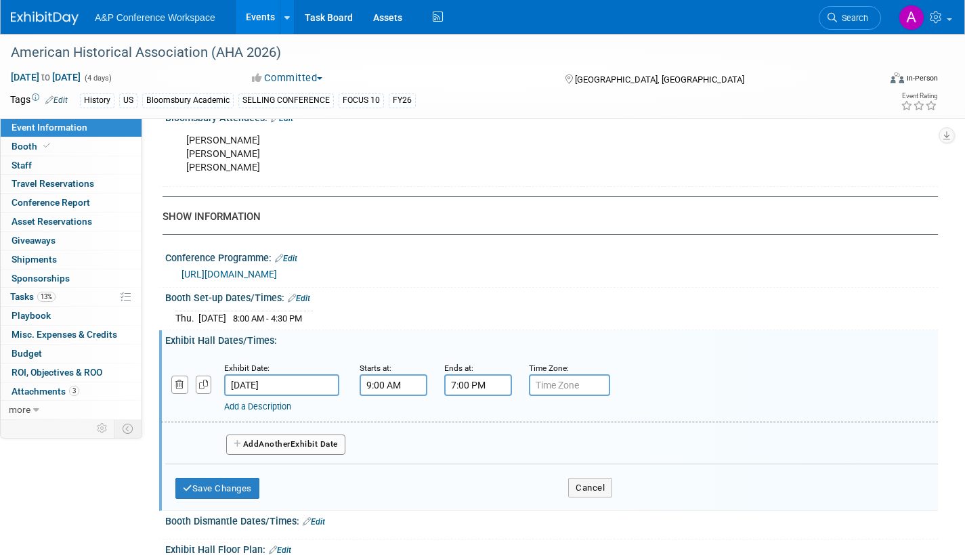
click at [487, 385] on input "7:00 PM" at bounding box center [478, 385] width 68 height 22
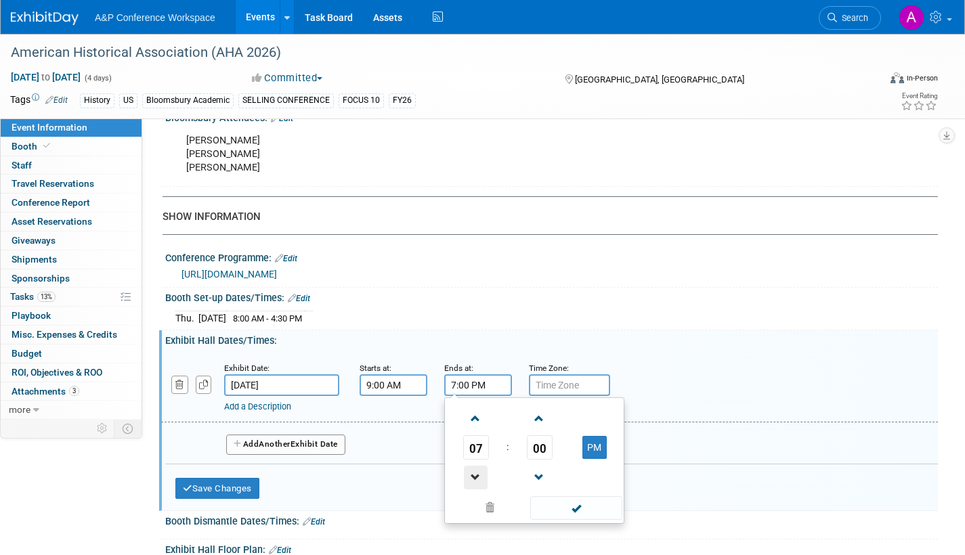
click at [474, 474] on span at bounding box center [476, 478] width 24 height 24
type input "5:00 PM"
click at [571, 507] on span at bounding box center [575, 508] width 91 height 24
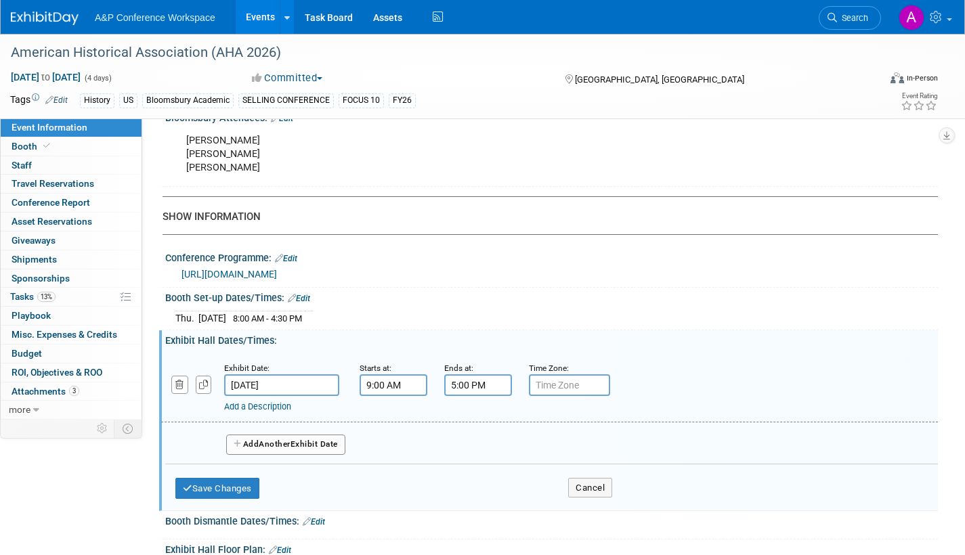
click at [341, 444] on button "Add Another Exhibit Date" at bounding box center [285, 445] width 119 height 20
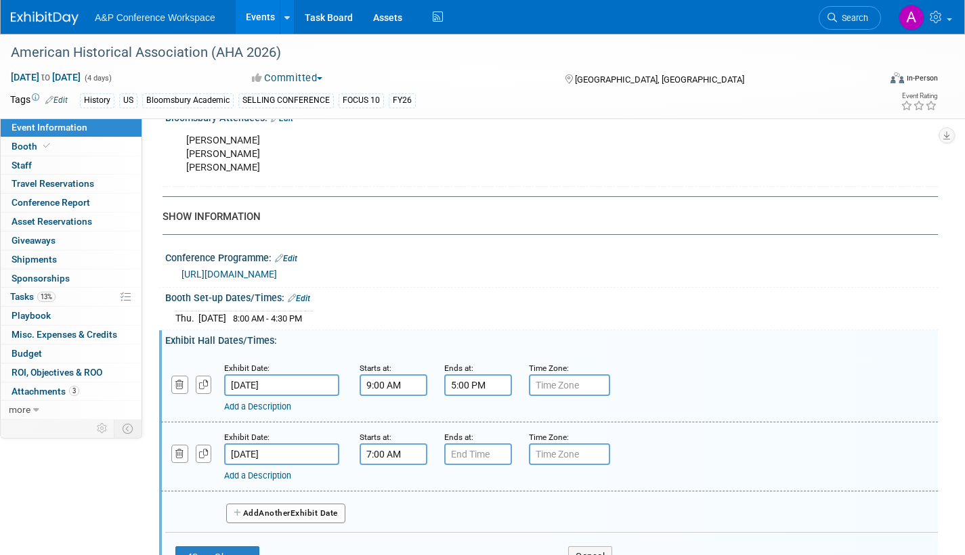
click at [383, 452] on input "7:00 AM" at bounding box center [394, 455] width 68 height 22
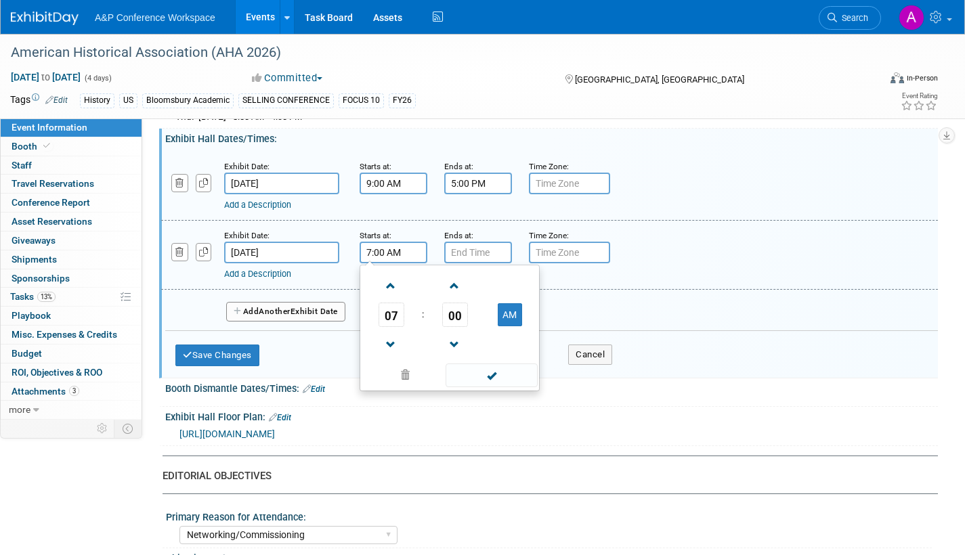
scroll to position [1219, 0]
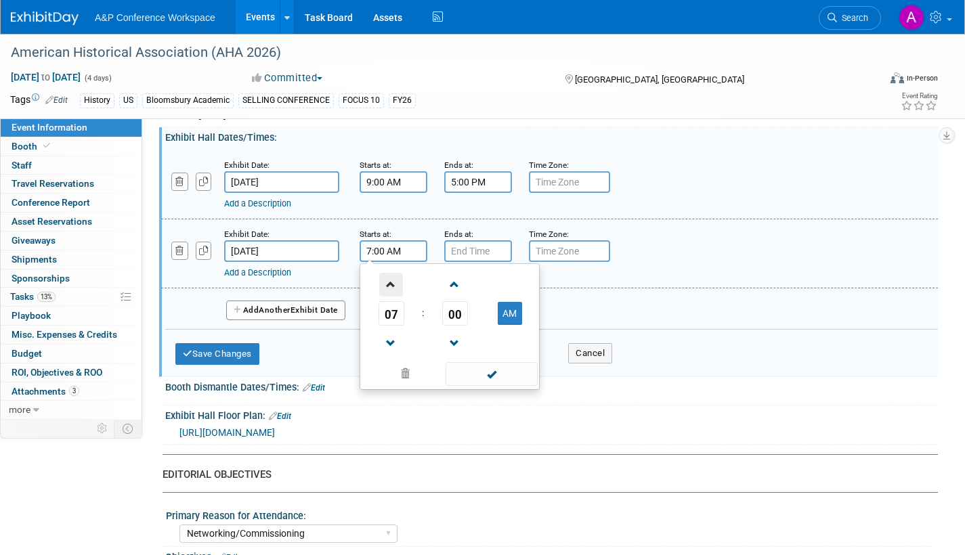
click at [391, 286] on span at bounding box center [391, 285] width 24 height 24
click at [449, 286] on span at bounding box center [455, 285] width 24 height 24
click at [450, 286] on span at bounding box center [455, 285] width 24 height 24
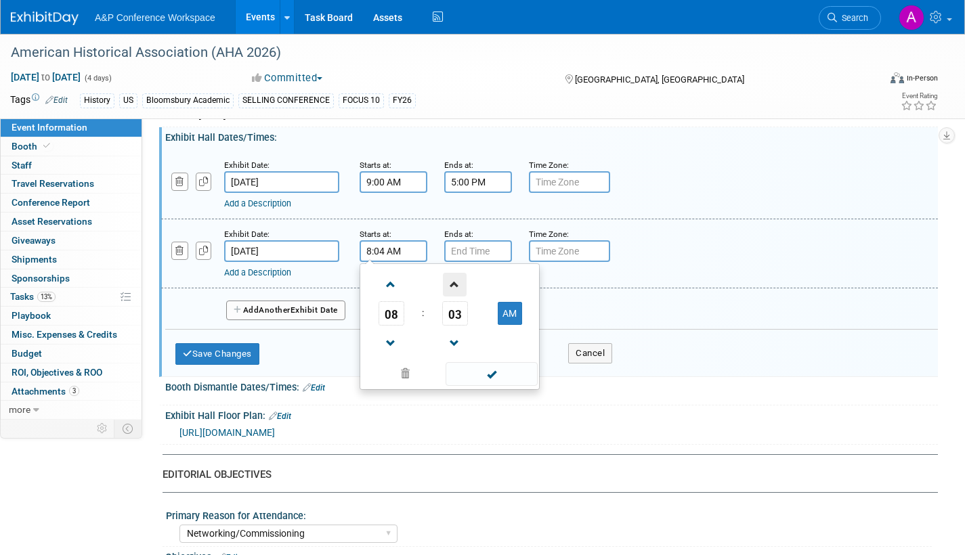
click at [450, 286] on span at bounding box center [455, 285] width 24 height 24
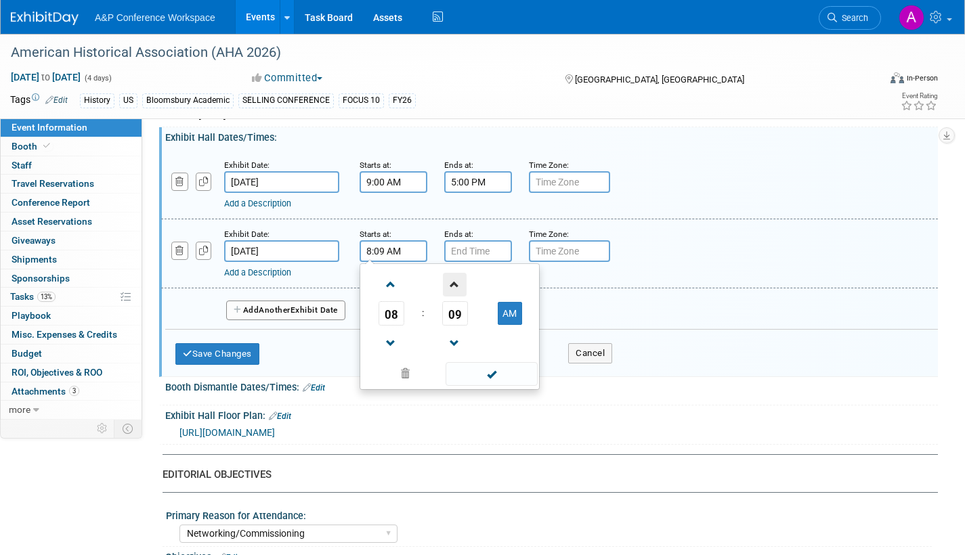
click at [450, 286] on span at bounding box center [455, 285] width 24 height 24
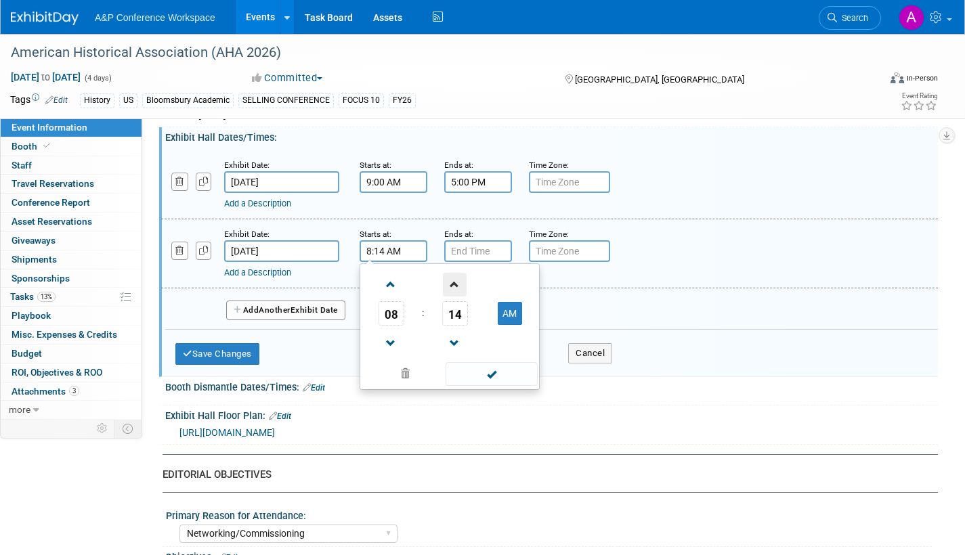
click at [450, 286] on span at bounding box center [455, 285] width 24 height 24
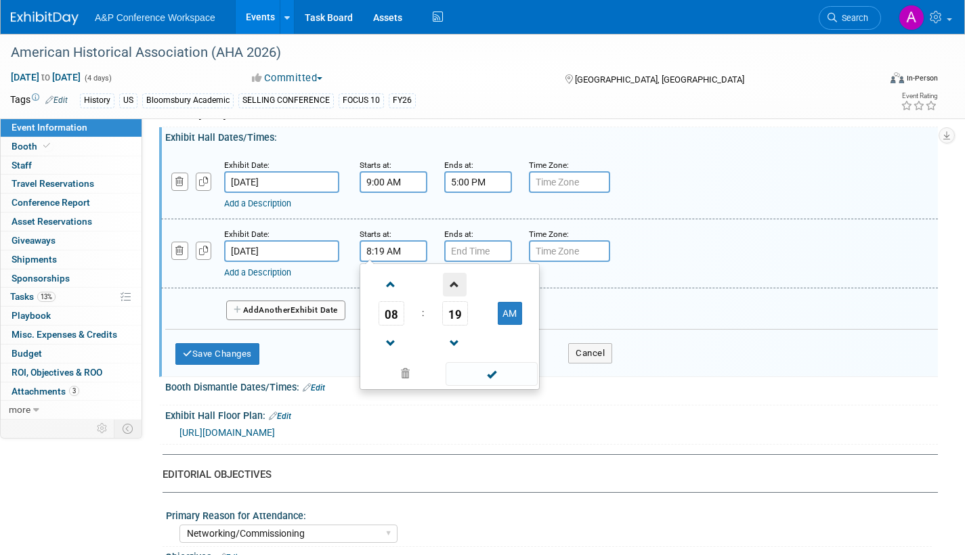
click at [450, 286] on span at bounding box center [455, 285] width 24 height 24
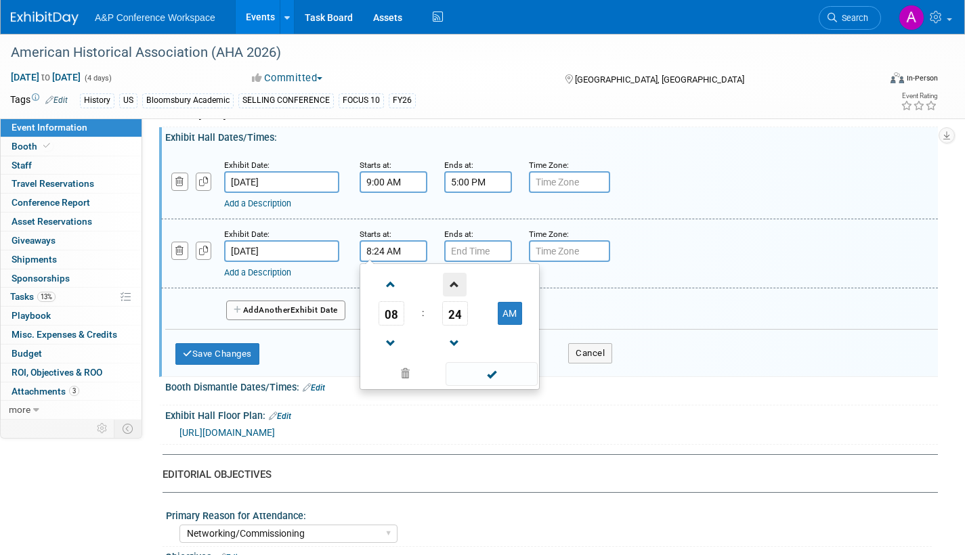
click at [450, 286] on span at bounding box center [455, 285] width 24 height 24
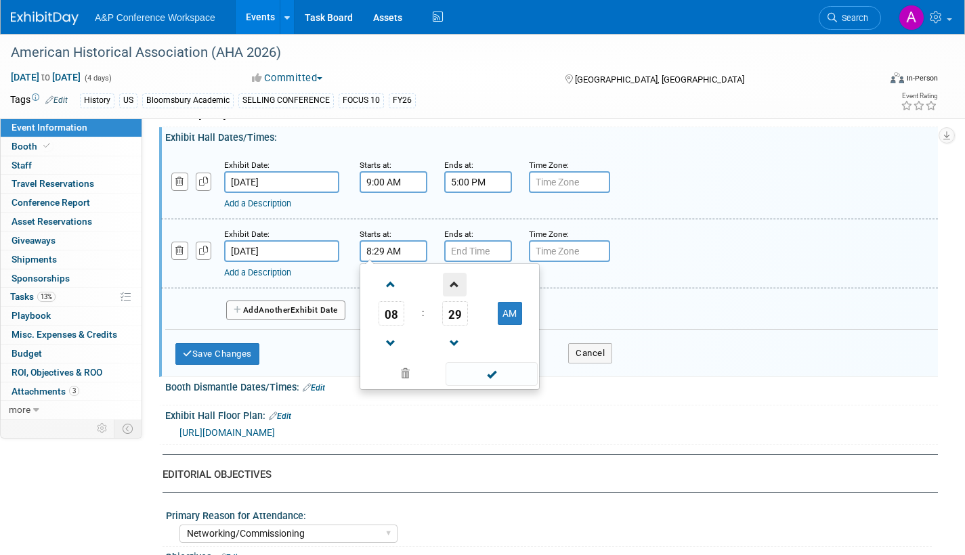
click at [450, 286] on span at bounding box center [455, 285] width 24 height 24
type input "8:30 AM"
click at [471, 372] on span at bounding box center [491, 374] width 91 height 24
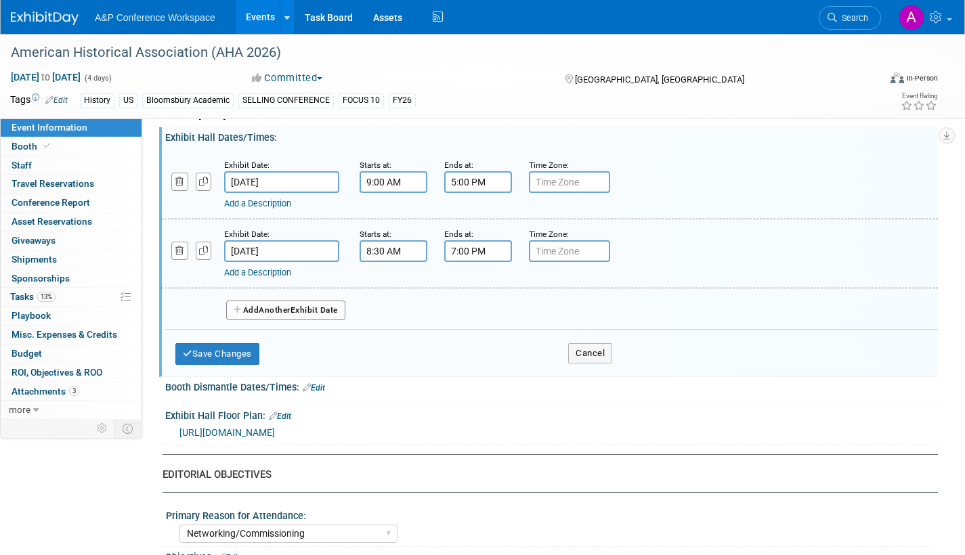
click at [488, 254] on input "7:00 PM" at bounding box center [478, 251] width 68 height 22
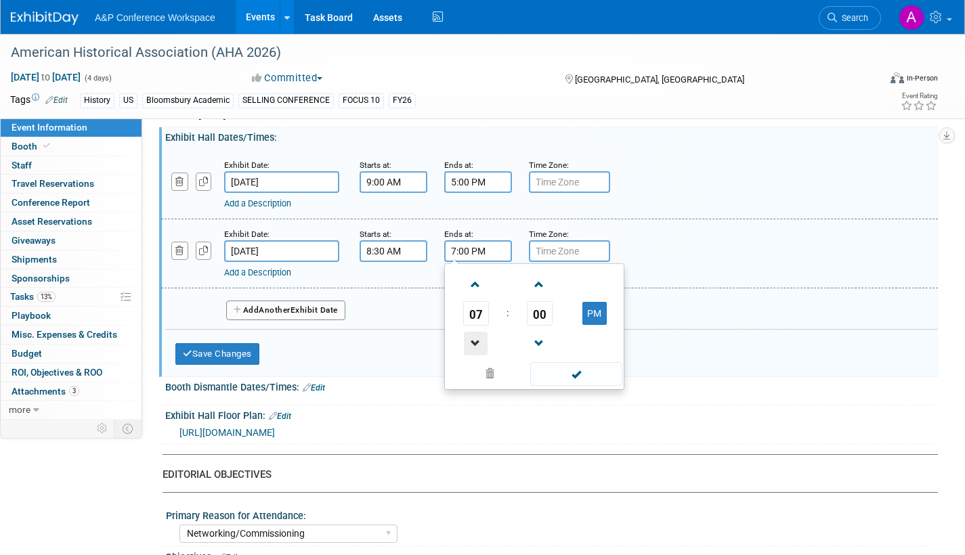
click at [475, 339] on span at bounding box center [476, 344] width 24 height 24
drag, startPoint x: 475, startPoint y: 339, endPoint x: 499, endPoint y: 334, distance: 24.0
click at [475, 339] on span at bounding box center [476, 344] width 24 height 24
click at [537, 289] on span at bounding box center [539, 285] width 24 height 24
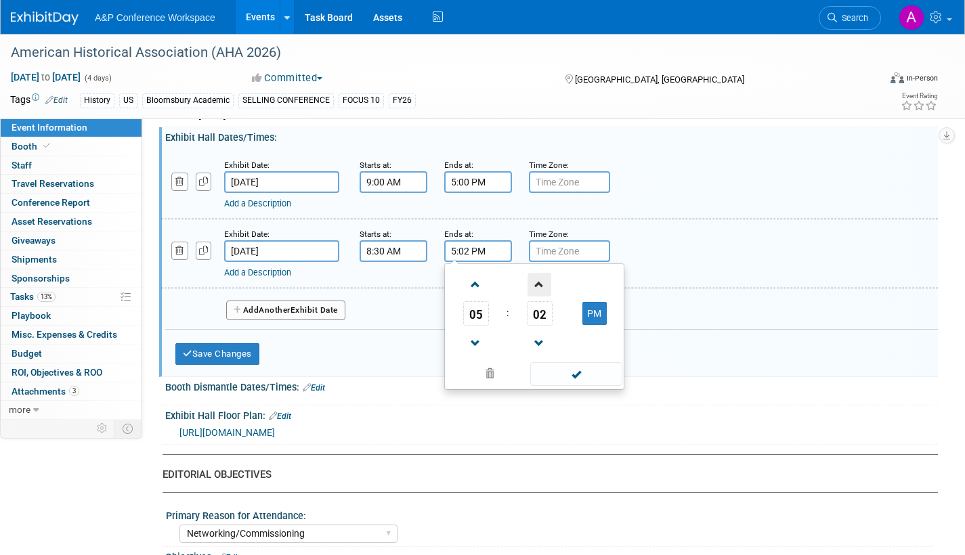
click at [536, 288] on span at bounding box center [539, 285] width 24 height 24
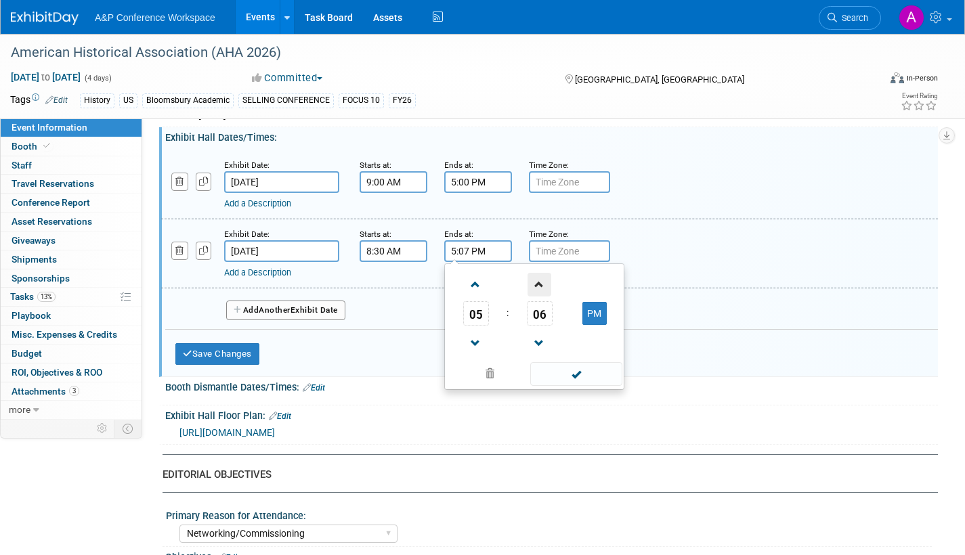
click at [536, 288] on span at bounding box center [539, 285] width 24 height 24
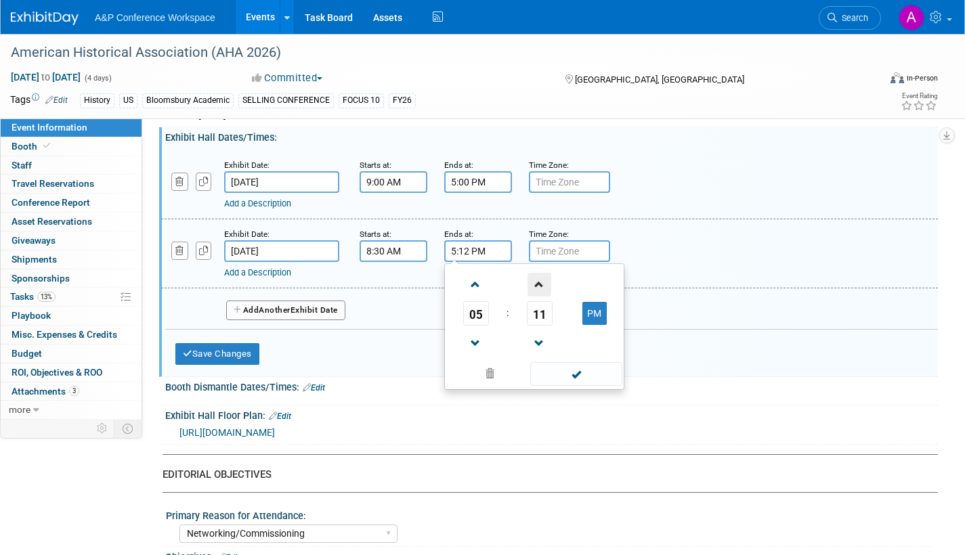
click at [536, 288] on span at bounding box center [539, 285] width 24 height 24
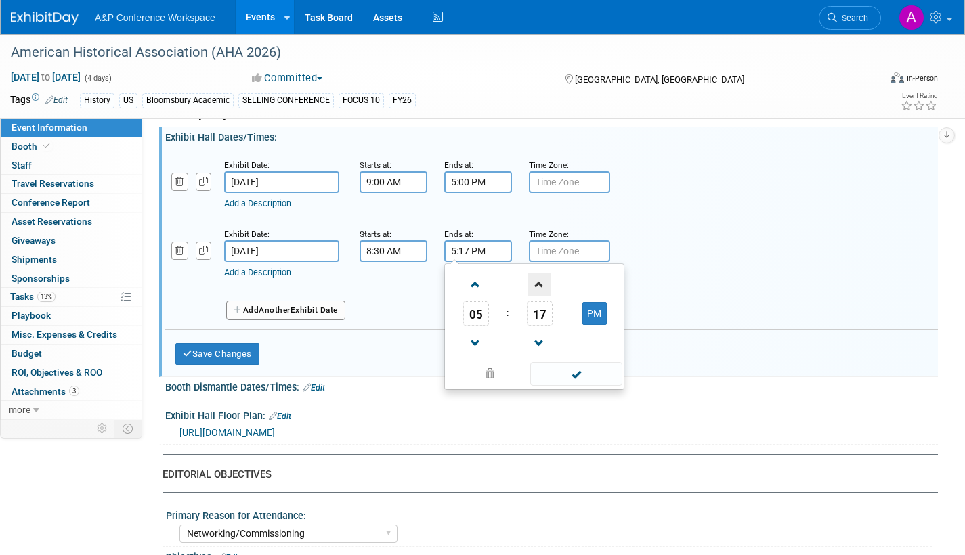
click at [536, 288] on span at bounding box center [539, 285] width 24 height 24
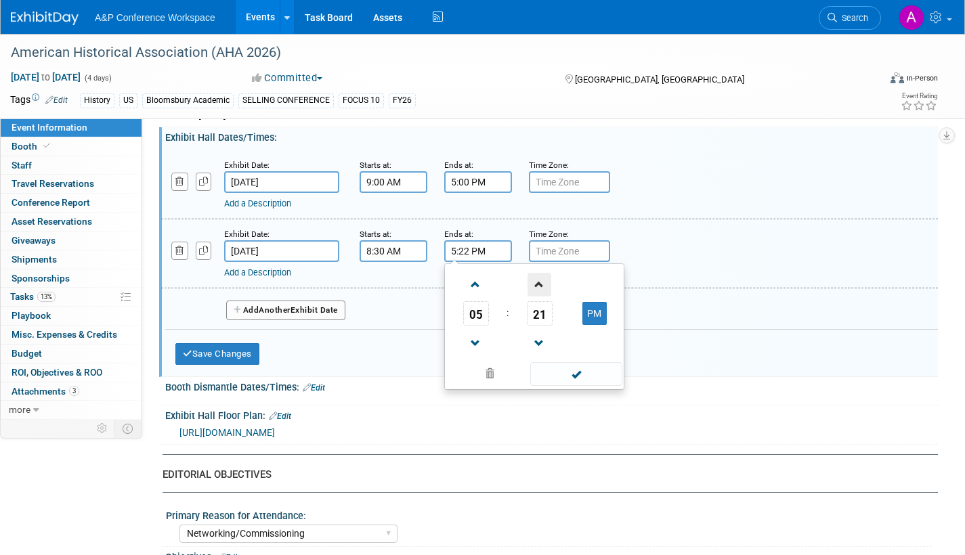
click at [536, 288] on span at bounding box center [539, 285] width 24 height 24
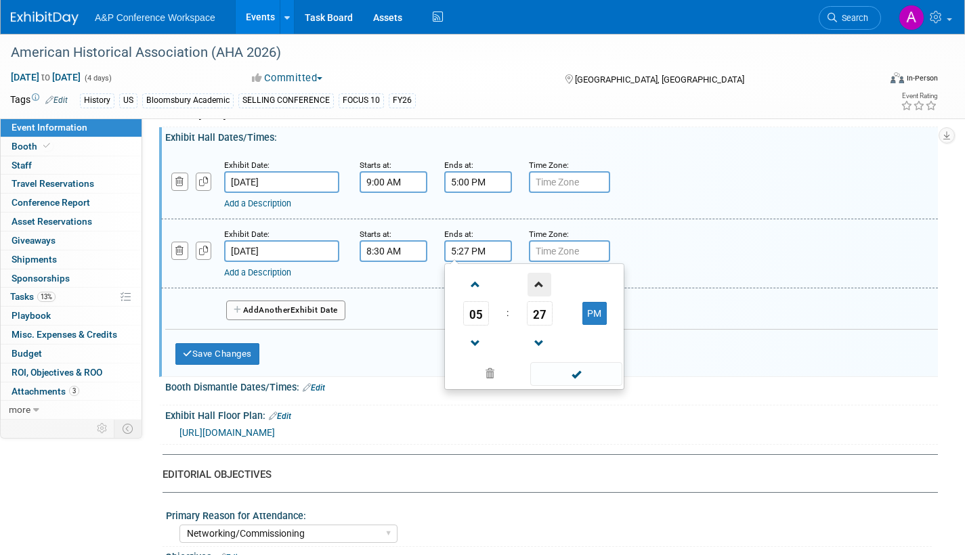
click at [536, 288] on span at bounding box center [539, 285] width 24 height 24
click at [536, 289] on span at bounding box center [539, 285] width 24 height 24
type input "5:30 PM"
click at [559, 370] on span at bounding box center [575, 374] width 91 height 24
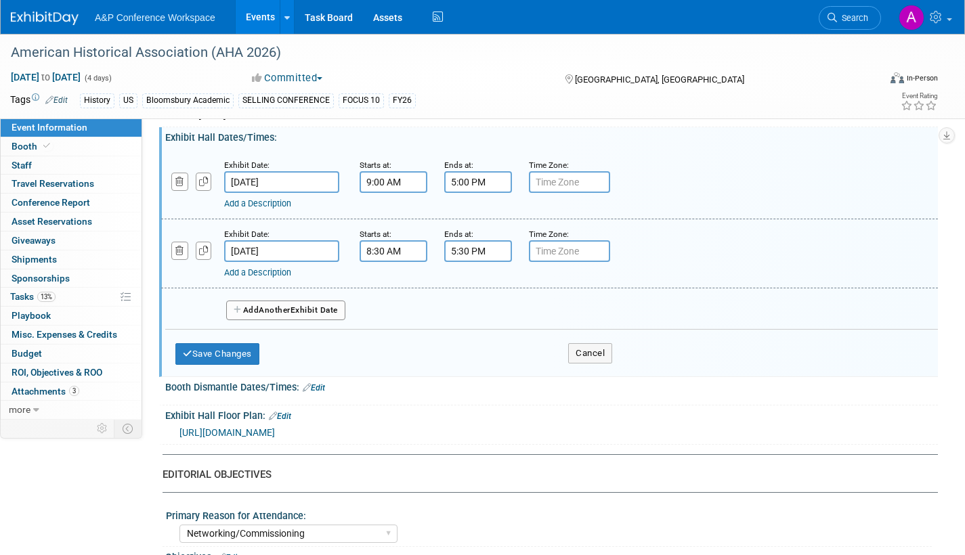
click at [334, 311] on button "Add Another Exhibit Date" at bounding box center [285, 311] width 119 height 20
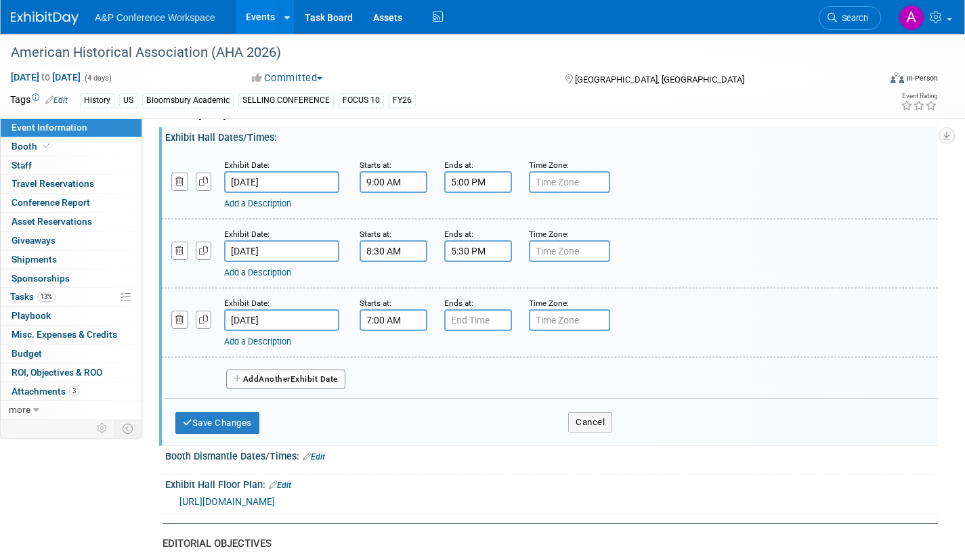
click at [386, 320] on input "7:00 AM" at bounding box center [394, 320] width 68 height 22
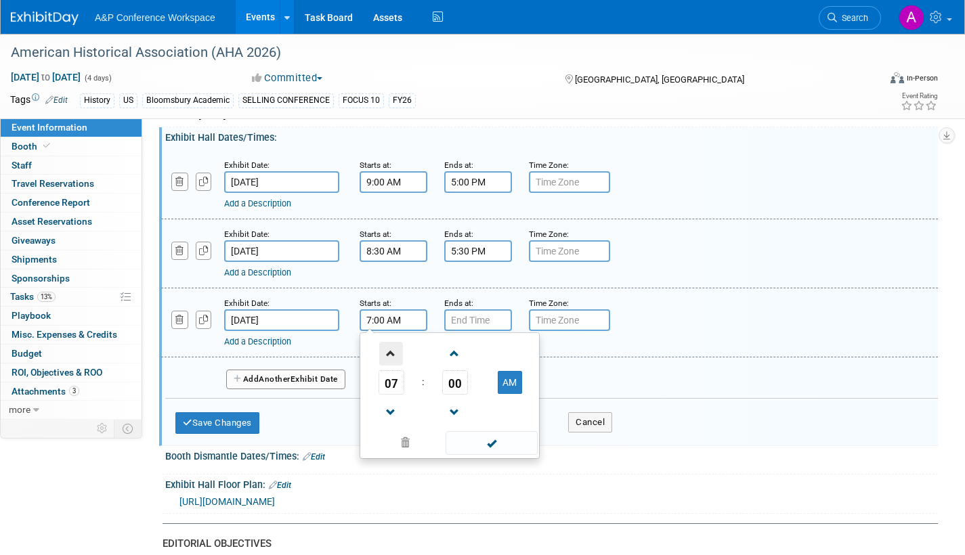
click at [392, 353] on span at bounding box center [391, 354] width 24 height 24
click at [391, 353] on span at bounding box center [391, 354] width 24 height 24
type input "9:00 AM"
click at [483, 447] on span at bounding box center [491, 443] width 91 height 24
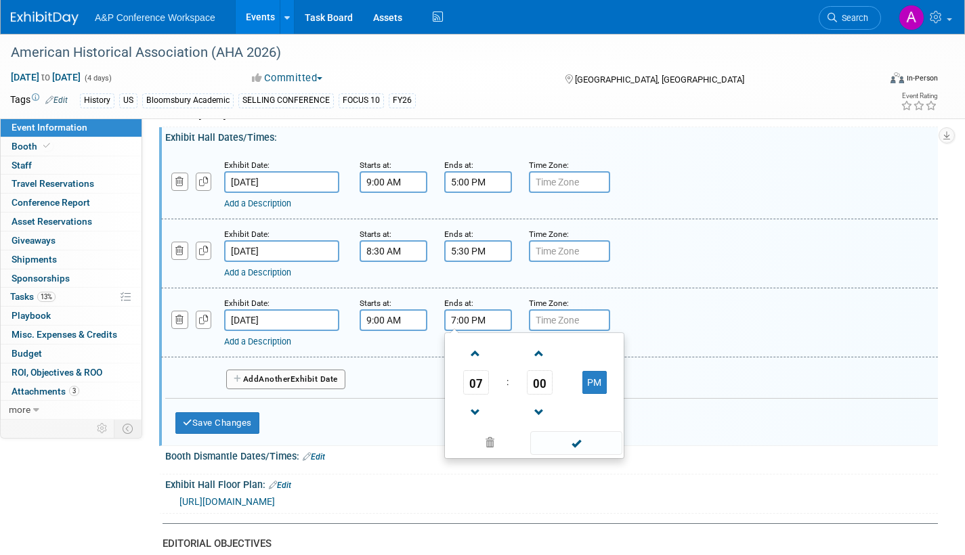
click at [485, 318] on input "7:00 PM" at bounding box center [478, 320] width 68 height 22
click at [471, 353] on span at bounding box center [476, 354] width 24 height 24
click at [471, 352] on span at bounding box center [476, 354] width 24 height 24
click at [471, 353] on span at bounding box center [476, 354] width 24 height 24
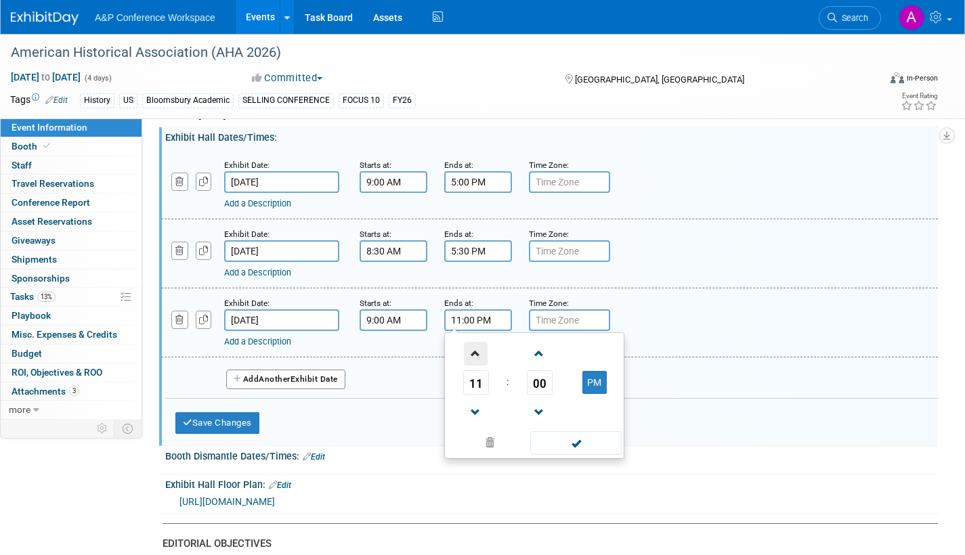
click at [471, 353] on span at bounding box center [476, 354] width 24 height 24
click at [588, 376] on button "AM" at bounding box center [594, 382] width 24 height 23
type input "12:00 PM"
click at [569, 442] on span at bounding box center [575, 443] width 91 height 24
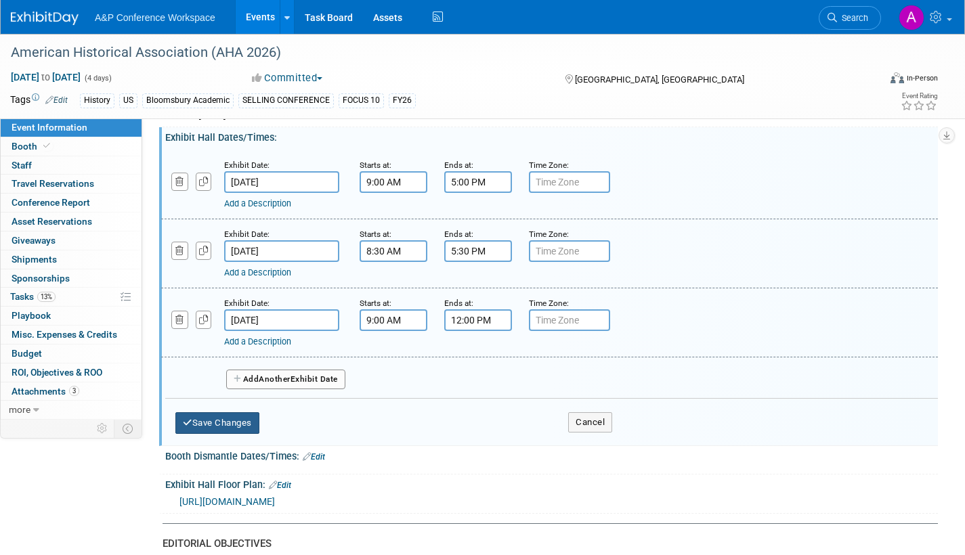
click at [230, 420] on button "Save Changes" at bounding box center [217, 423] width 84 height 22
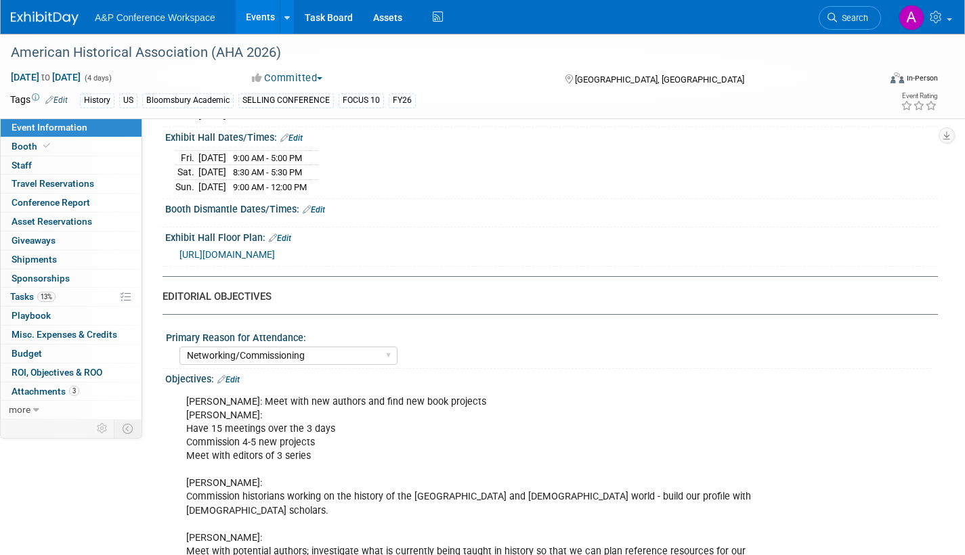
click at [320, 206] on link "Edit" at bounding box center [314, 209] width 22 height 9
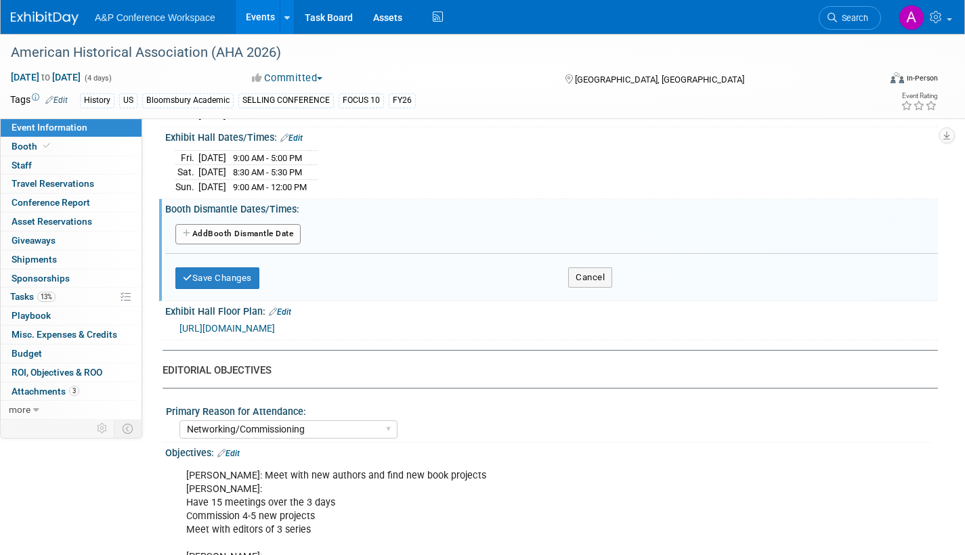
click at [278, 233] on button "Add Another Booth Dismantle Date" at bounding box center [237, 234] width 125 height 20
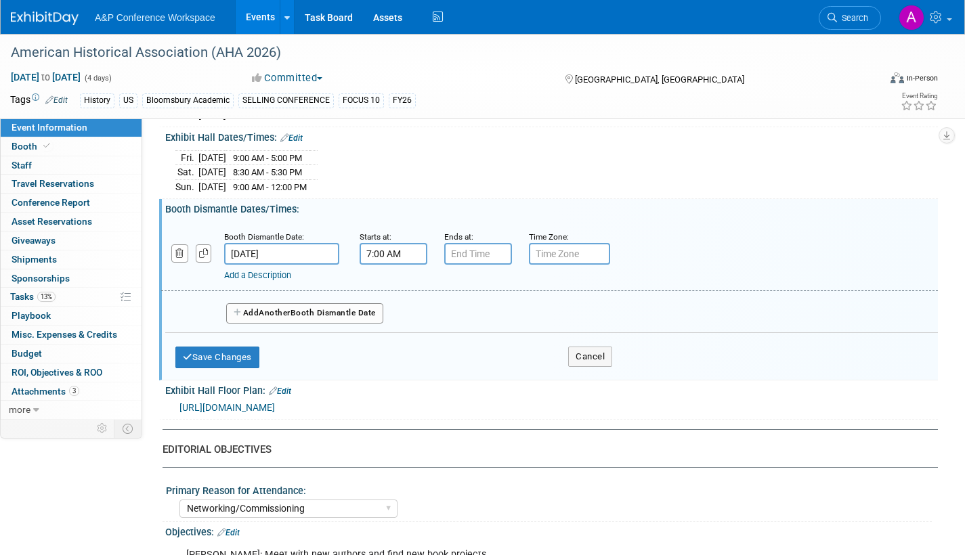
click at [392, 251] on input "7:00 AM" at bounding box center [394, 254] width 68 height 22
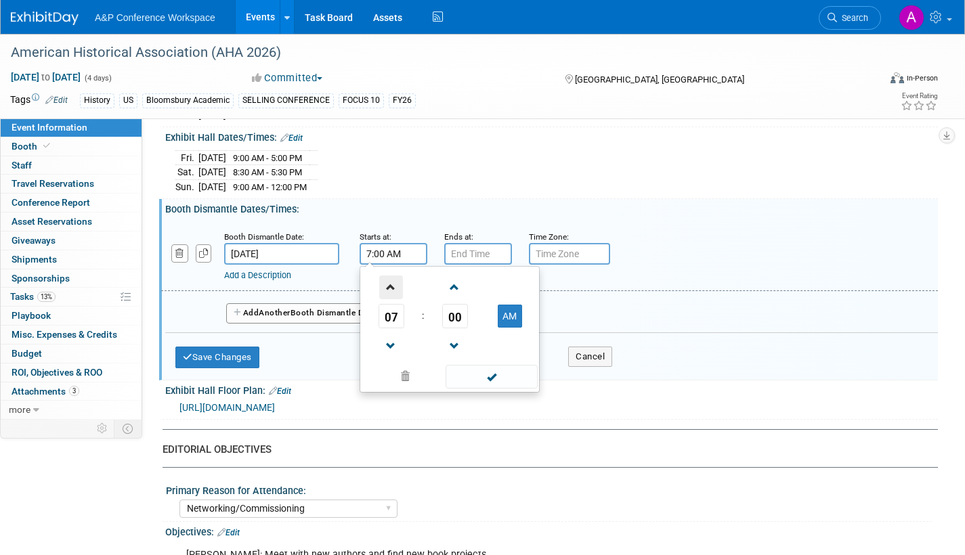
click at [385, 285] on span at bounding box center [391, 288] width 24 height 24
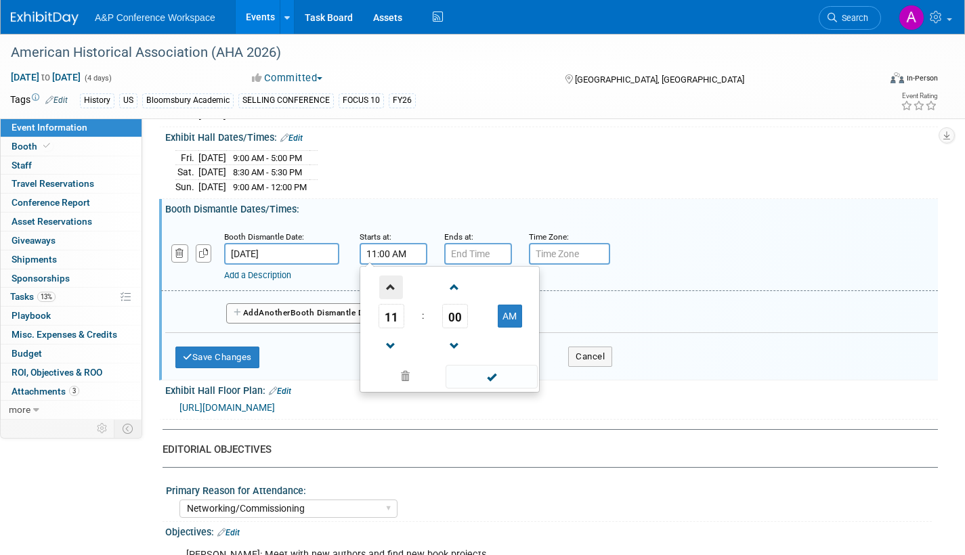
type input "12:00 PM"
click at [469, 376] on span at bounding box center [491, 377] width 91 height 24
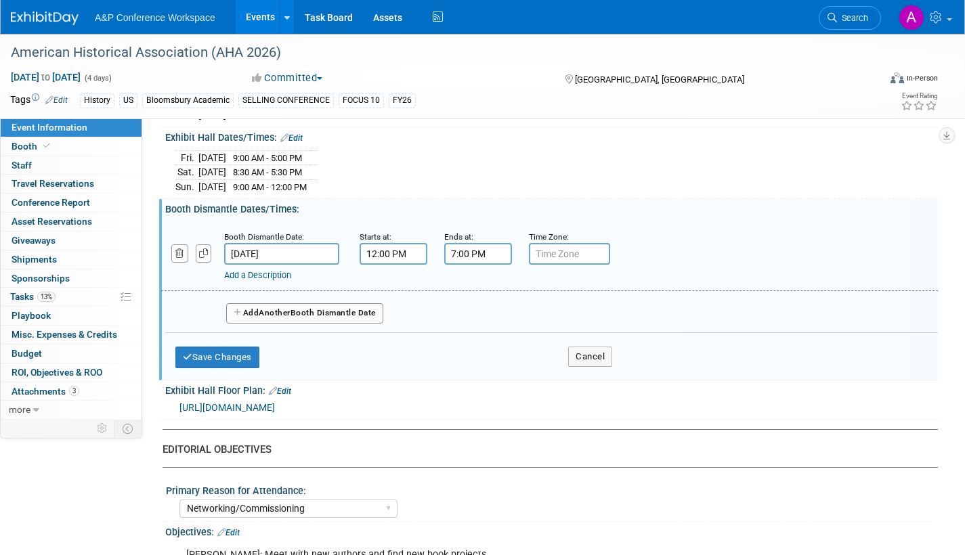
click at [500, 254] on input "7:00 PM" at bounding box center [478, 254] width 68 height 22
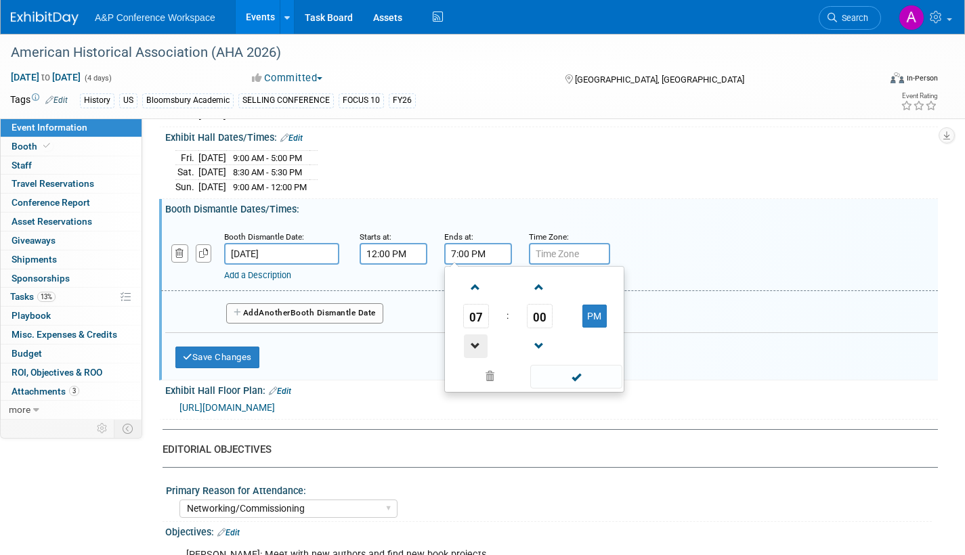
click at [473, 345] on span at bounding box center [476, 346] width 24 height 24
type input "5:00 PM"
click at [553, 377] on span at bounding box center [575, 377] width 91 height 24
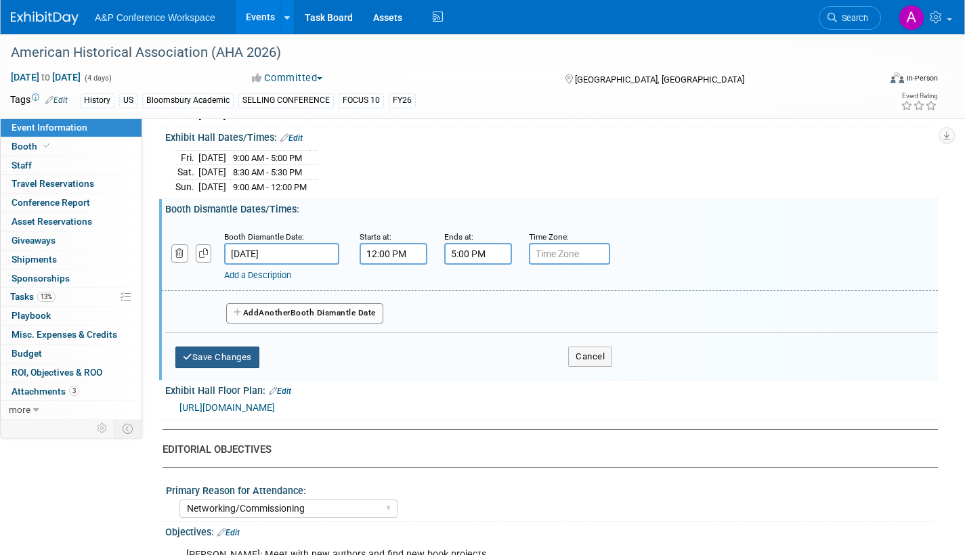
click at [248, 354] on button "Save Changes" at bounding box center [217, 358] width 84 height 22
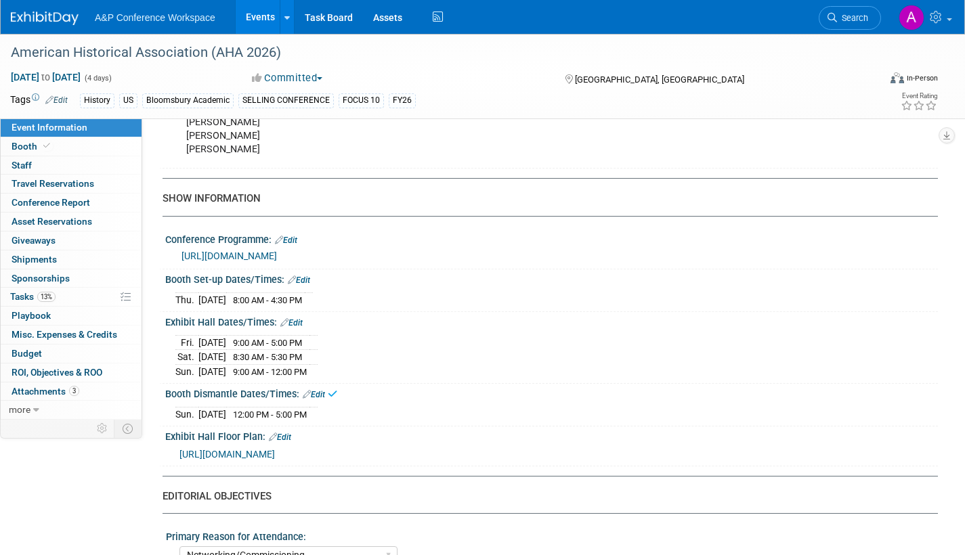
scroll to position [1016, 0]
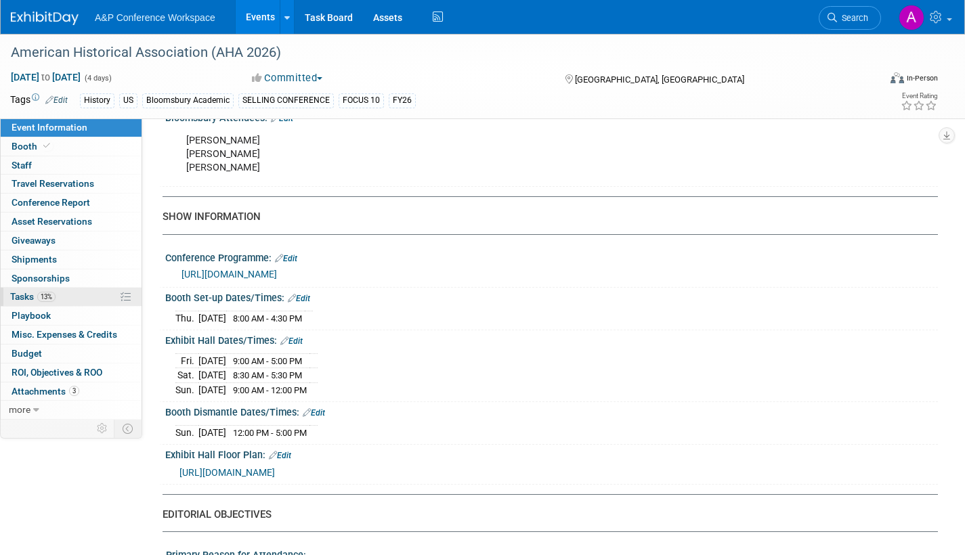
click at [21, 295] on span "Tasks 13%" at bounding box center [32, 296] width 45 height 11
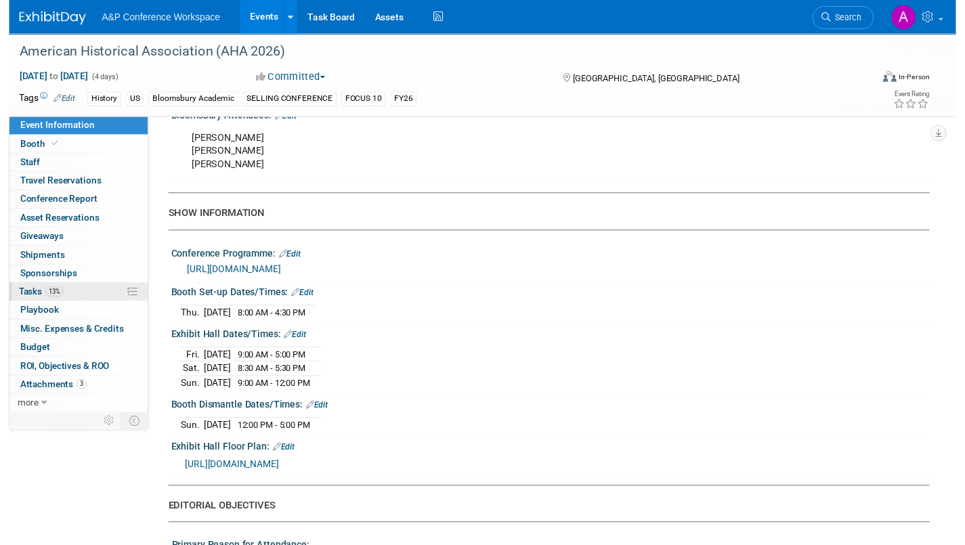
scroll to position [0, 0]
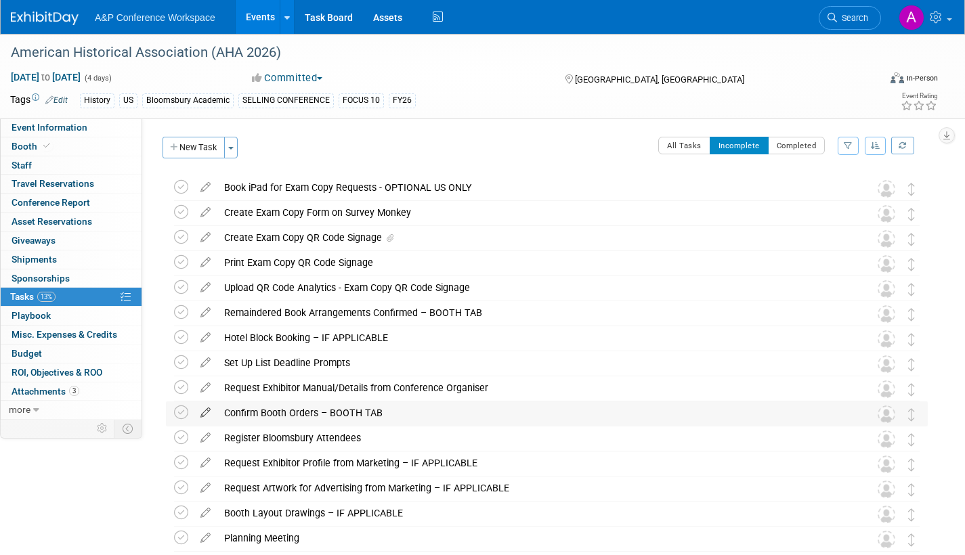
click at [204, 408] on icon at bounding box center [206, 410] width 24 height 17
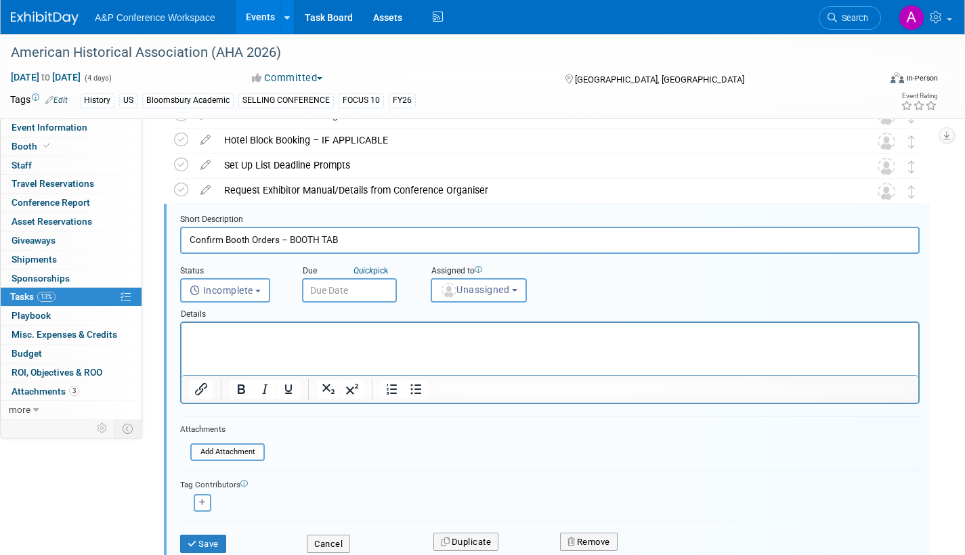
scroll to position [203, 0]
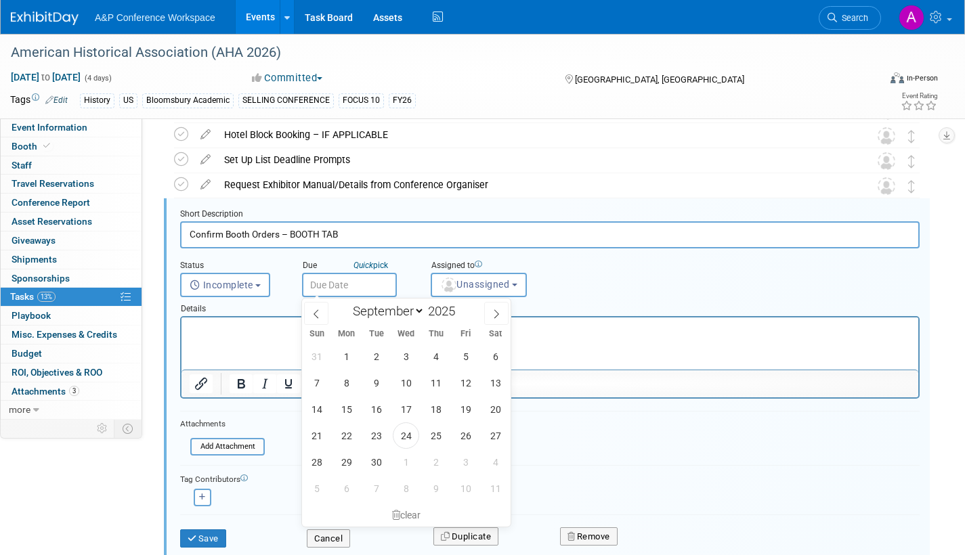
click at [385, 290] on input "text" at bounding box center [349, 285] width 95 height 24
click at [487, 316] on span at bounding box center [496, 313] width 24 height 23
click at [488, 316] on span at bounding box center [496, 313] width 24 height 23
select select "11"
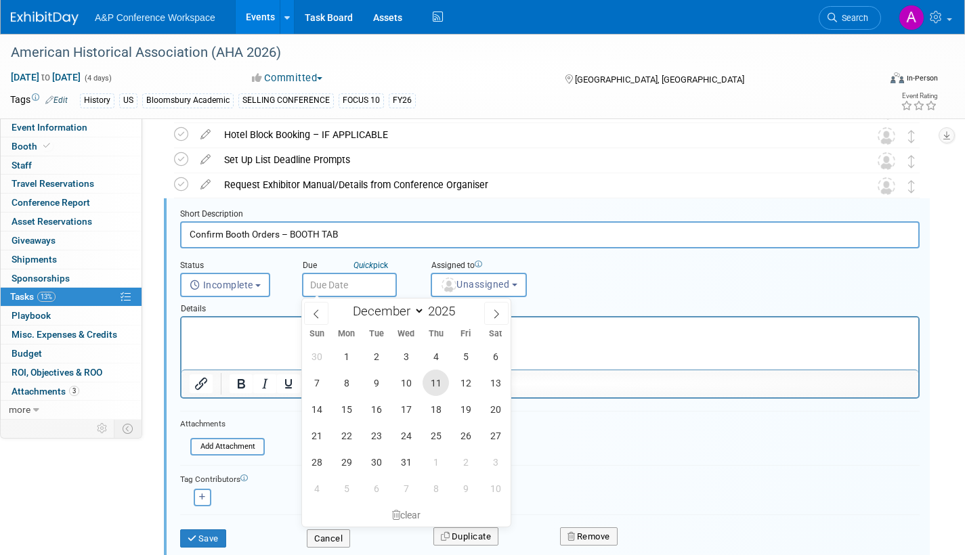
click at [439, 379] on span "11" at bounding box center [436, 383] width 26 height 26
type input "[DATE]"
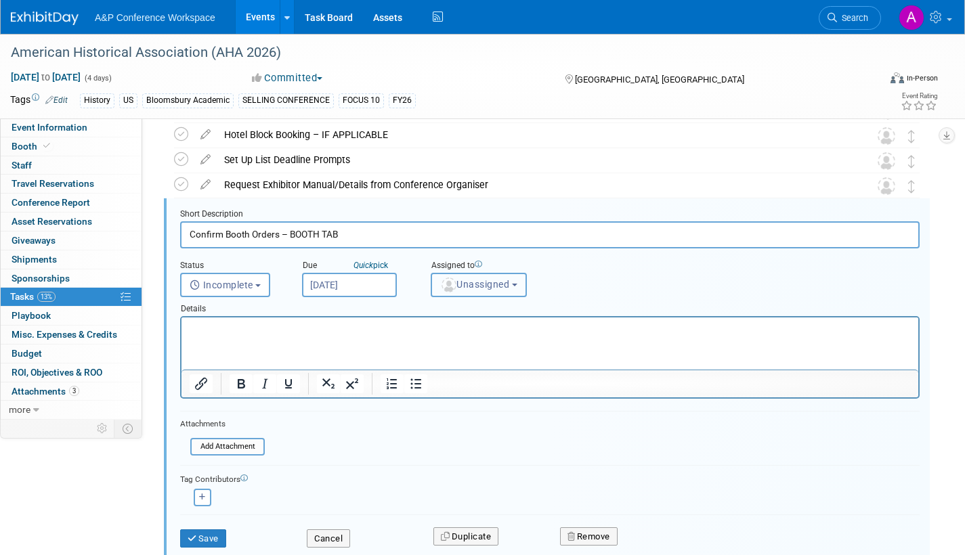
click at [476, 289] on span "Unassigned" at bounding box center [474, 284] width 69 height 11
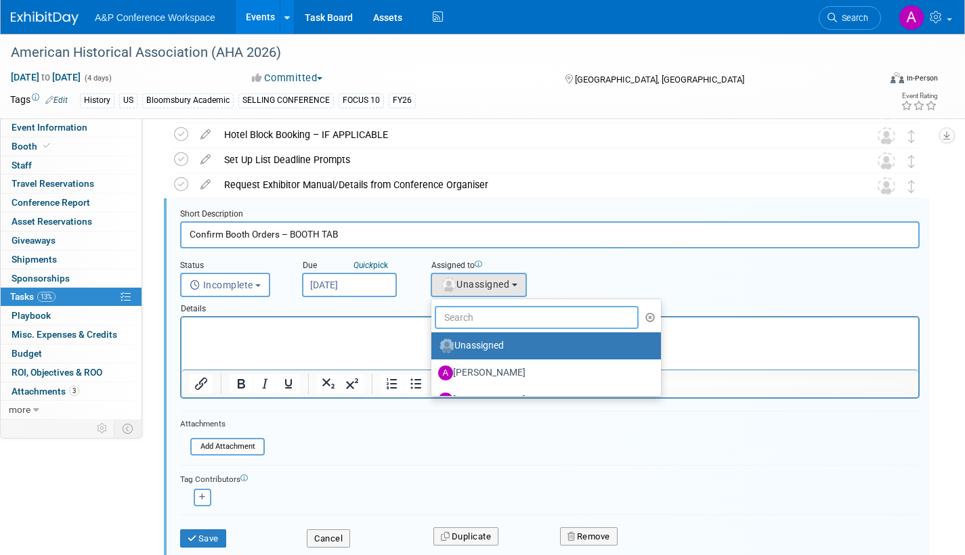
click at [479, 318] on input "text" at bounding box center [537, 317] width 204 height 23
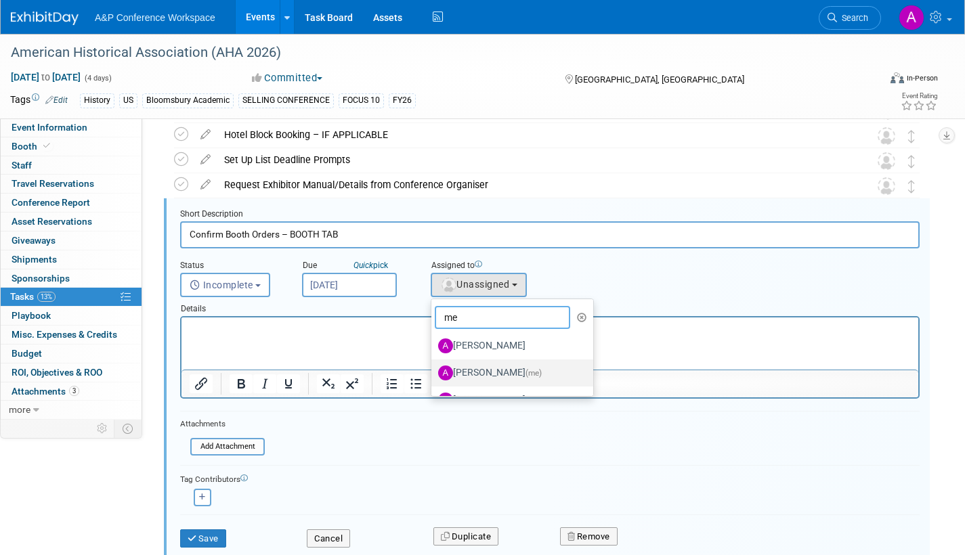
type input "me"
click at [479, 371] on label "[PERSON_NAME] (me)" at bounding box center [509, 373] width 142 height 22
click at [433, 371] on input "[PERSON_NAME] (me)" at bounding box center [429, 371] width 9 height 9
select select "3fc68575-f872-4db6-8d2a-11755123f12c"
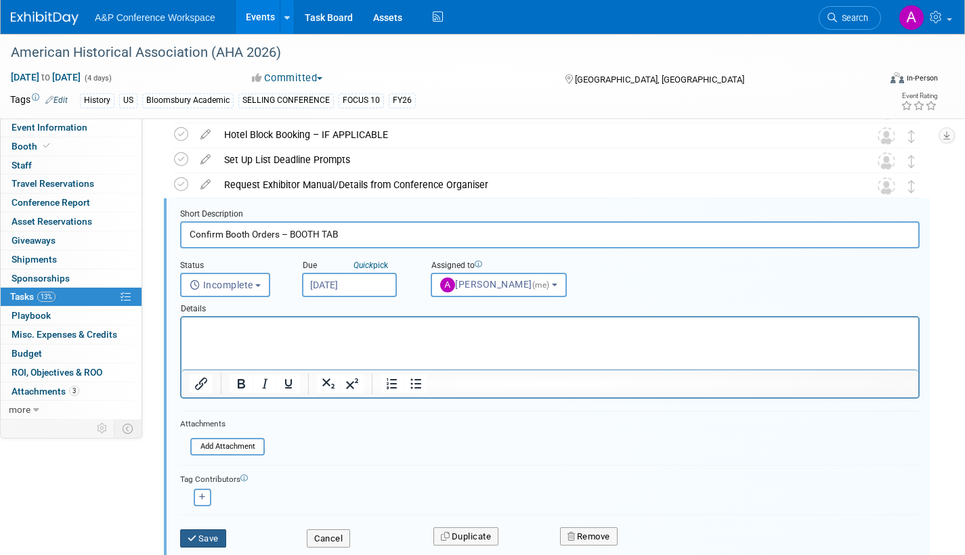
click at [215, 540] on button "Save" at bounding box center [203, 538] width 46 height 19
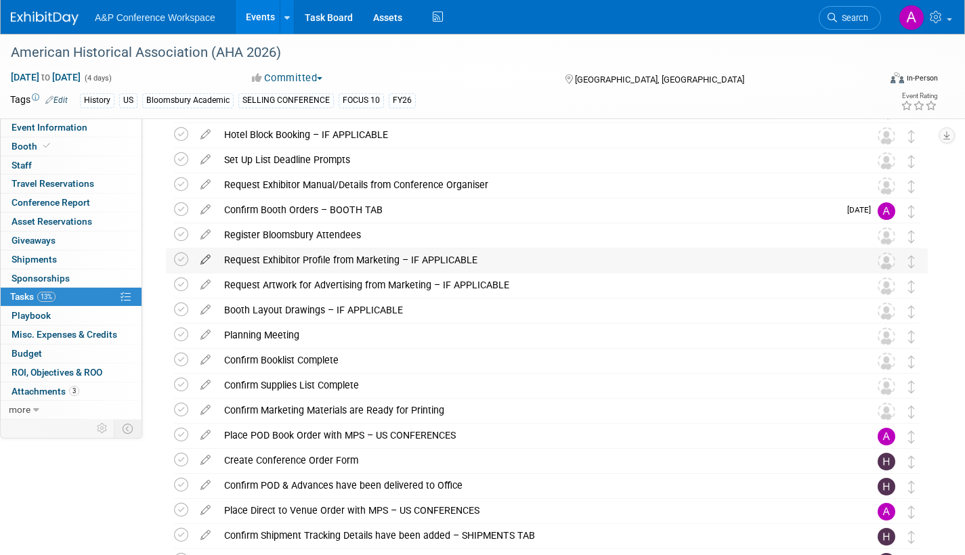
click at [205, 255] on icon at bounding box center [206, 256] width 24 height 17
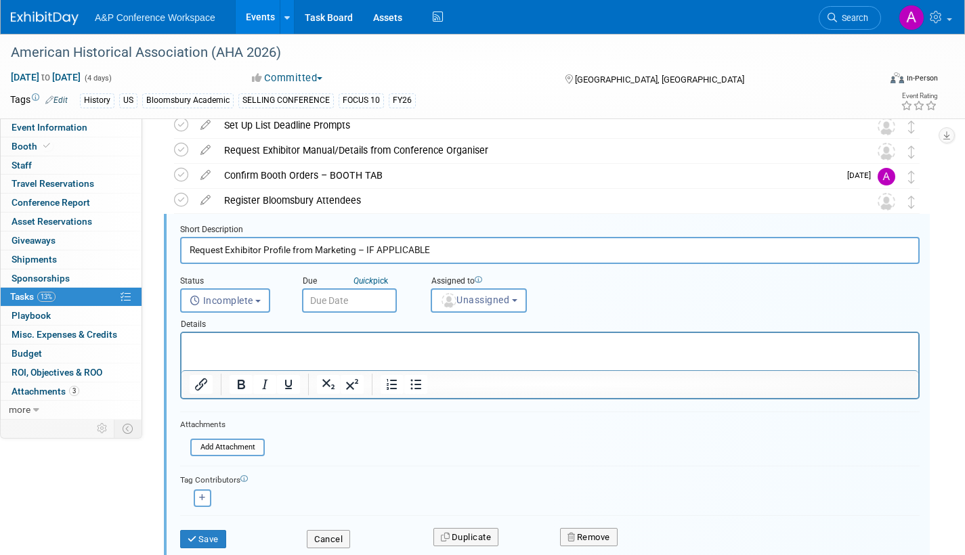
scroll to position [253, 0]
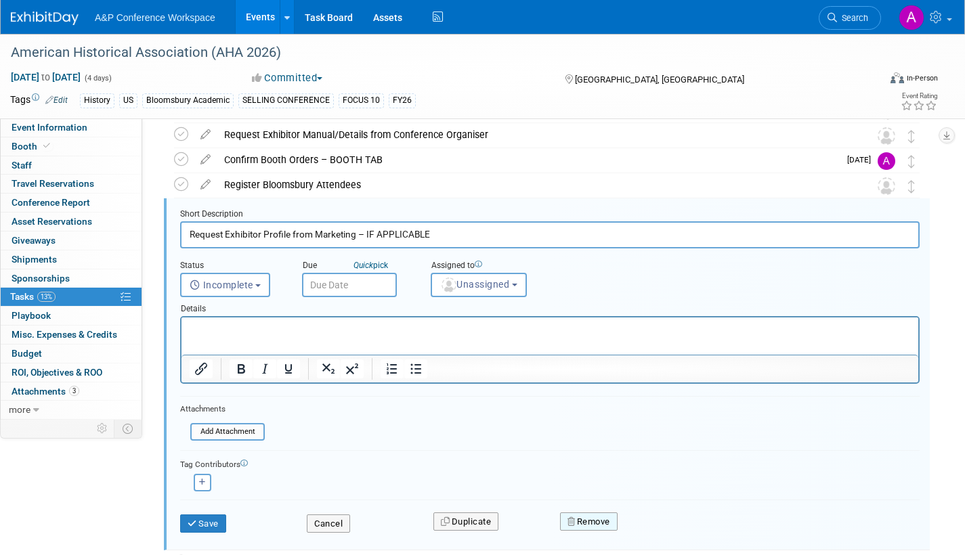
click at [592, 521] on button "Remove" at bounding box center [589, 522] width 58 height 19
click at [664, 529] on link "Yes" at bounding box center [664, 533] width 39 height 22
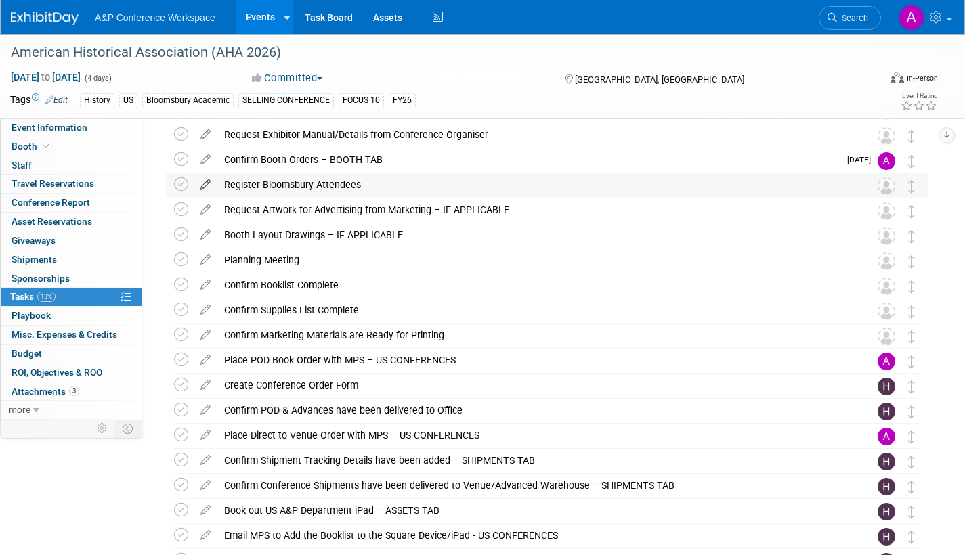
click at [206, 181] on icon at bounding box center [206, 181] width 24 height 17
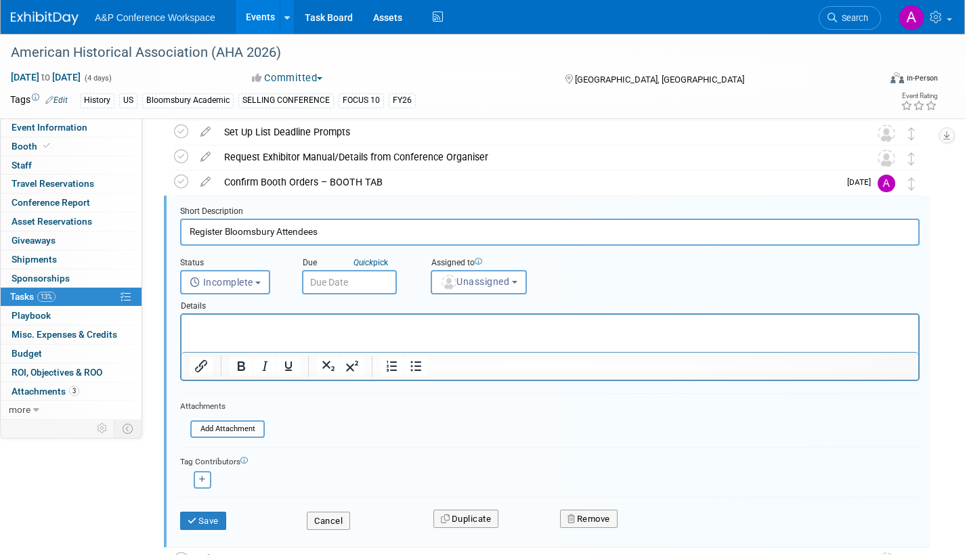
scroll to position [228, 0]
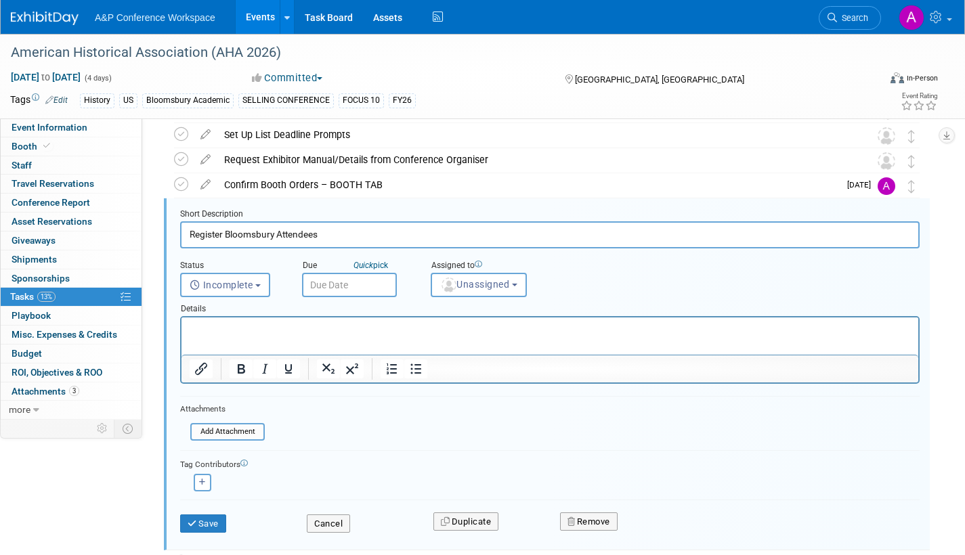
click at [356, 279] on input "text" at bounding box center [349, 285] width 95 height 24
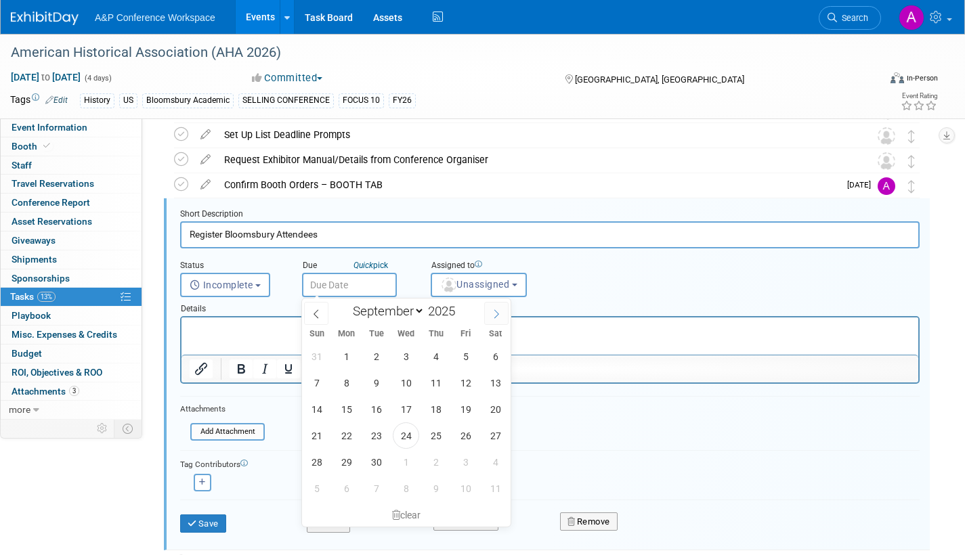
click at [496, 313] on icon at bounding box center [496, 313] width 9 height 9
click at [497, 313] on icon at bounding box center [496, 313] width 9 height 9
select select "10"
click at [349, 382] on span "3" at bounding box center [346, 383] width 26 height 26
type input "[DATE]"
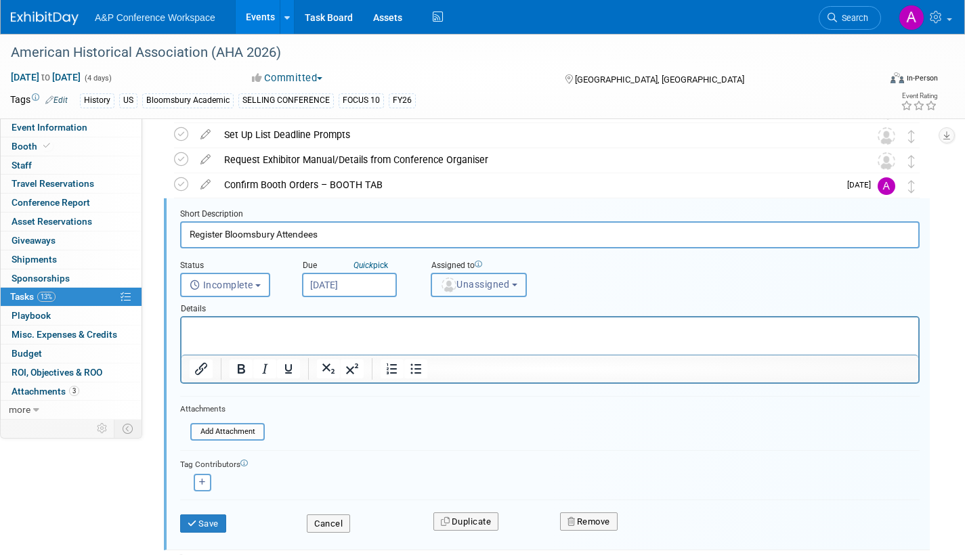
click at [464, 288] on span "Unassigned" at bounding box center [474, 284] width 69 height 11
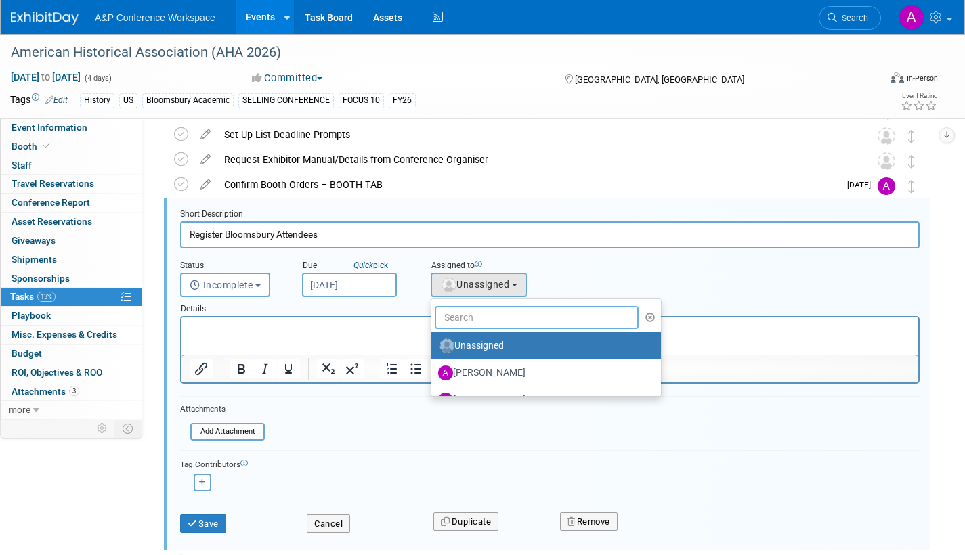
click at [462, 317] on input "text" at bounding box center [537, 317] width 204 height 23
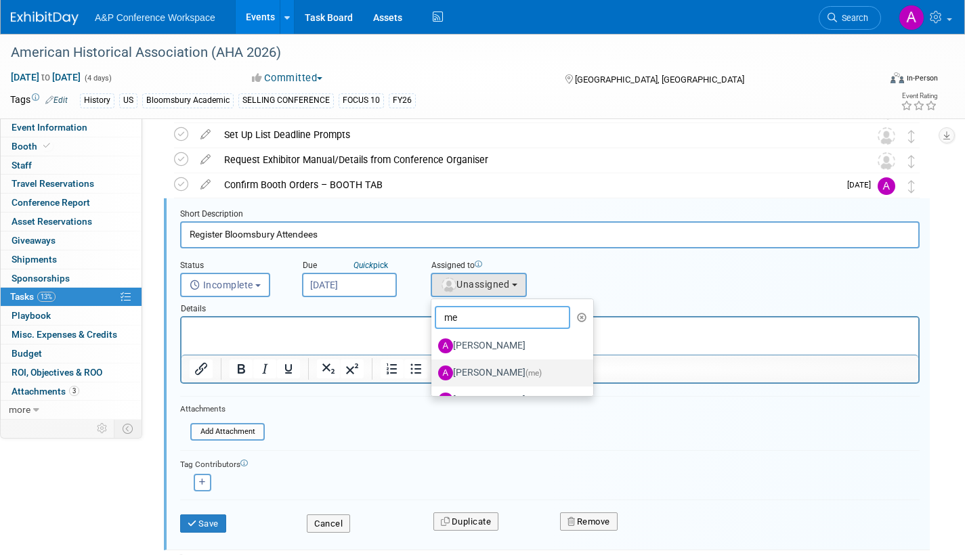
type input "me"
click at [475, 371] on label "[PERSON_NAME] (me)" at bounding box center [509, 373] width 142 height 22
click at [433, 371] on input "[PERSON_NAME] (me)" at bounding box center [429, 371] width 9 height 9
select select "3fc68575-f872-4db6-8d2a-11755123f12c"
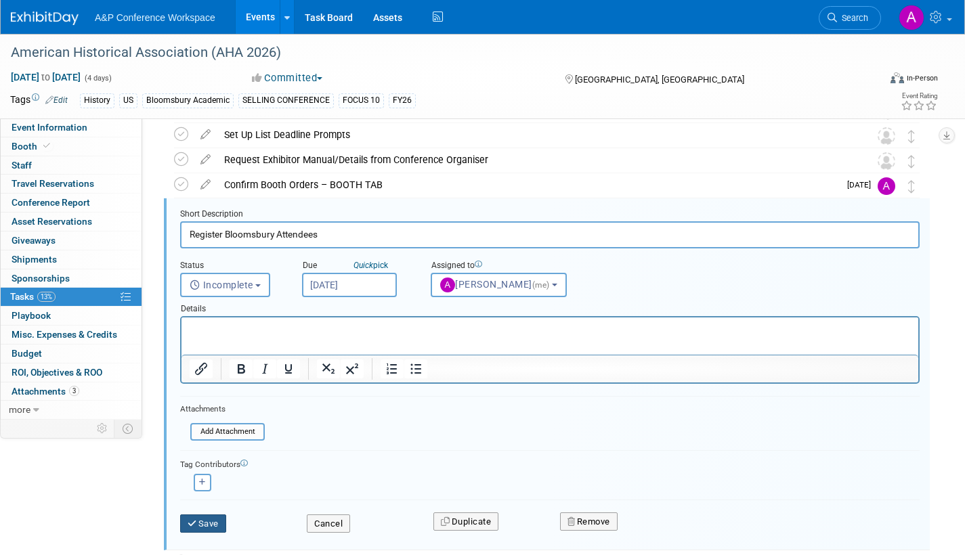
click at [204, 520] on button "Save" at bounding box center [203, 524] width 46 height 19
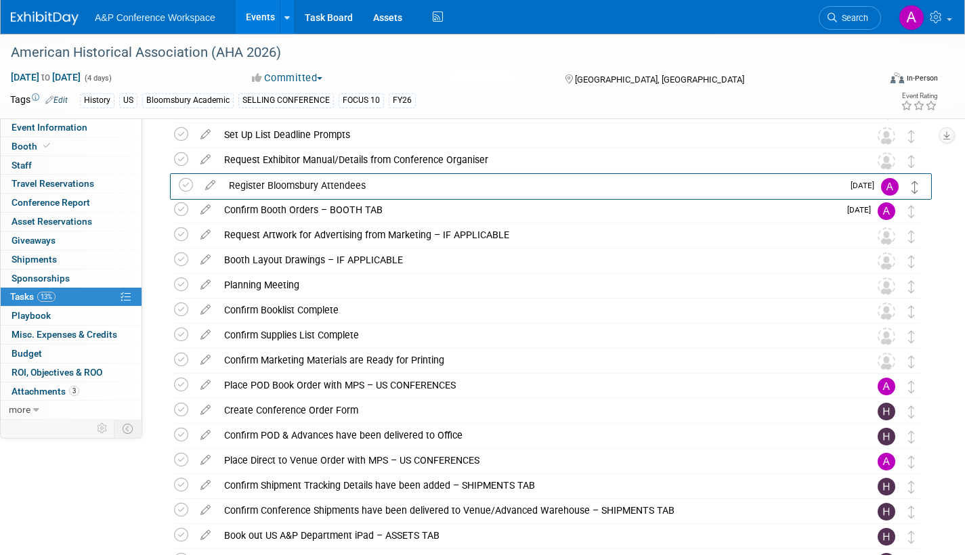
drag, startPoint x: 910, startPoint y: 218, endPoint x: 914, endPoint y: 193, distance: 25.4
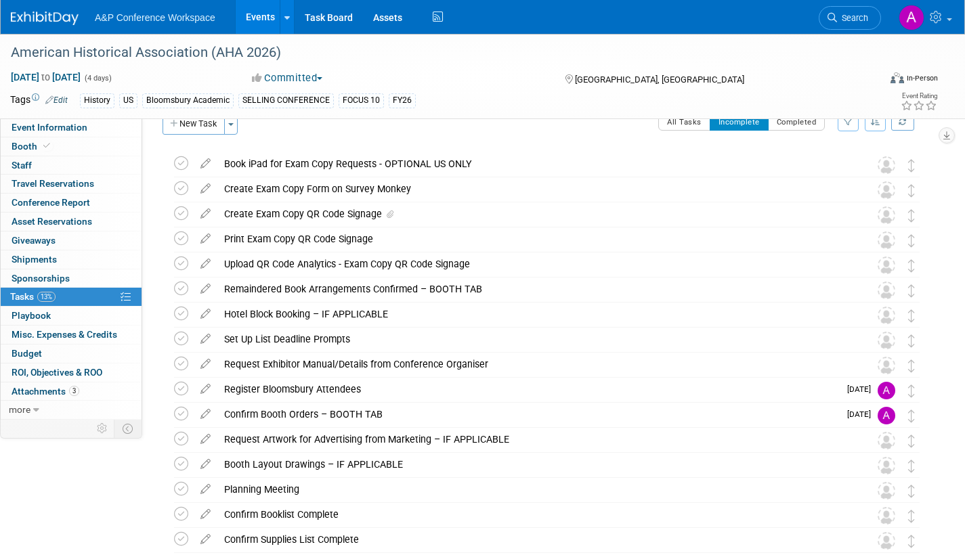
scroll to position [0, 0]
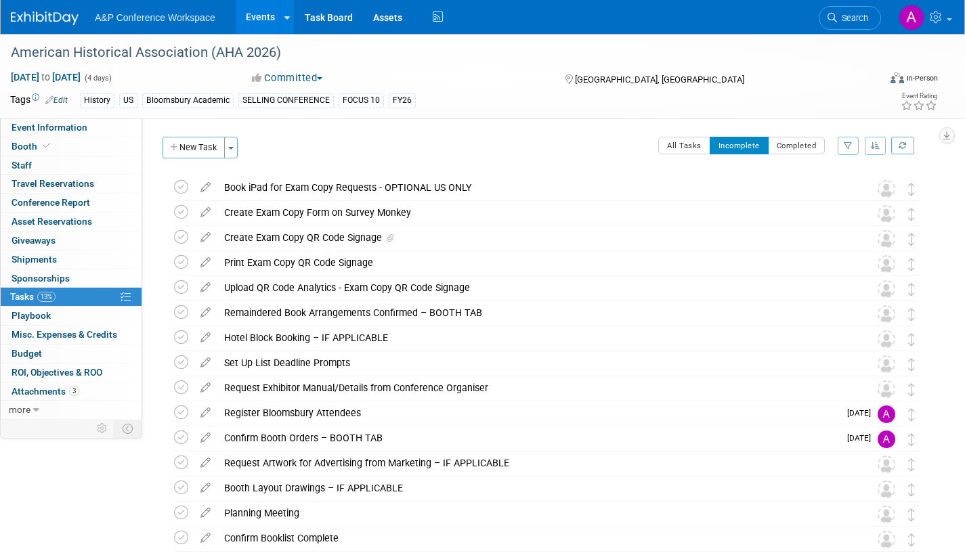
click at [200, 147] on button "New Task" at bounding box center [194, 148] width 62 height 22
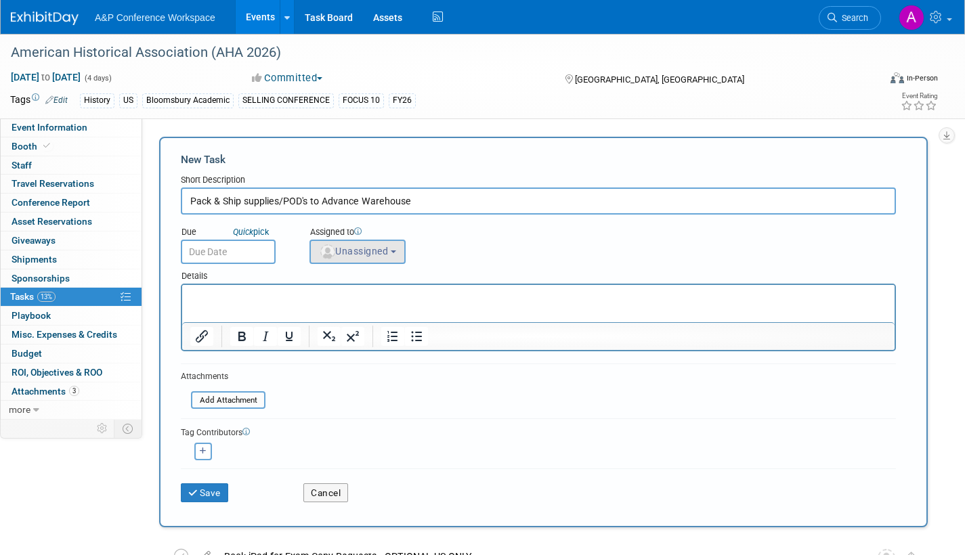
type input "Pack & Ship supplies/POD's to Advance Warehouse"
click at [342, 262] on button "Unassigned" at bounding box center [357, 252] width 96 height 24
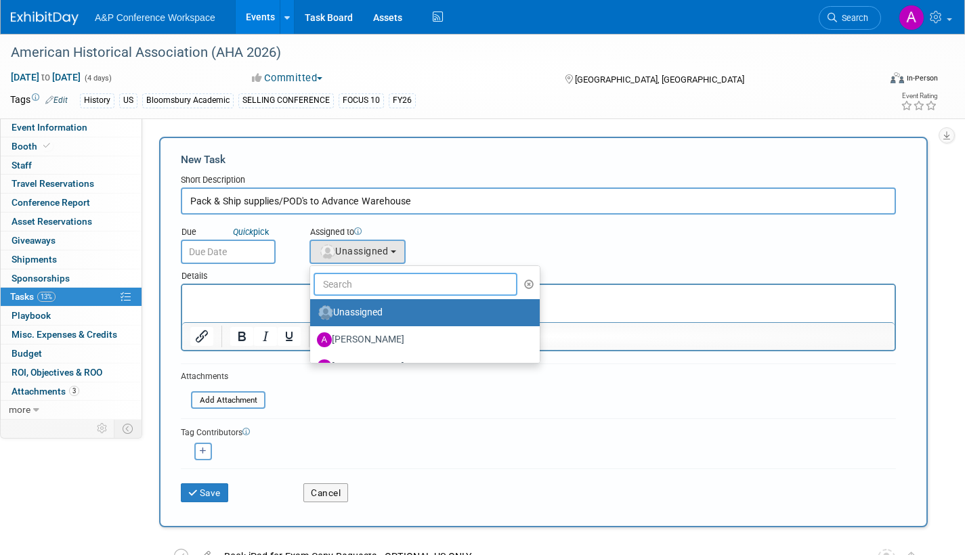
click at [349, 288] on input "text" at bounding box center [415, 284] width 204 height 23
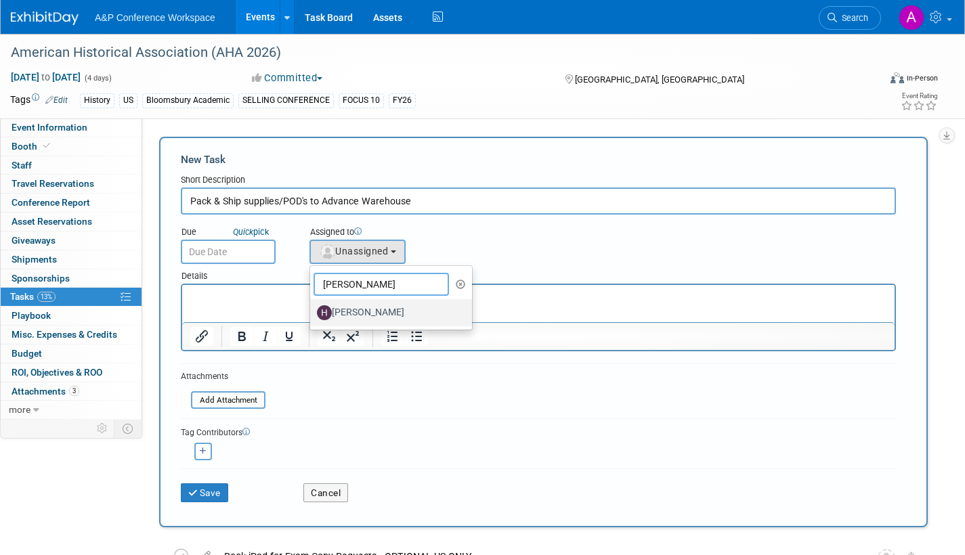
type input "[PERSON_NAME]"
click at [359, 310] on label "[PERSON_NAME]" at bounding box center [388, 313] width 142 height 22
click at [312, 310] on input "[PERSON_NAME]" at bounding box center [307, 311] width 9 height 9
select select "f47d5110-dff9-4952-99f5-c640fdae2d00"
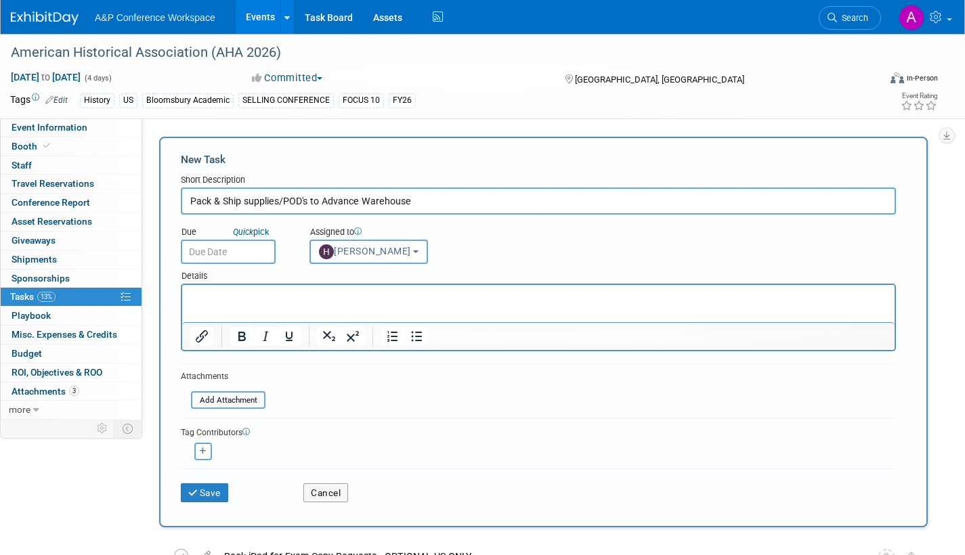
click at [242, 248] on input "text" at bounding box center [228, 252] width 95 height 24
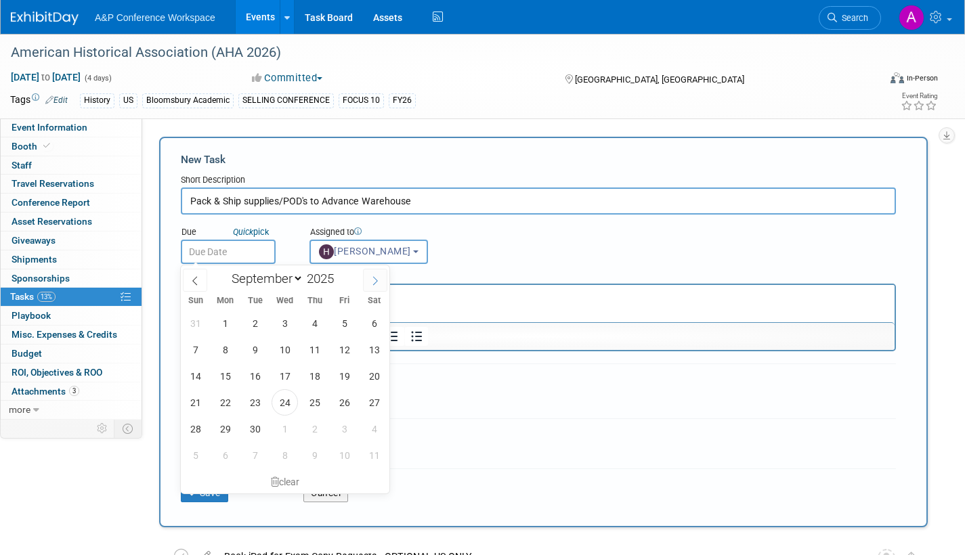
click at [379, 277] on icon at bounding box center [374, 280] width 9 height 9
select select "11"
click at [225, 372] on span "15" at bounding box center [225, 376] width 26 height 26
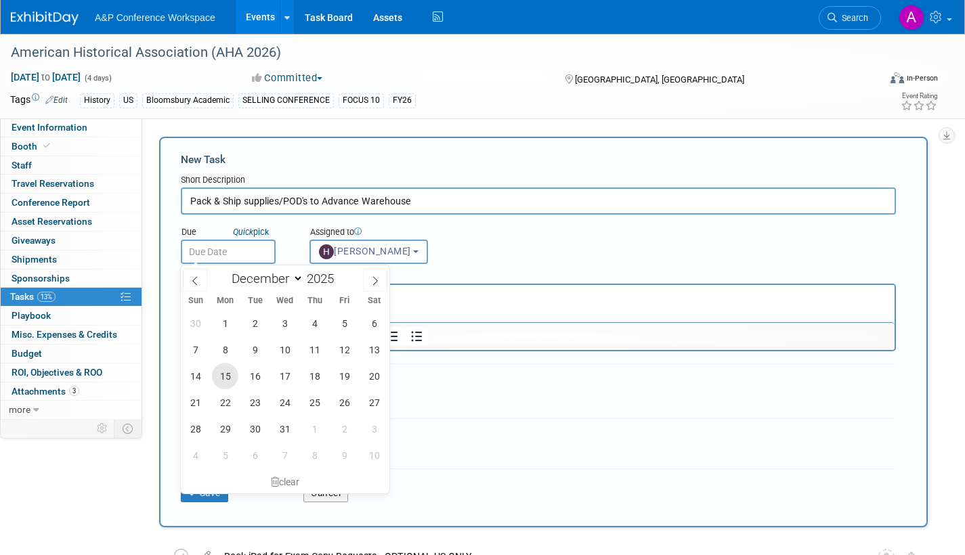
type input "[DATE]"
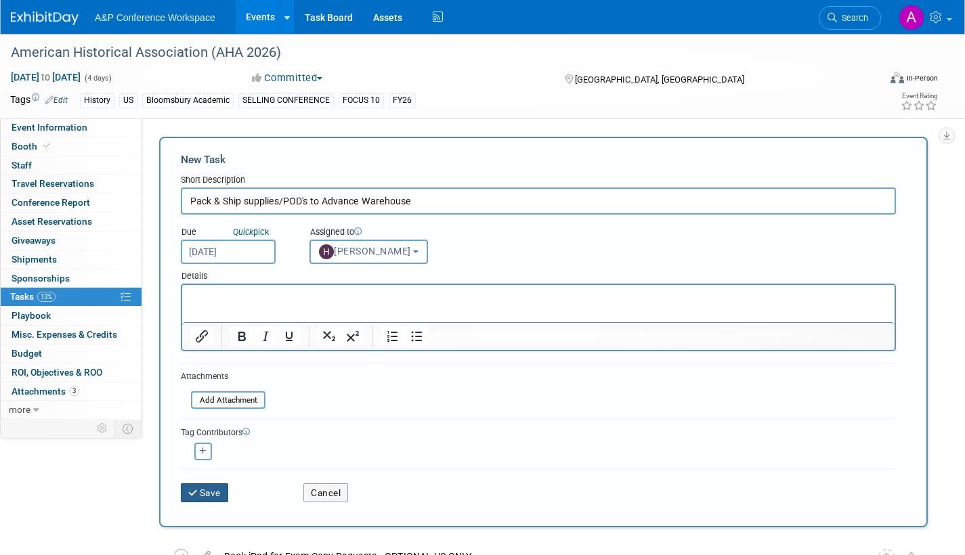
click at [209, 490] on button "Save" at bounding box center [204, 492] width 47 height 19
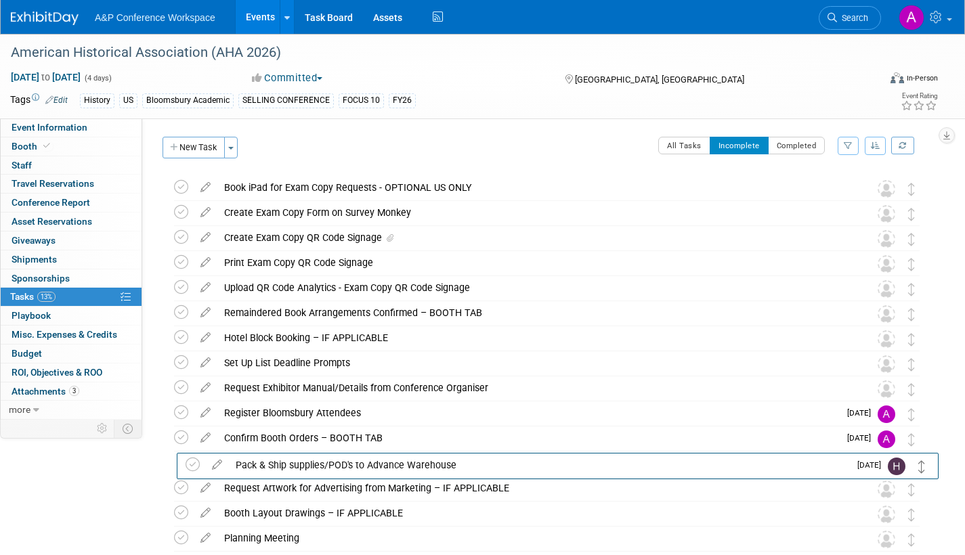
drag, startPoint x: 910, startPoint y: 193, endPoint x: 921, endPoint y: 470, distance: 277.1
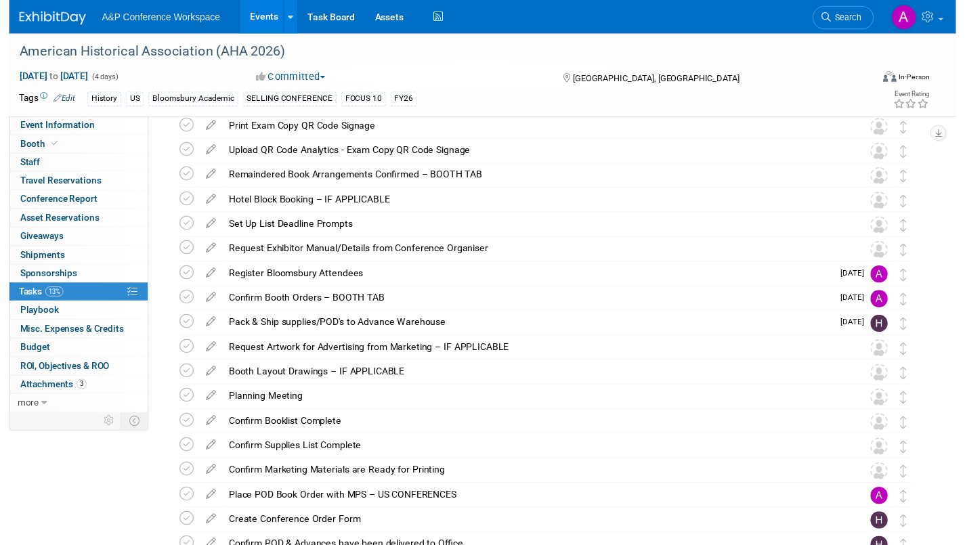
scroll to position [203, 0]
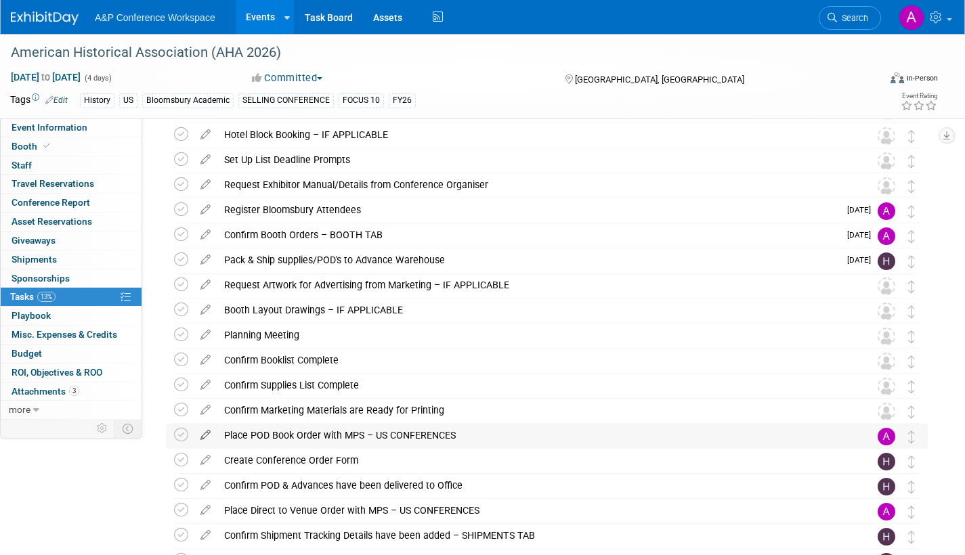
click at [207, 429] on icon at bounding box center [206, 432] width 24 height 17
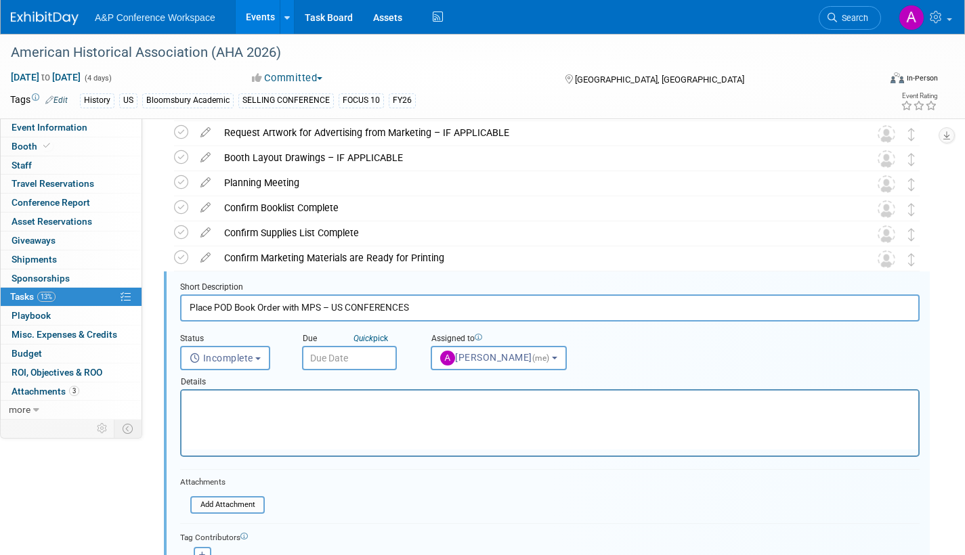
scroll to position [429, 0]
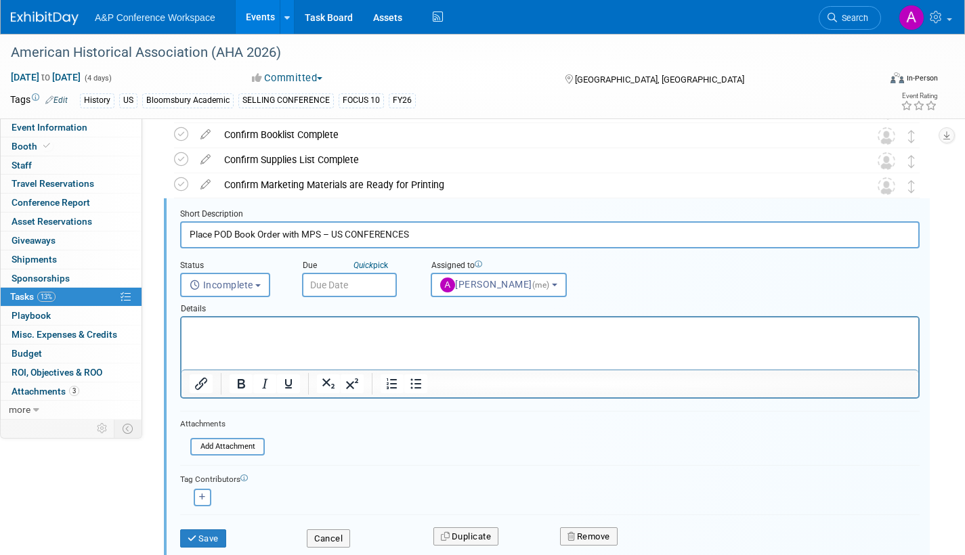
click at [384, 283] on input "text" at bounding box center [349, 285] width 95 height 24
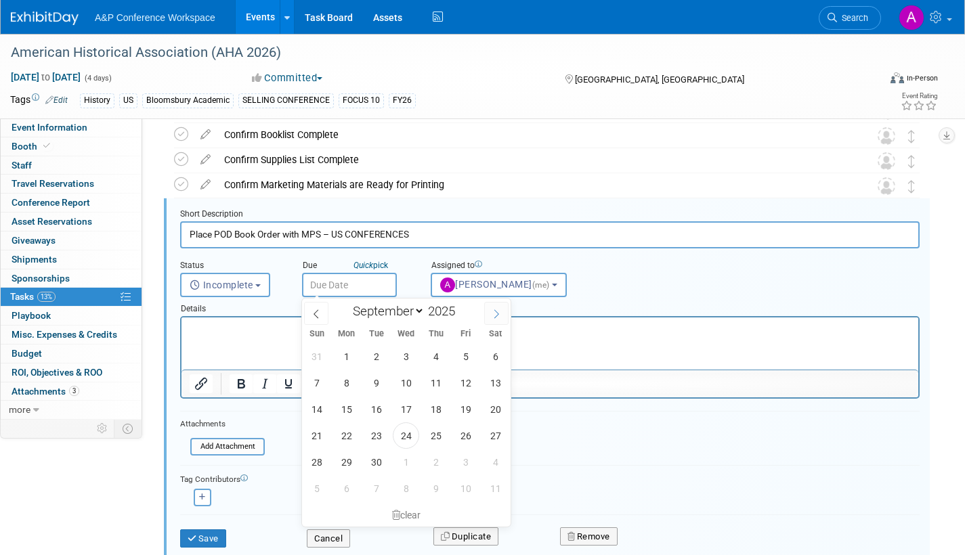
click at [496, 318] on span at bounding box center [496, 313] width 24 height 23
select select "9"
click at [344, 435] on span "20" at bounding box center [346, 436] width 26 height 26
type input "[DATE]"
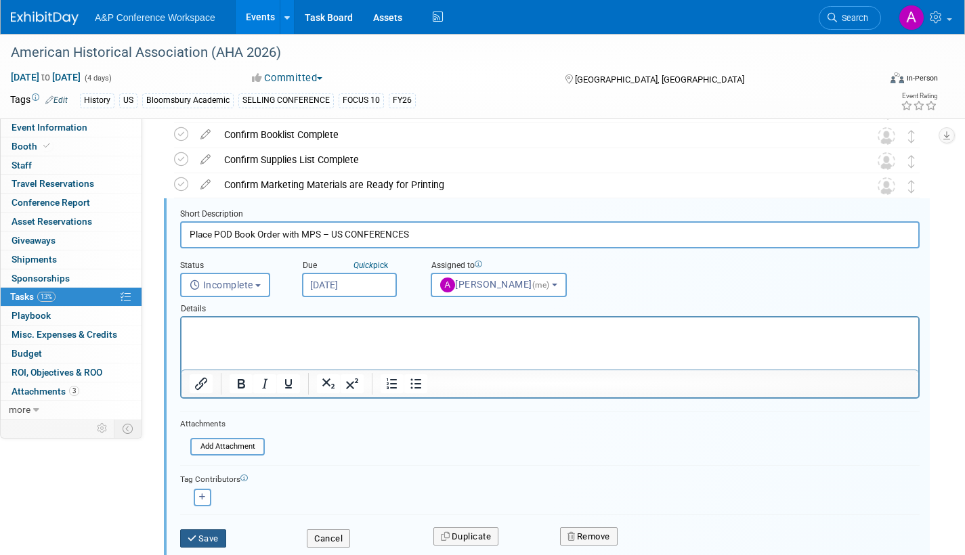
click at [218, 535] on button "Save" at bounding box center [203, 538] width 46 height 19
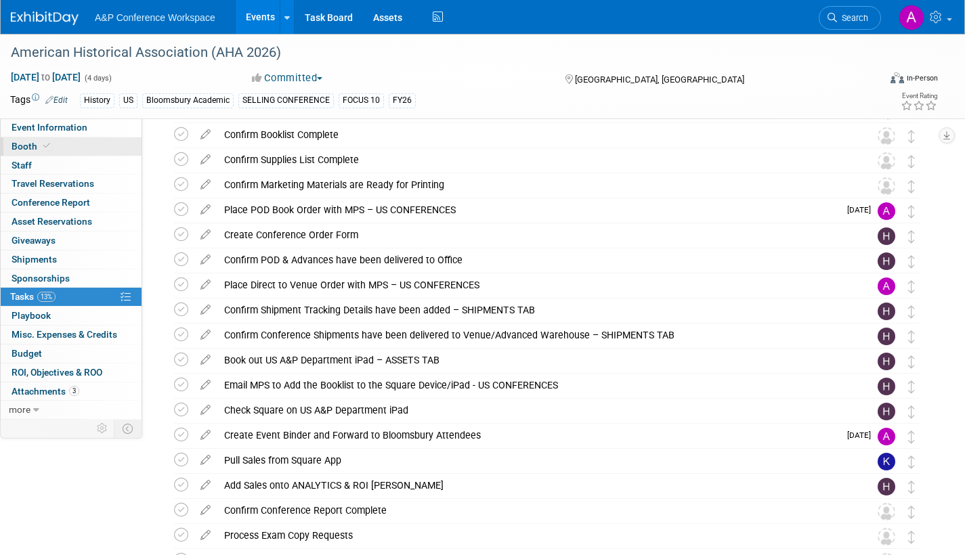
click at [22, 145] on span "Booth" at bounding box center [32, 146] width 41 height 11
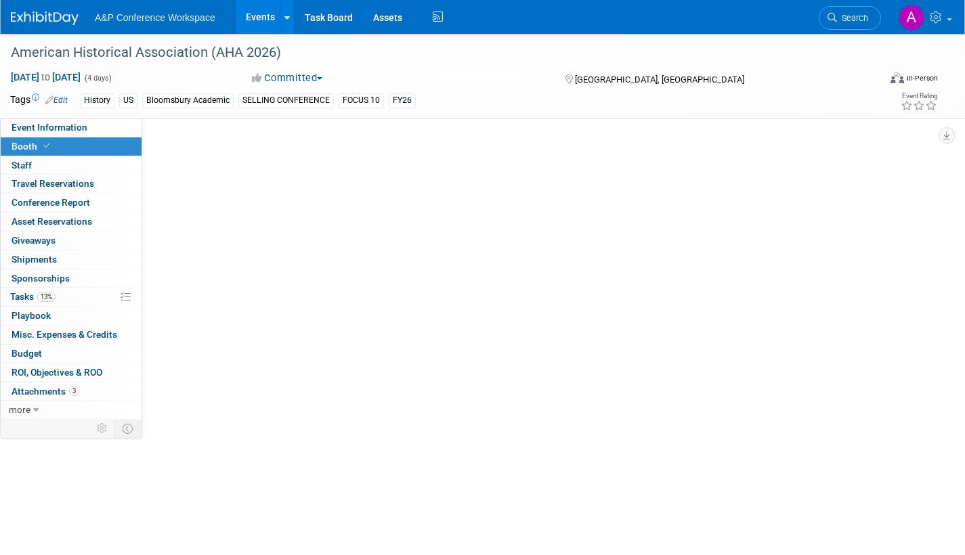
scroll to position [0, 0]
select select "CUAP"
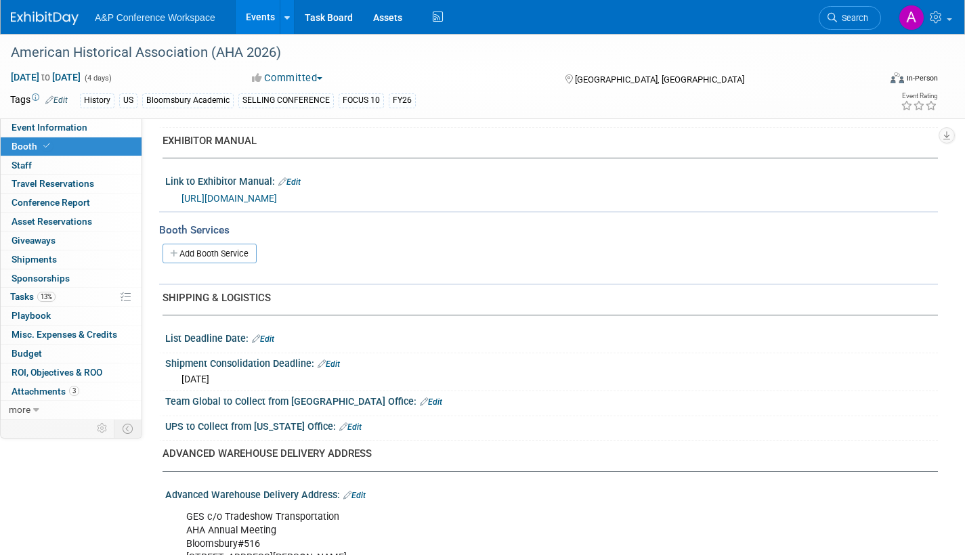
scroll to position [542, 0]
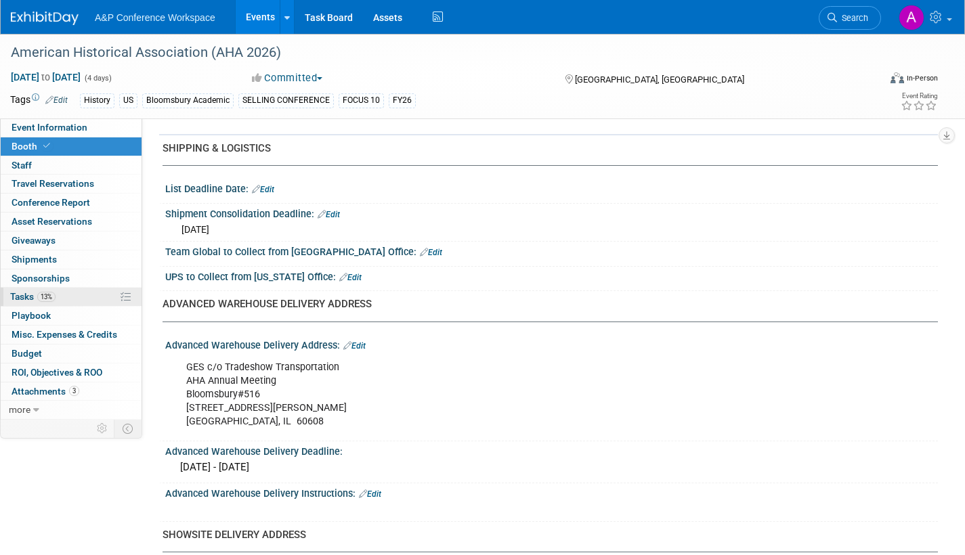
click at [18, 297] on span "Tasks 13%" at bounding box center [32, 296] width 45 height 11
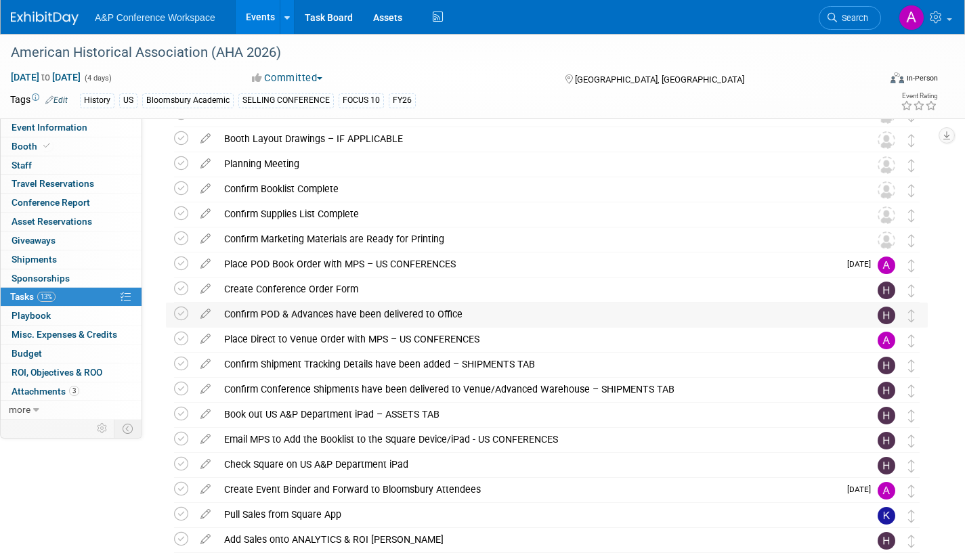
scroll to position [406, 0]
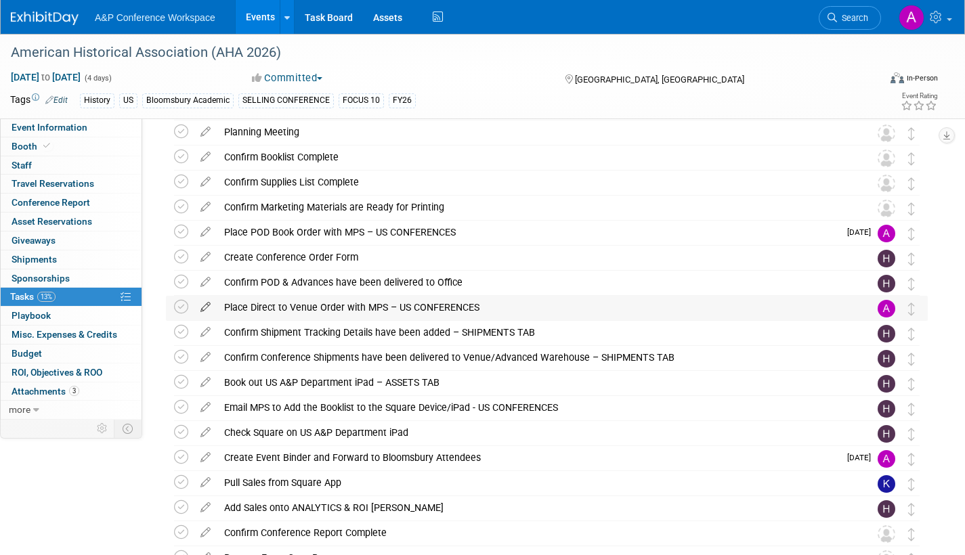
click at [206, 304] on icon at bounding box center [206, 304] width 24 height 17
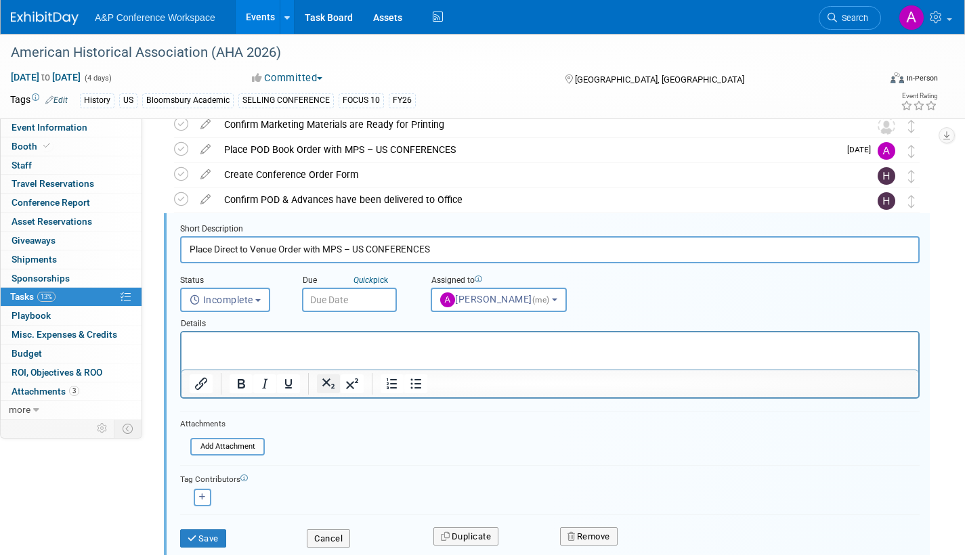
scroll to position [504, 0]
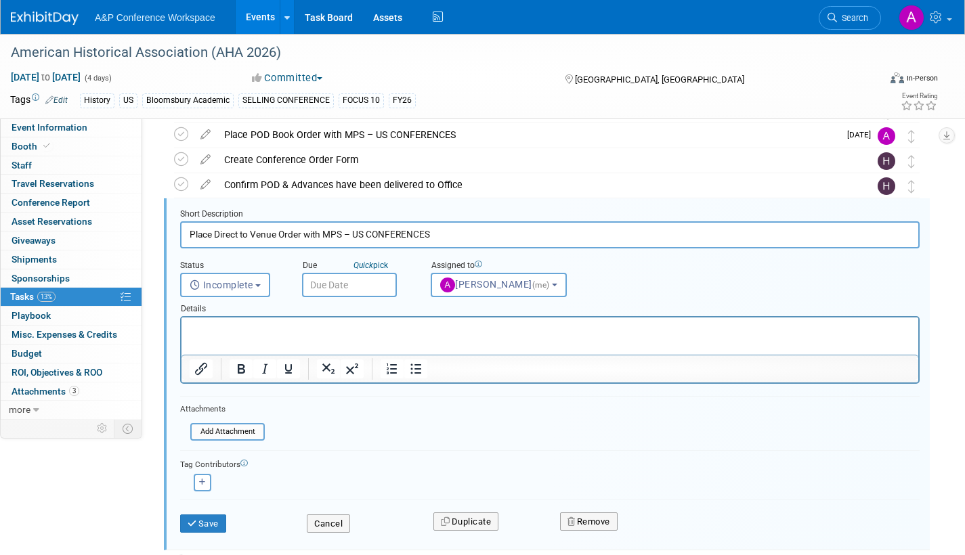
click at [370, 287] on input "text" at bounding box center [349, 285] width 95 height 24
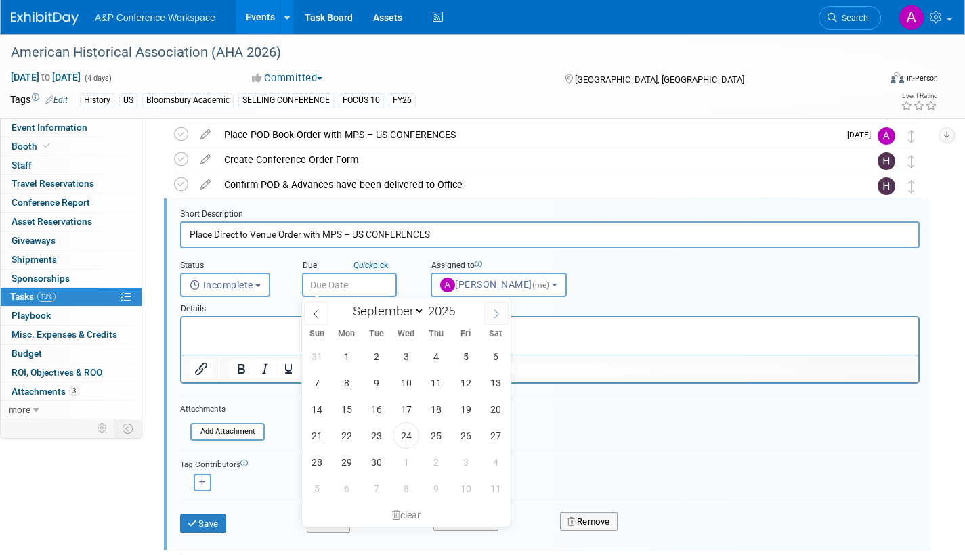
click at [497, 313] on icon at bounding box center [496, 313] width 9 height 9
select select "11"
click at [345, 357] on span "1" at bounding box center [346, 356] width 26 height 26
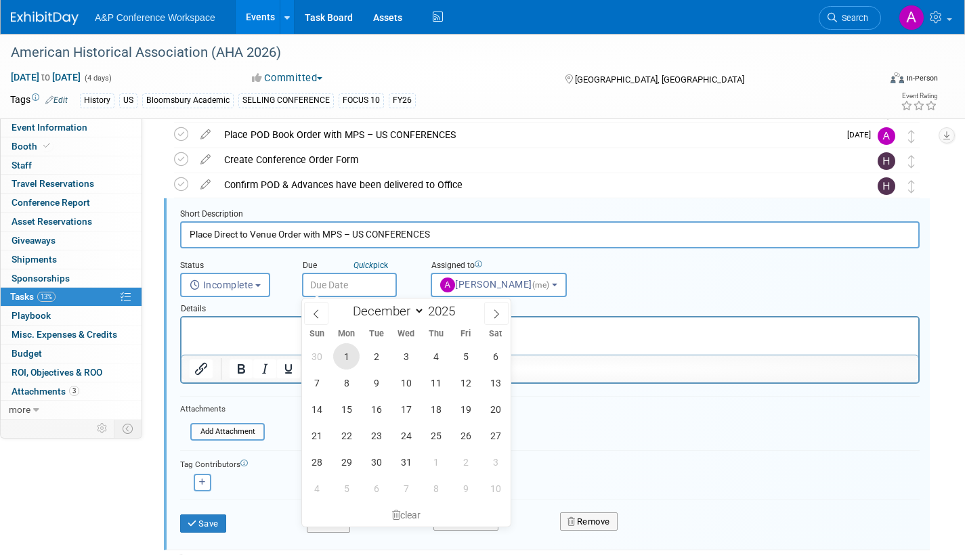
type input "[DATE]"
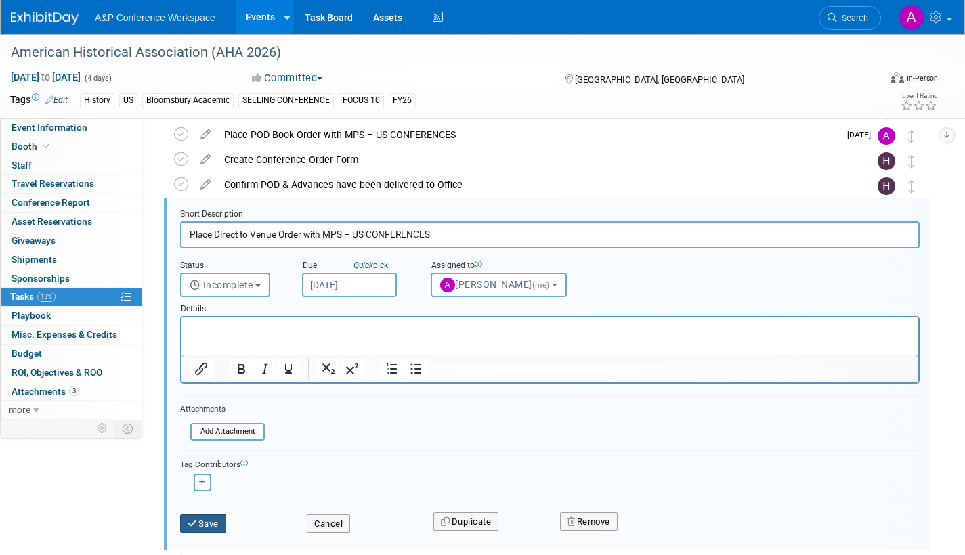
click at [217, 526] on button "Save" at bounding box center [203, 524] width 46 height 19
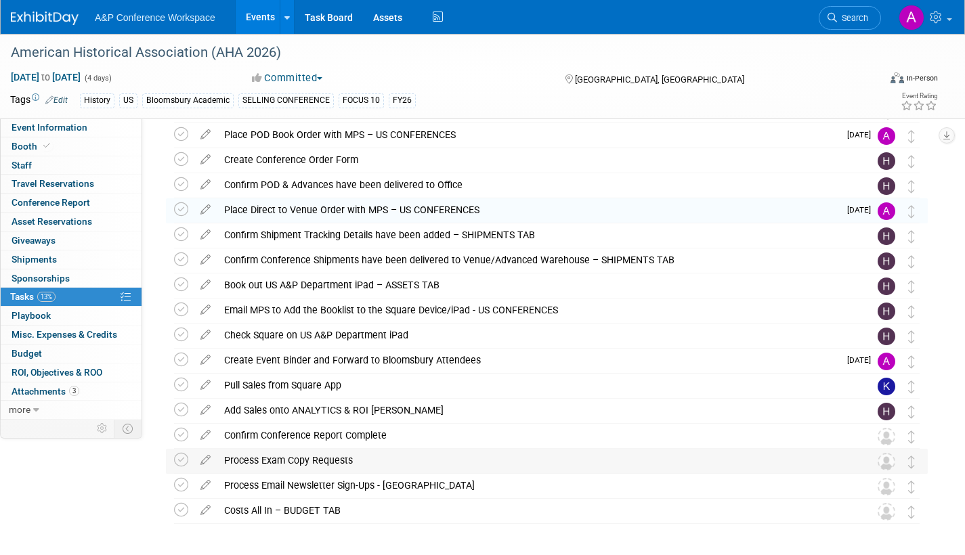
scroll to position [368, 0]
